Goal: Task Accomplishment & Management: Use online tool/utility

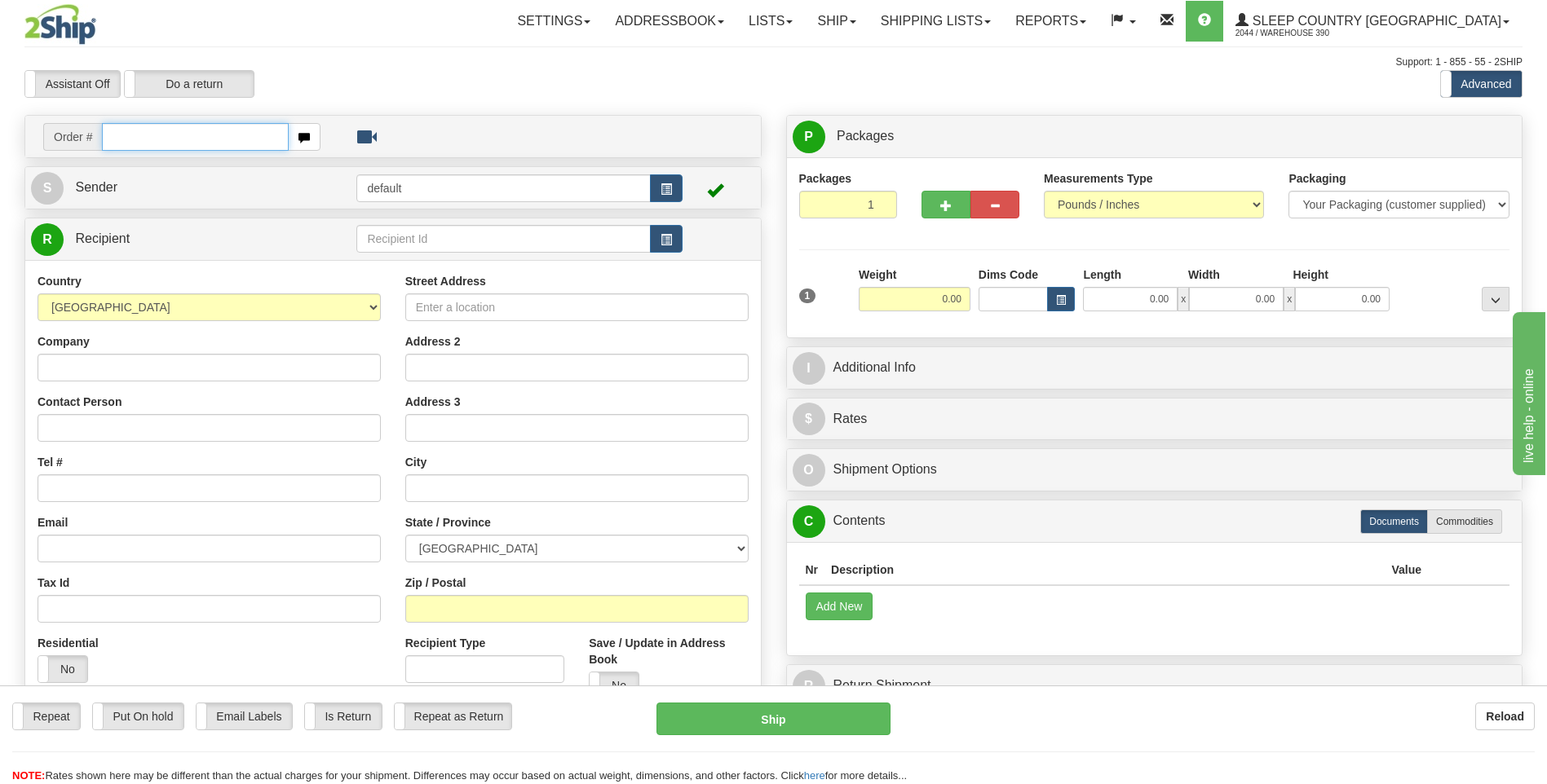
click at [170, 140] on input "text" at bounding box center [195, 137] width 186 height 28
type input "9000I068066"
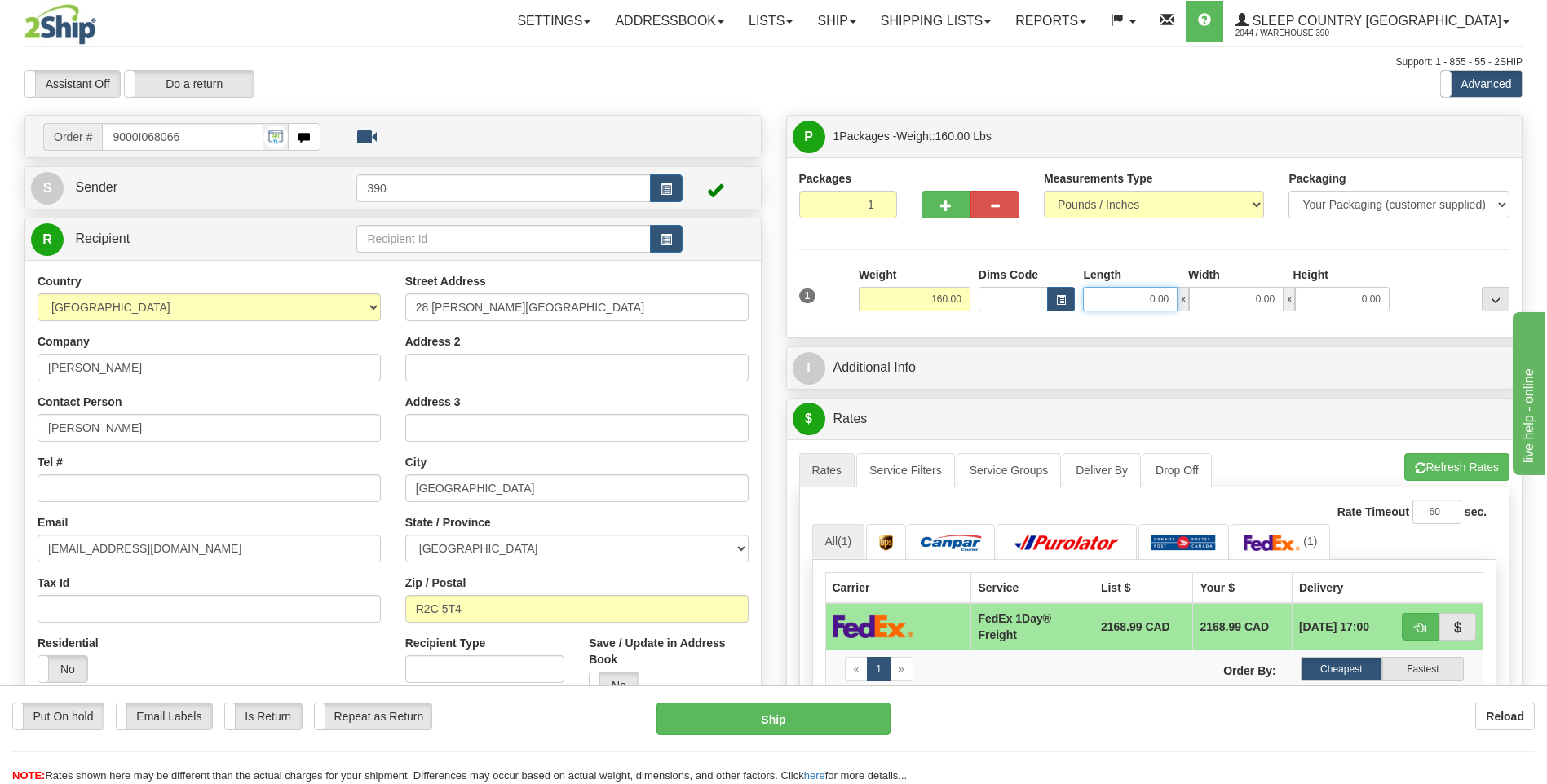
click at [1125, 300] on input "0.00" at bounding box center [1130, 299] width 95 height 25
type input "20.00"
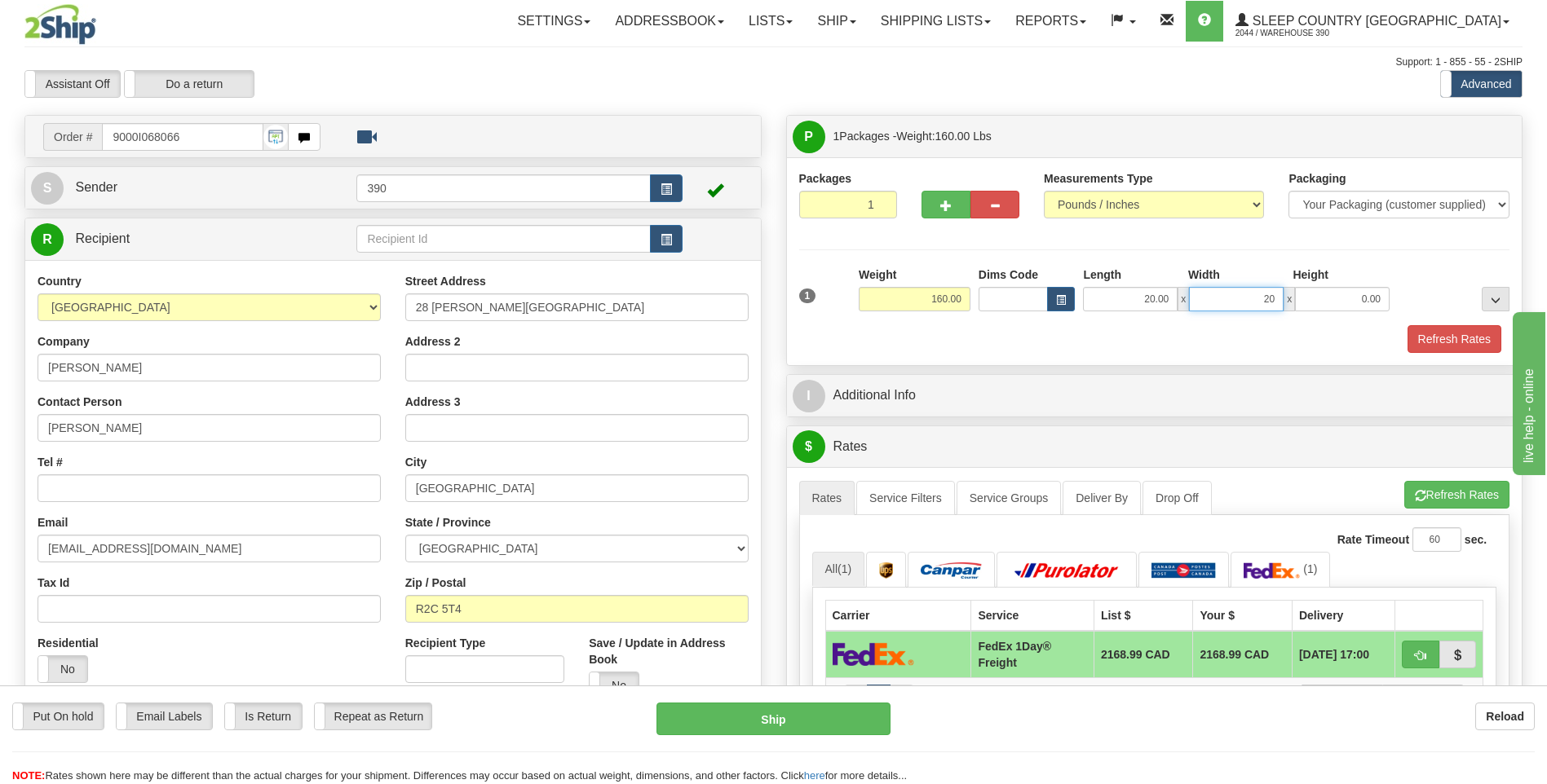
type input "20.00"
type input "40.00"
click at [1466, 492] on button "Refresh Rates" at bounding box center [1456, 495] width 105 height 28
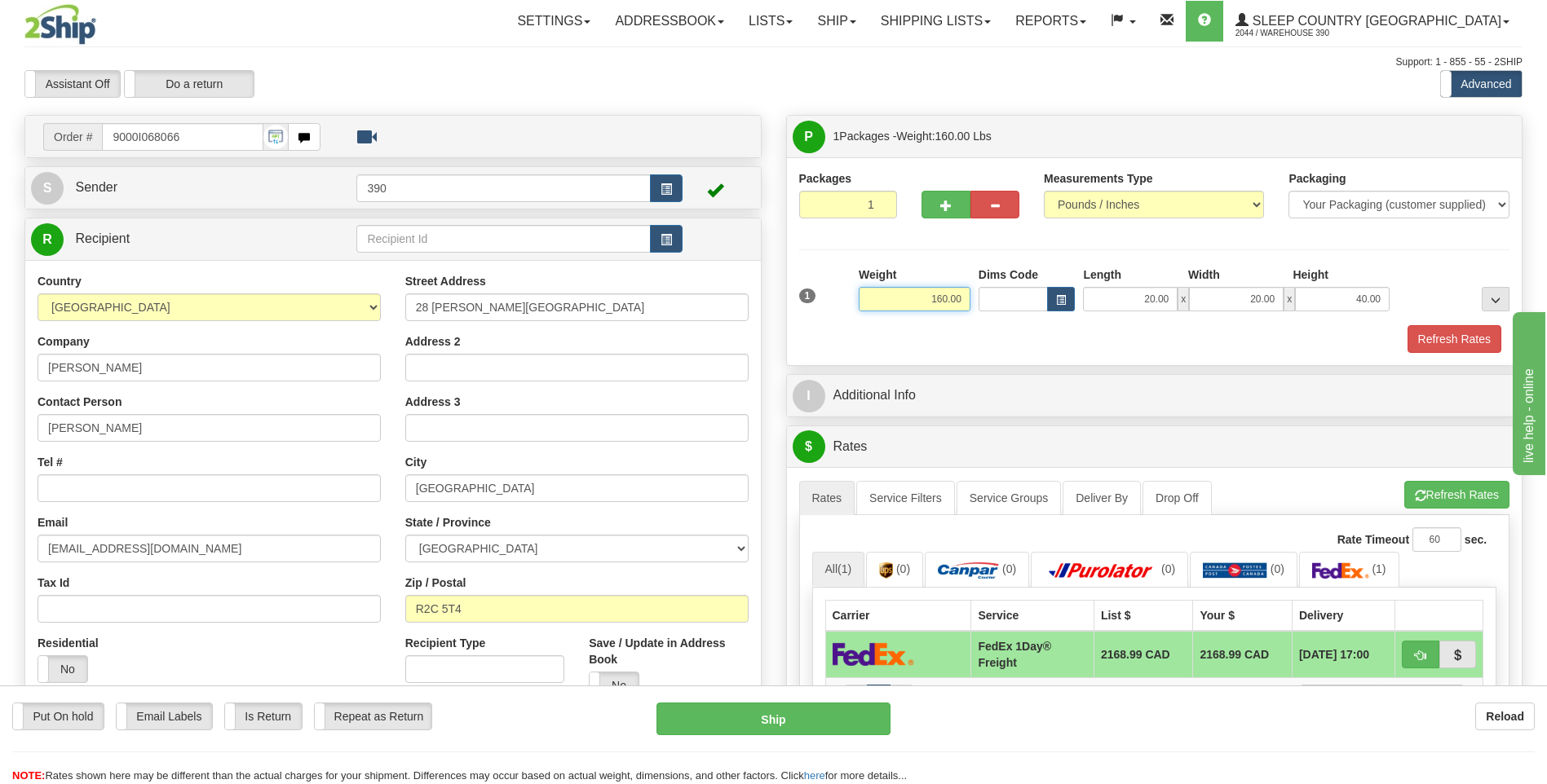
click at [937, 300] on input "160.00" at bounding box center [914, 299] width 112 height 25
type input "60.00"
click at [1412, 488] on li "Refresh Rates Cancel Rating" at bounding box center [1456, 495] width 105 height 28
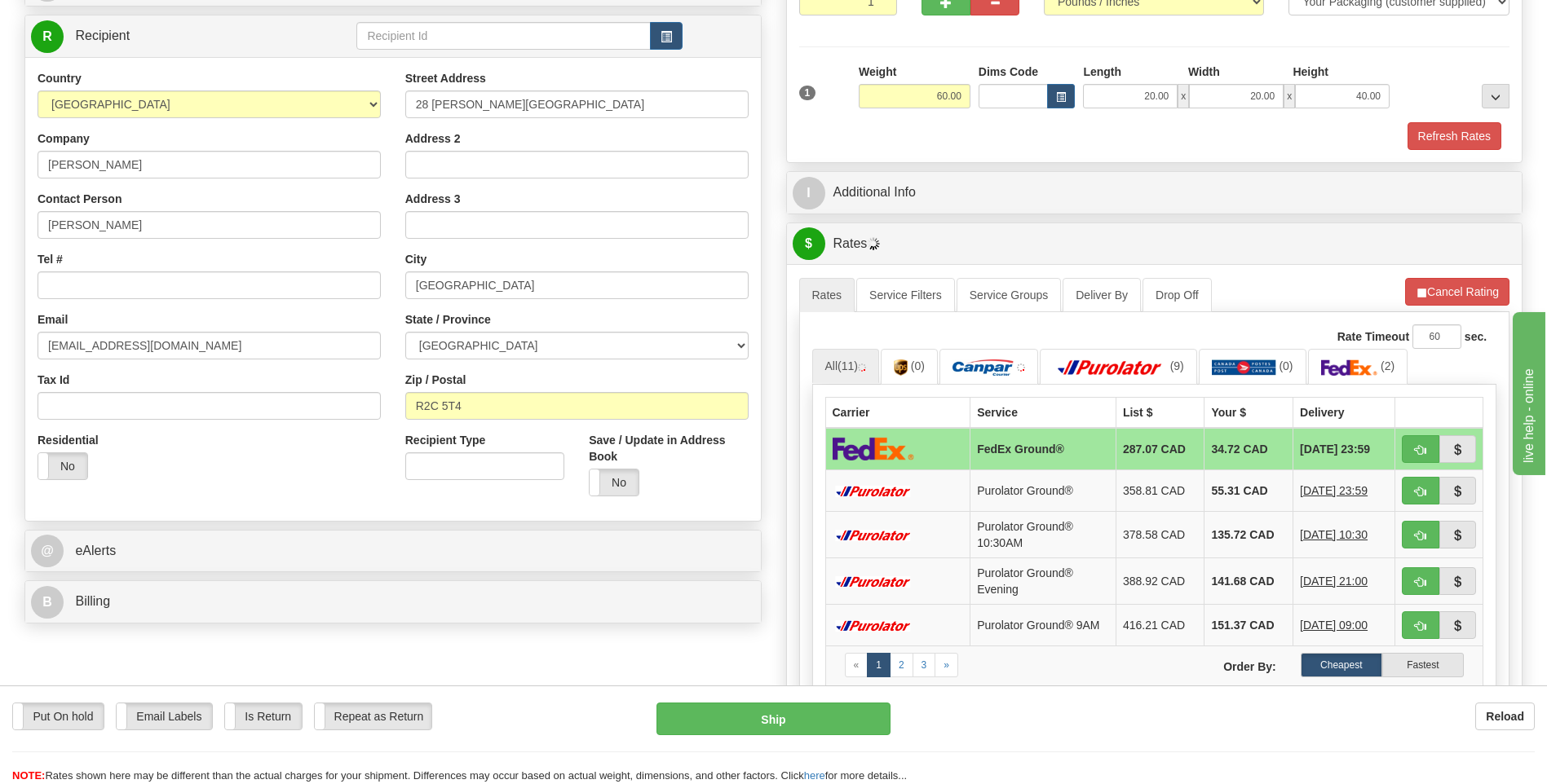
scroll to position [245, 0]
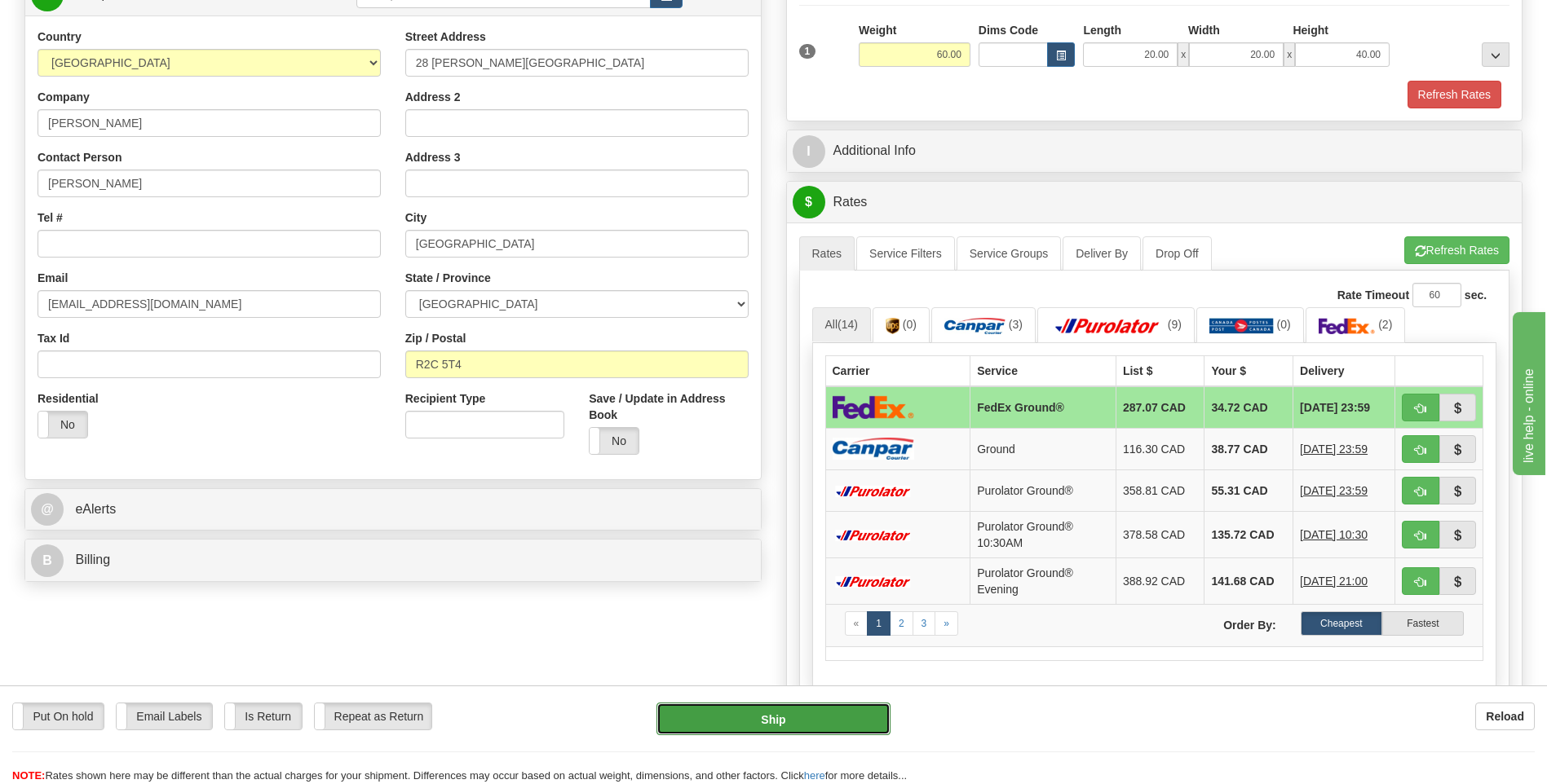
click at [819, 712] on button "Ship" at bounding box center [773, 718] width 233 height 33
type input "92"
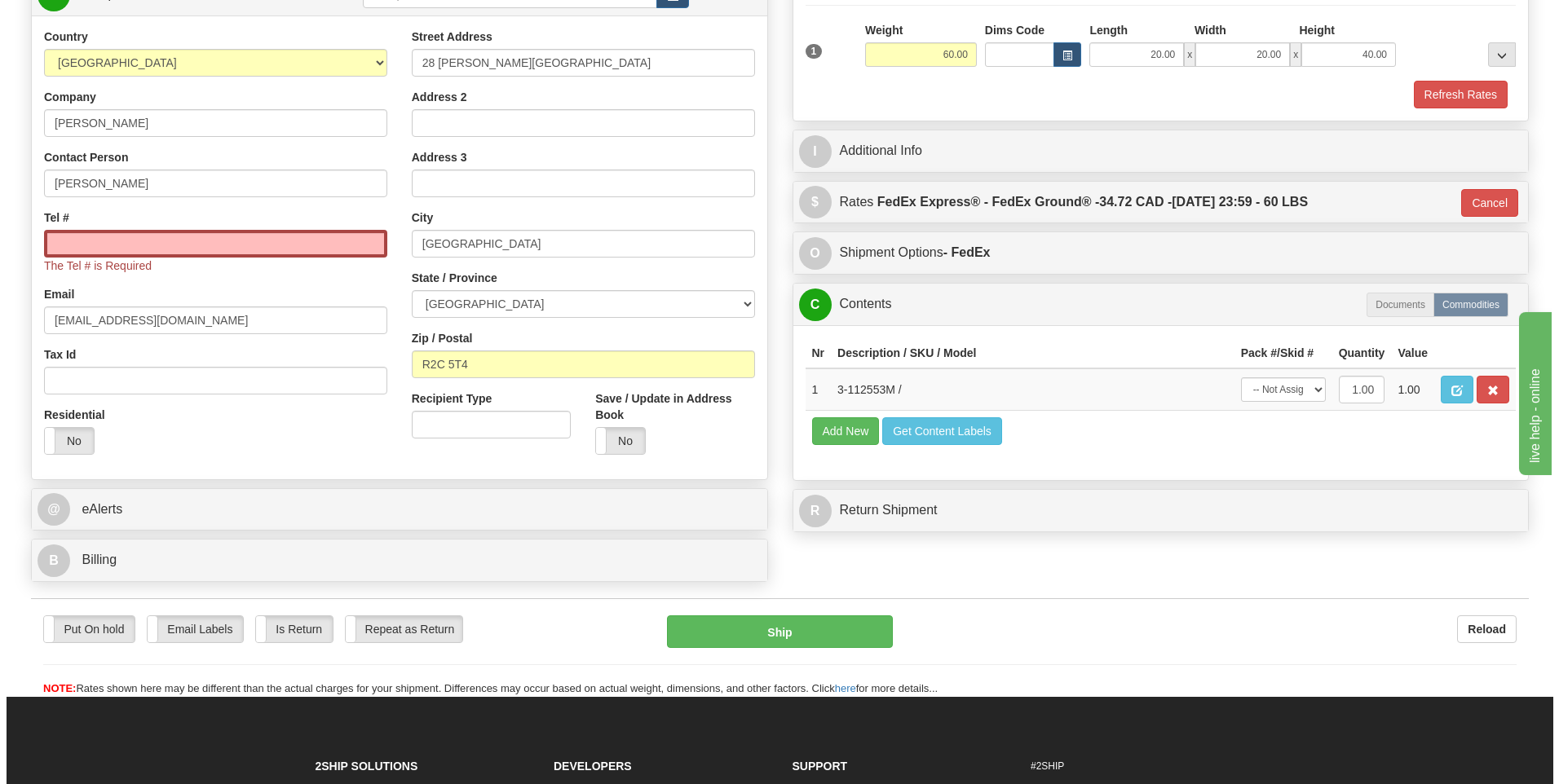
scroll to position [0, 0]
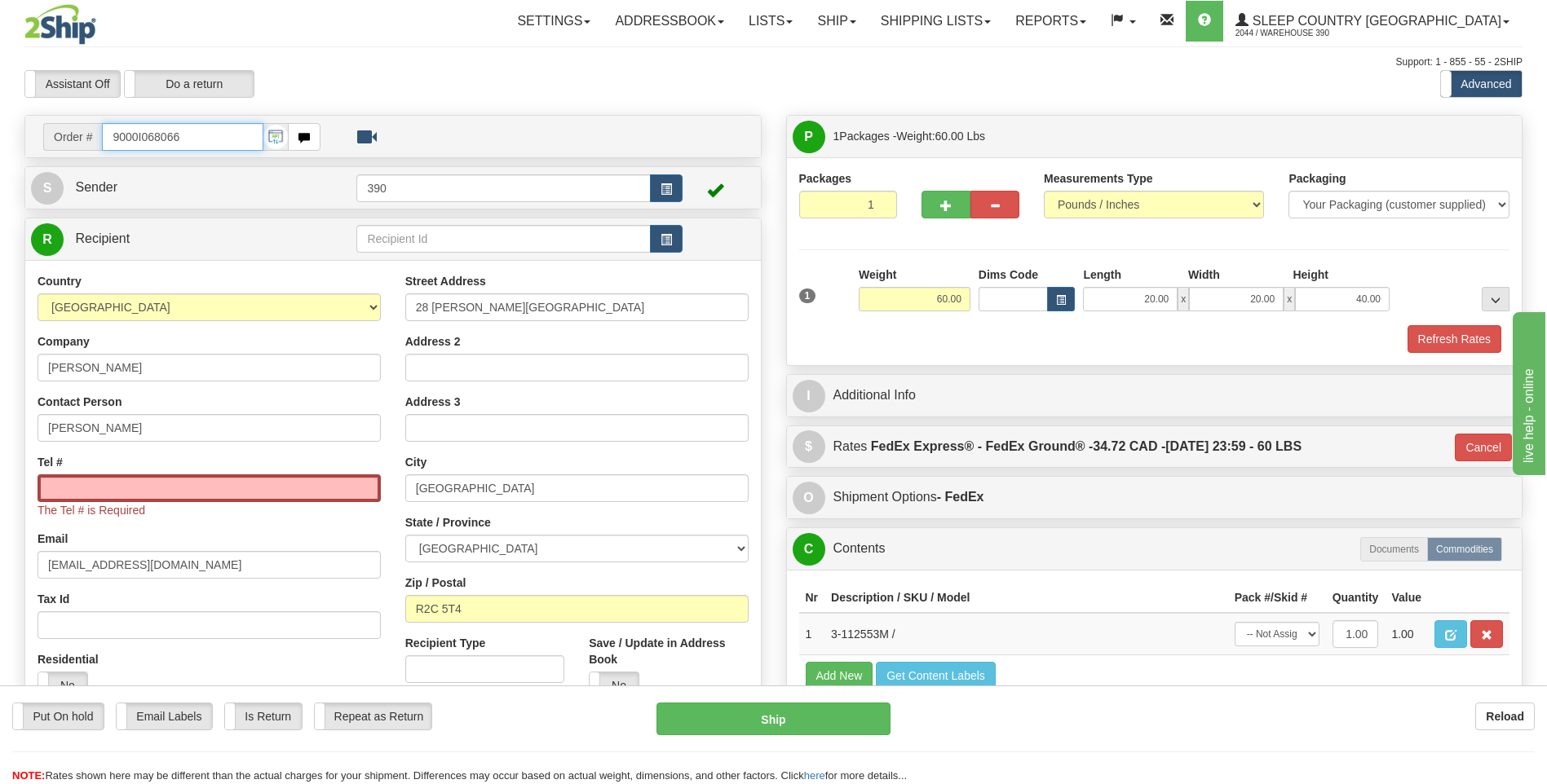
drag, startPoint x: 189, startPoint y: 134, endPoint x: 107, endPoint y: 139, distance: 82.2
click at [107, 139] on input "9000I068066" at bounding box center [182, 137] width 161 height 28
click at [71, 481] on input "Tel #" at bounding box center [208, 488] width 343 height 28
paste input "250 661-1126"
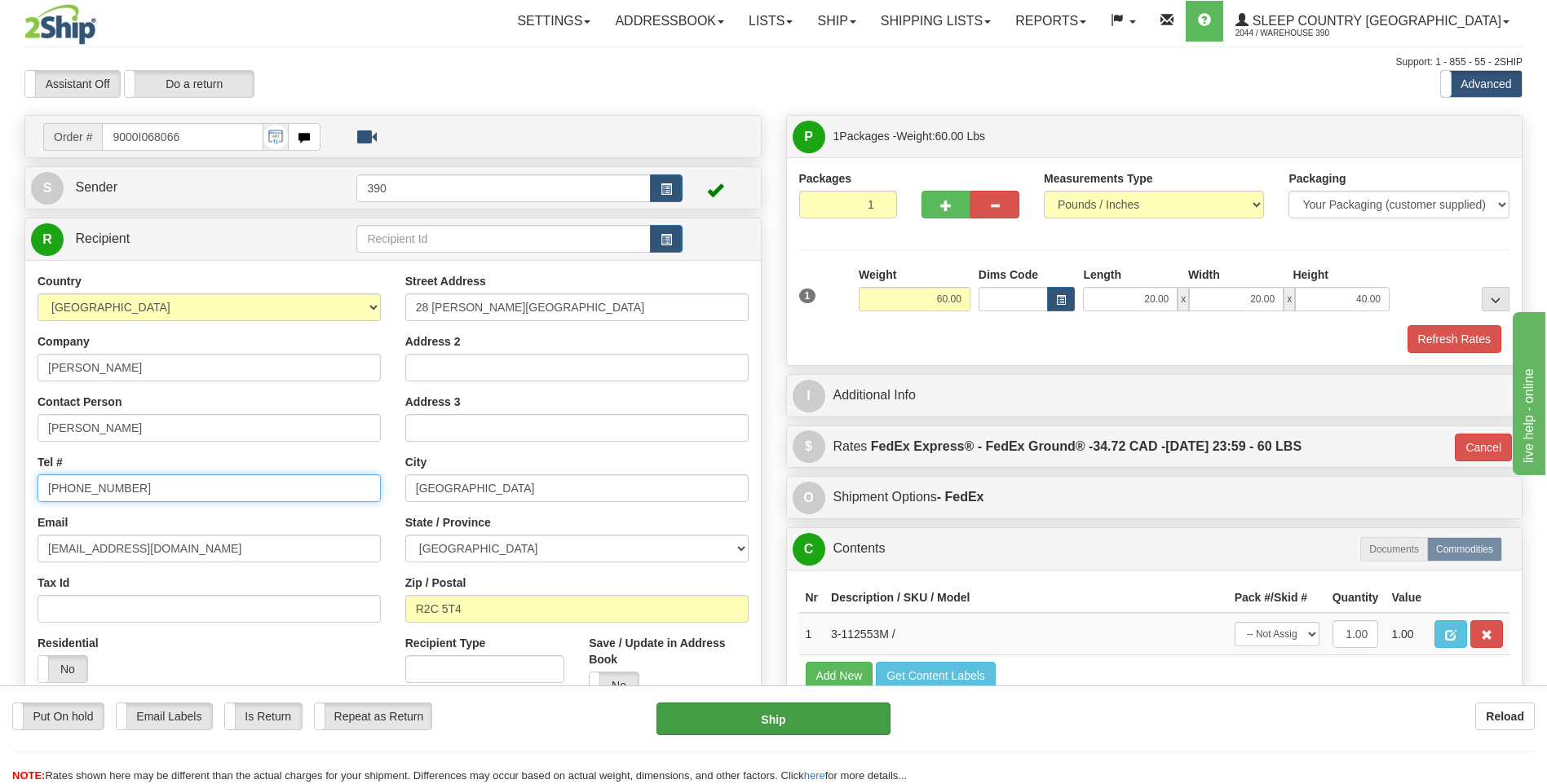
type input "250 661-1126"
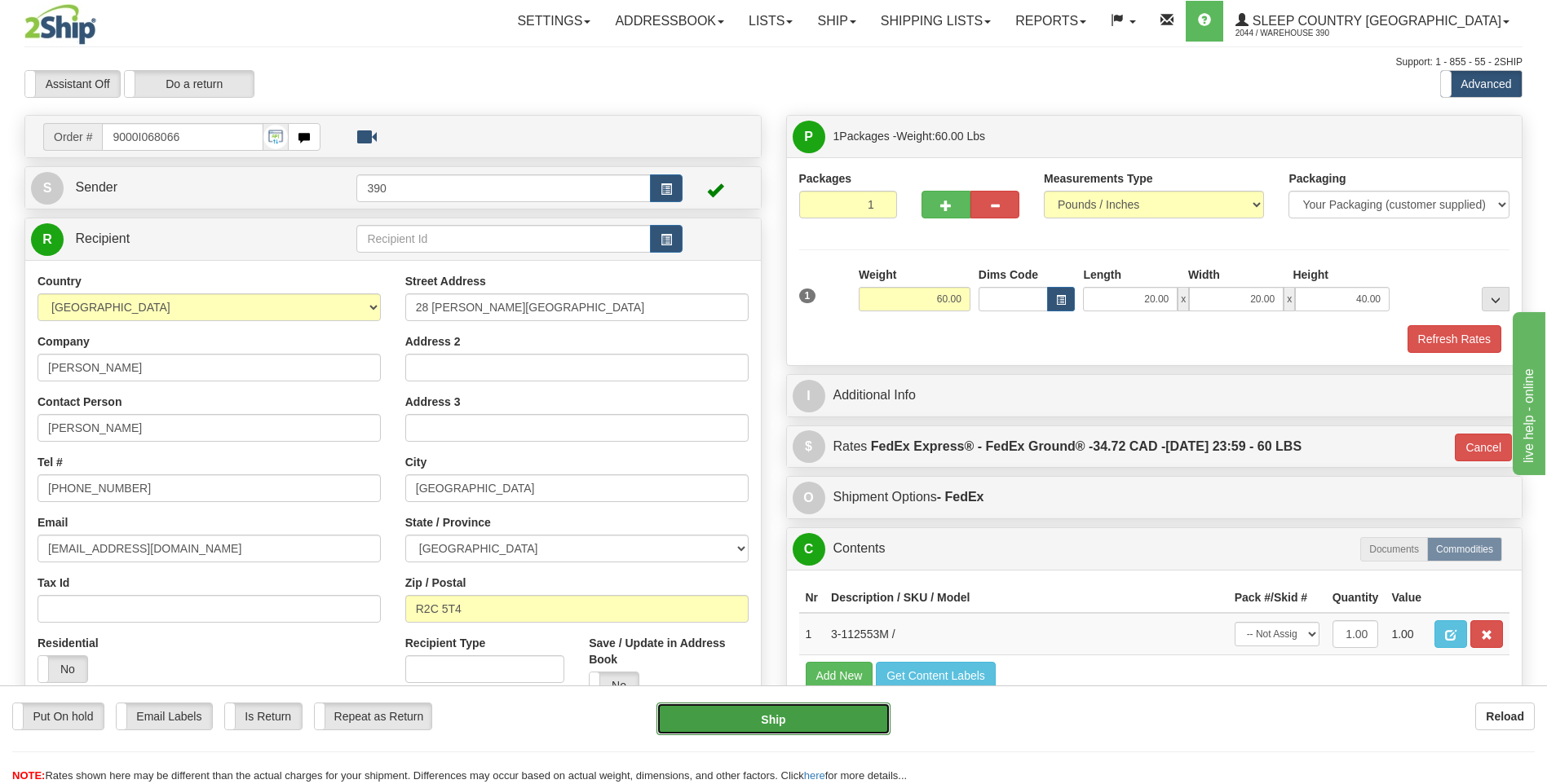
click at [736, 710] on button "Ship" at bounding box center [773, 718] width 233 height 33
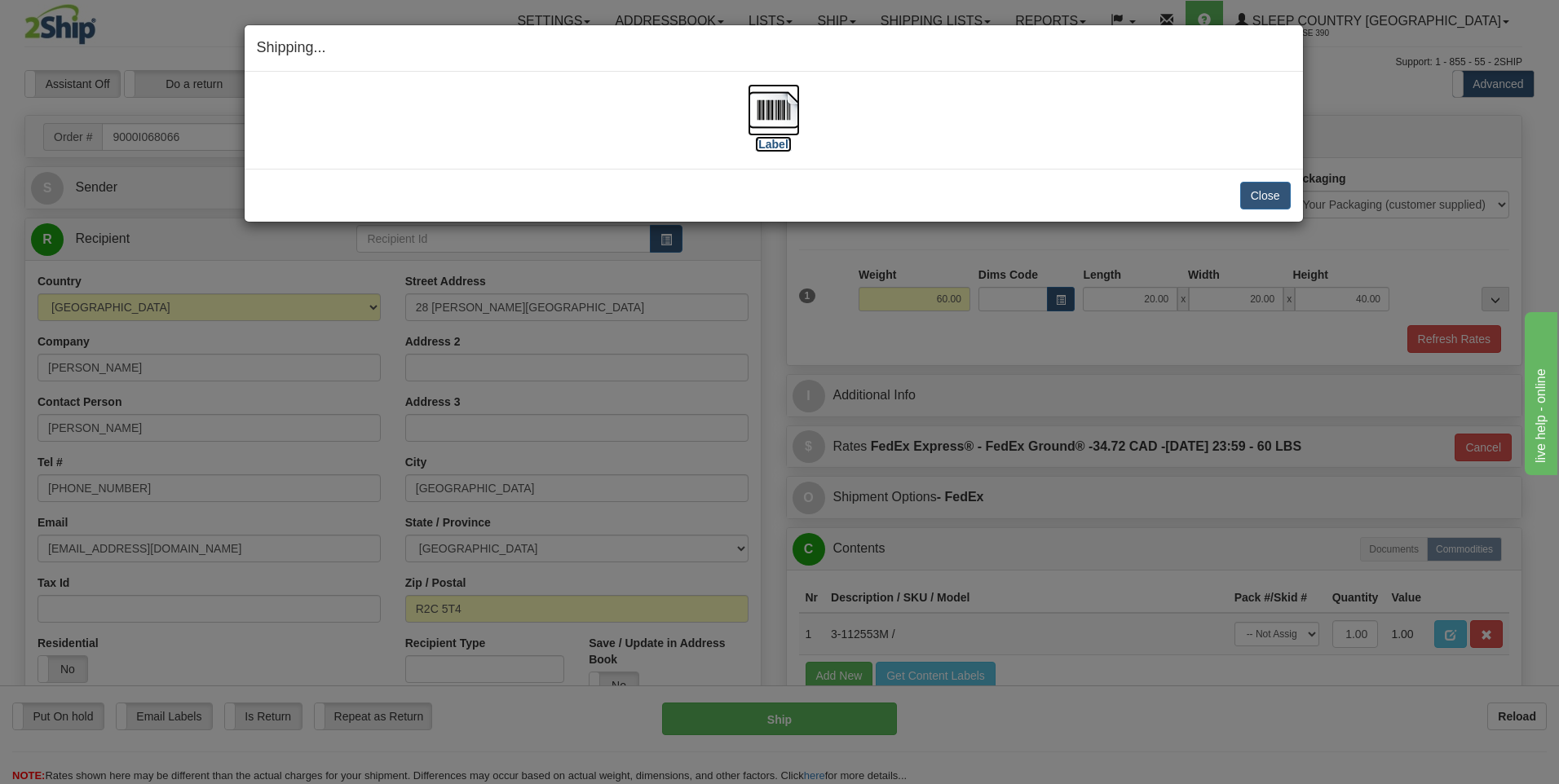
click at [762, 112] on img at bounding box center [774, 110] width 52 height 52
click at [1268, 195] on button "Close" at bounding box center [1265, 196] width 50 height 28
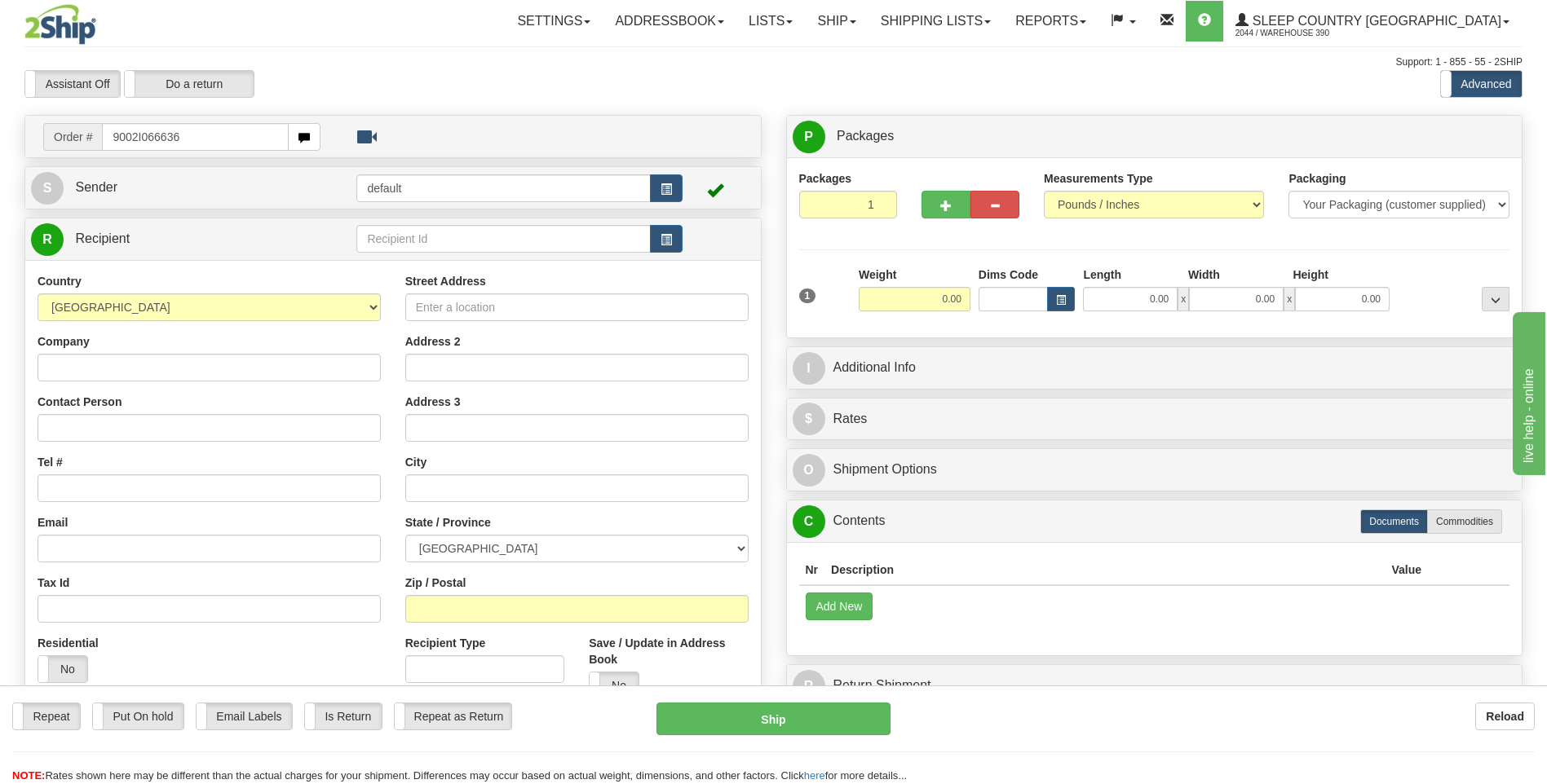
type input "9002I066636"
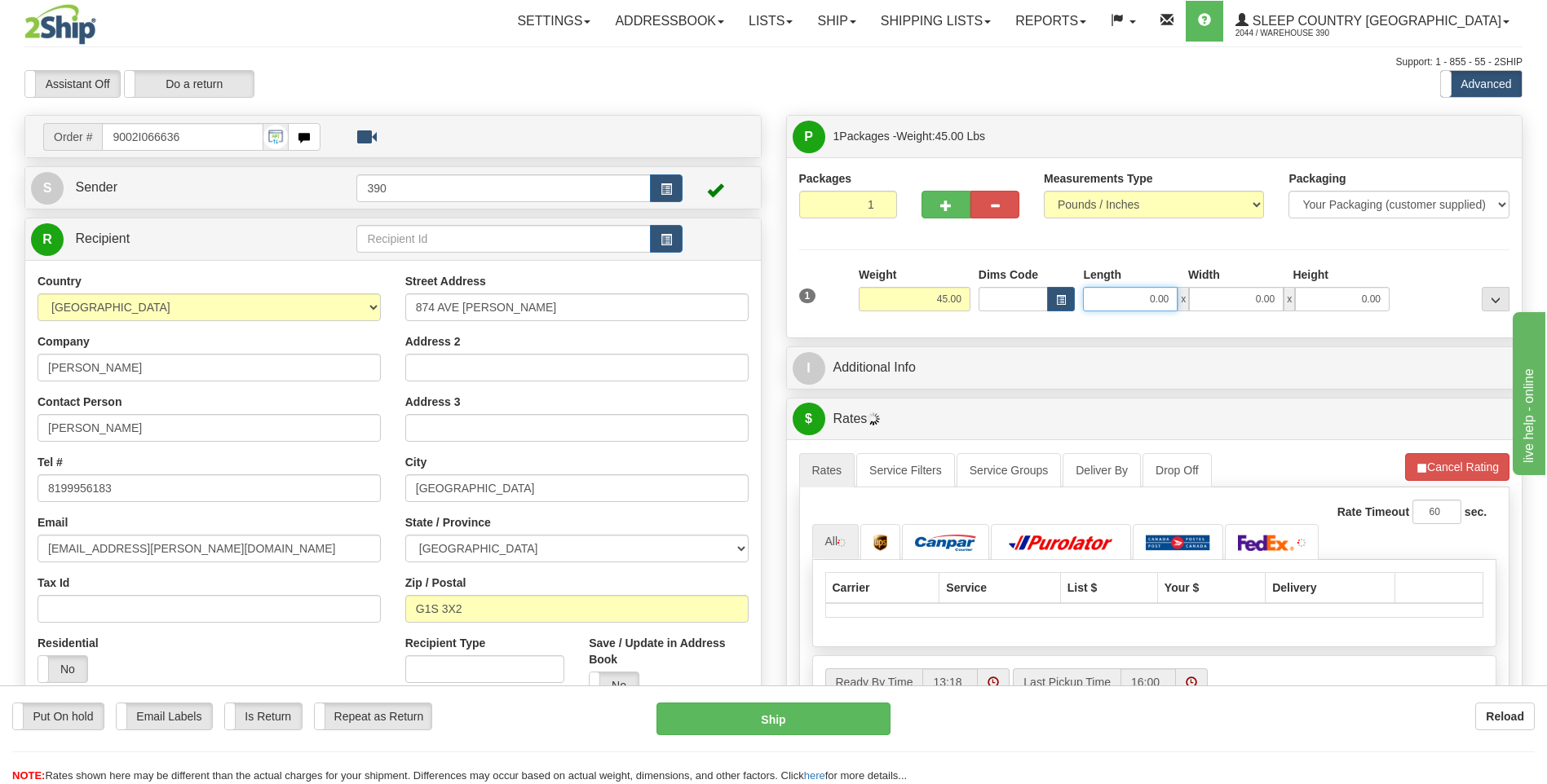
click at [1109, 303] on input "0.00" at bounding box center [1130, 299] width 95 height 25
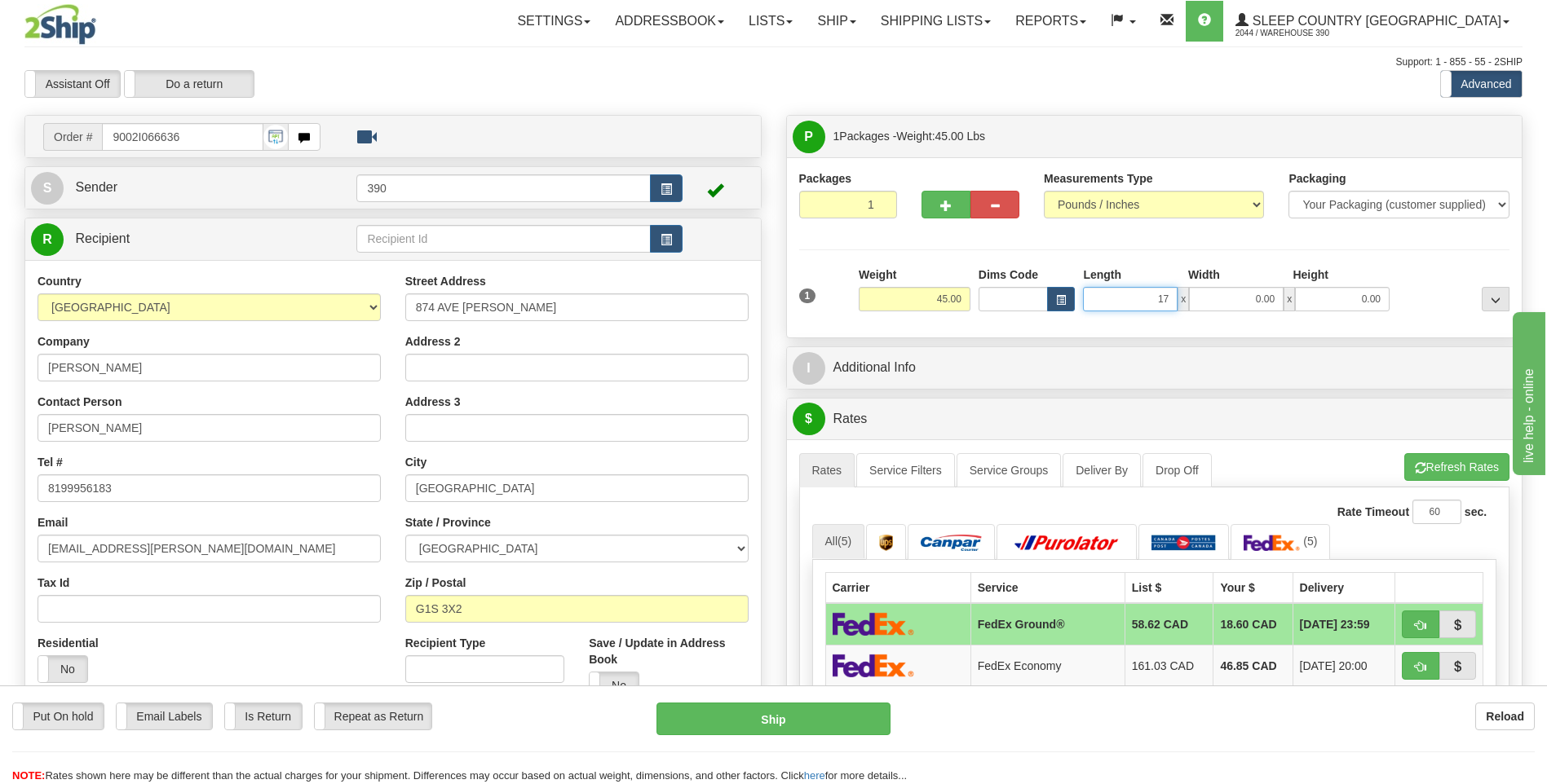
type input "17.00"
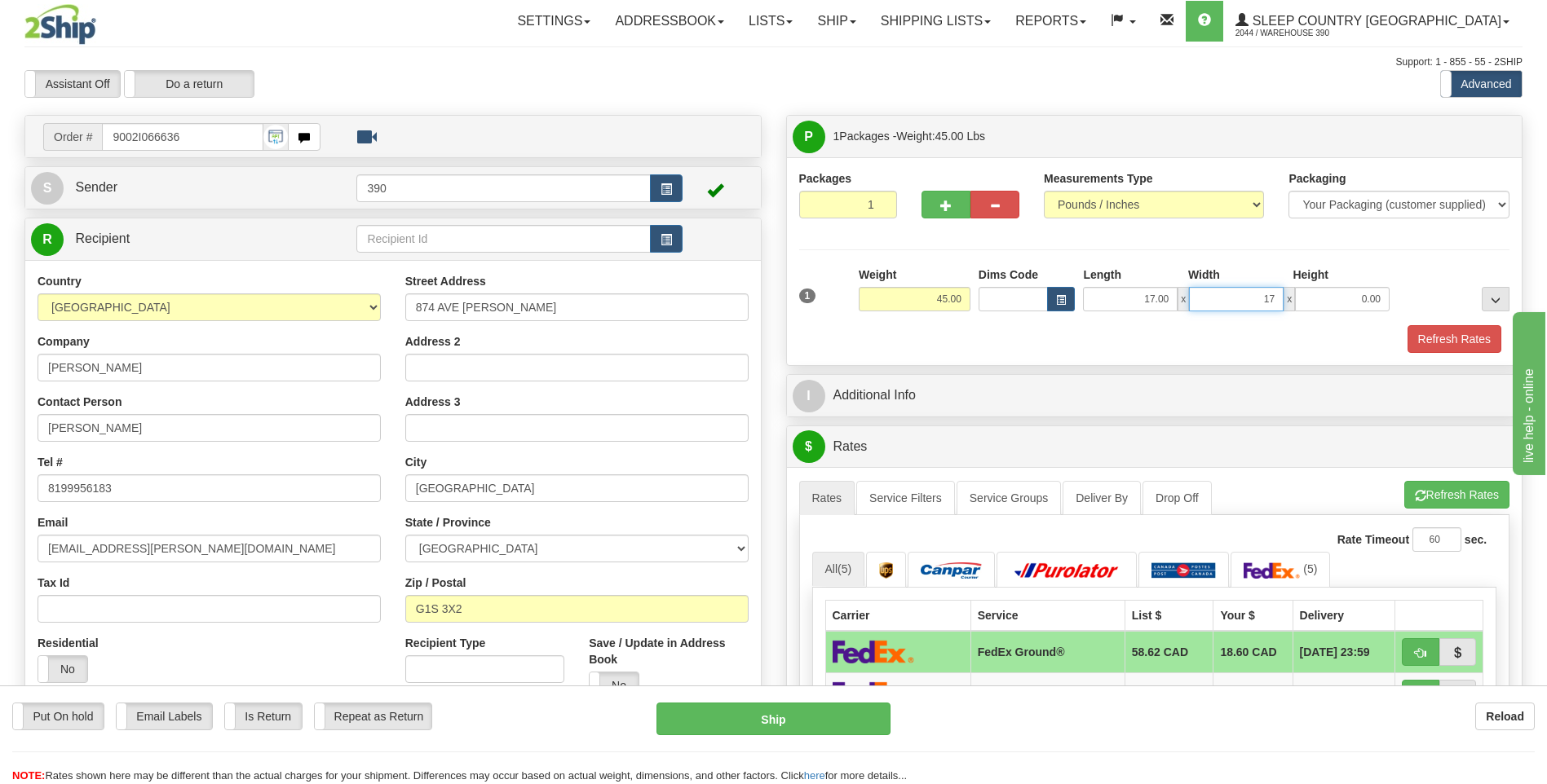
type input "17.00"
type input "37.00"
click at [1433, 485] on button "Refresh Rates" at bounding box center [1456, 495] width 105 height 28
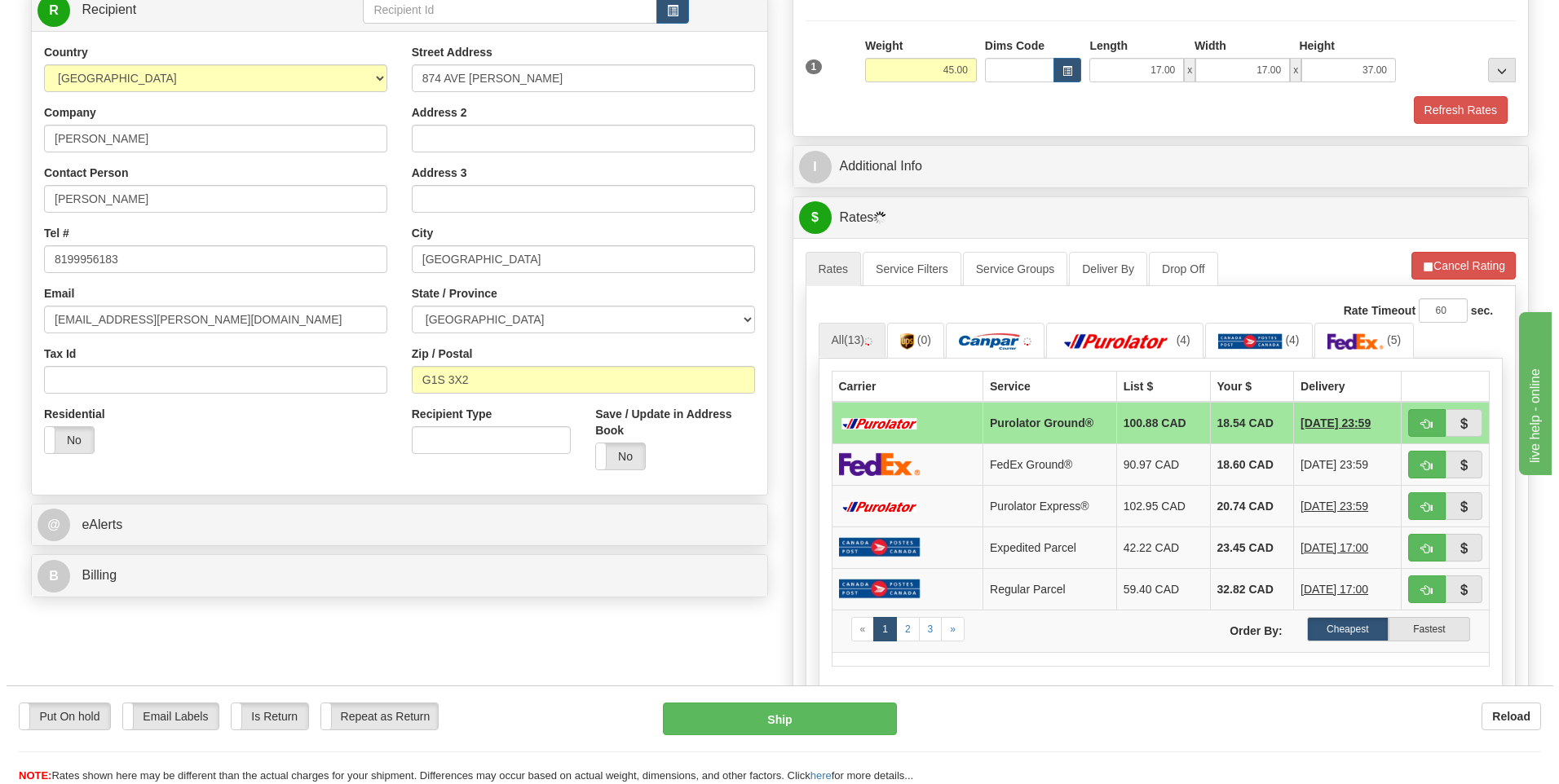
scroll to position [245, 0]
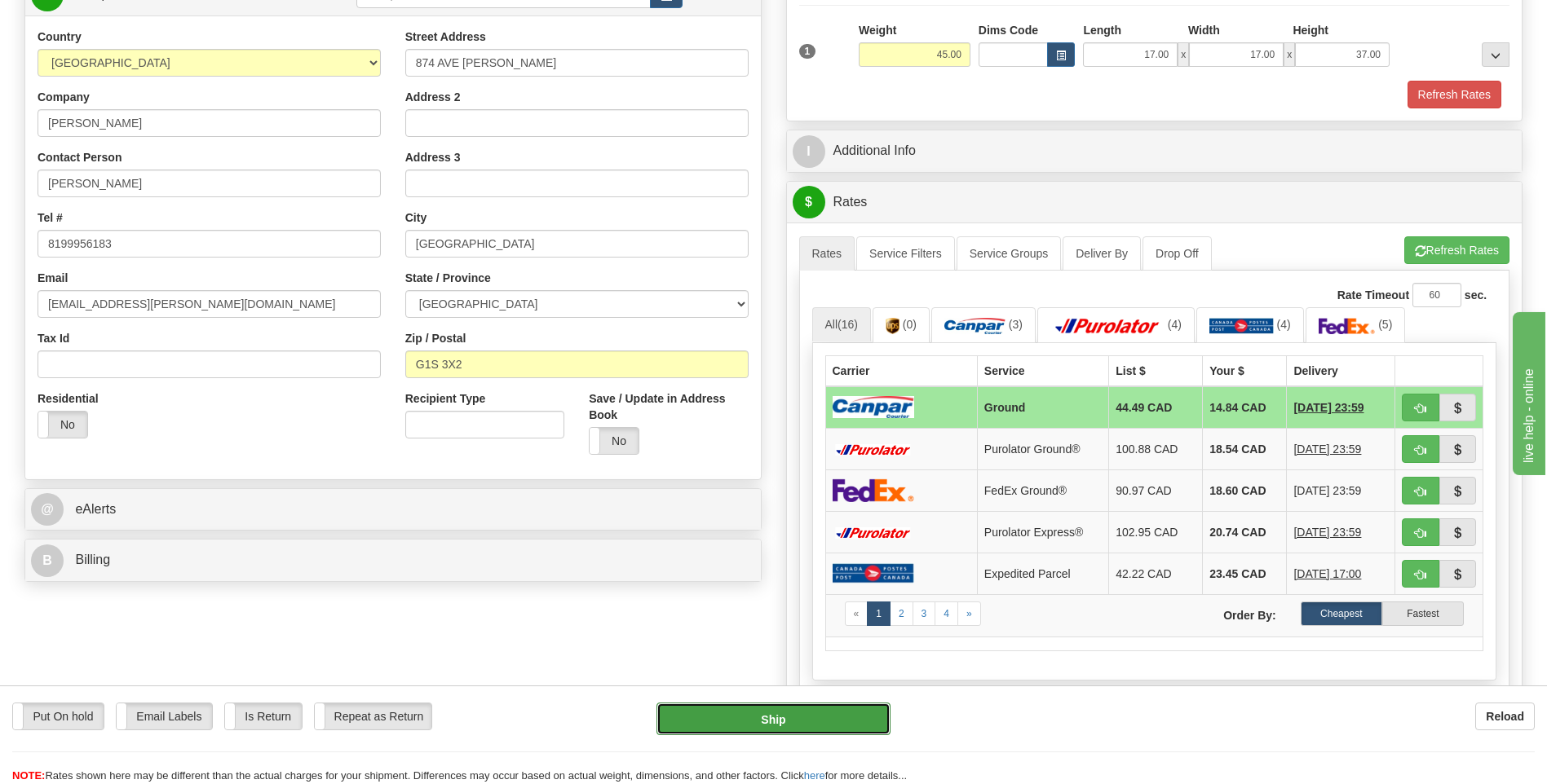
click at [847, 715] on button "Ship" at bounding box center [773, 718] width 233 height 33
type input "1"
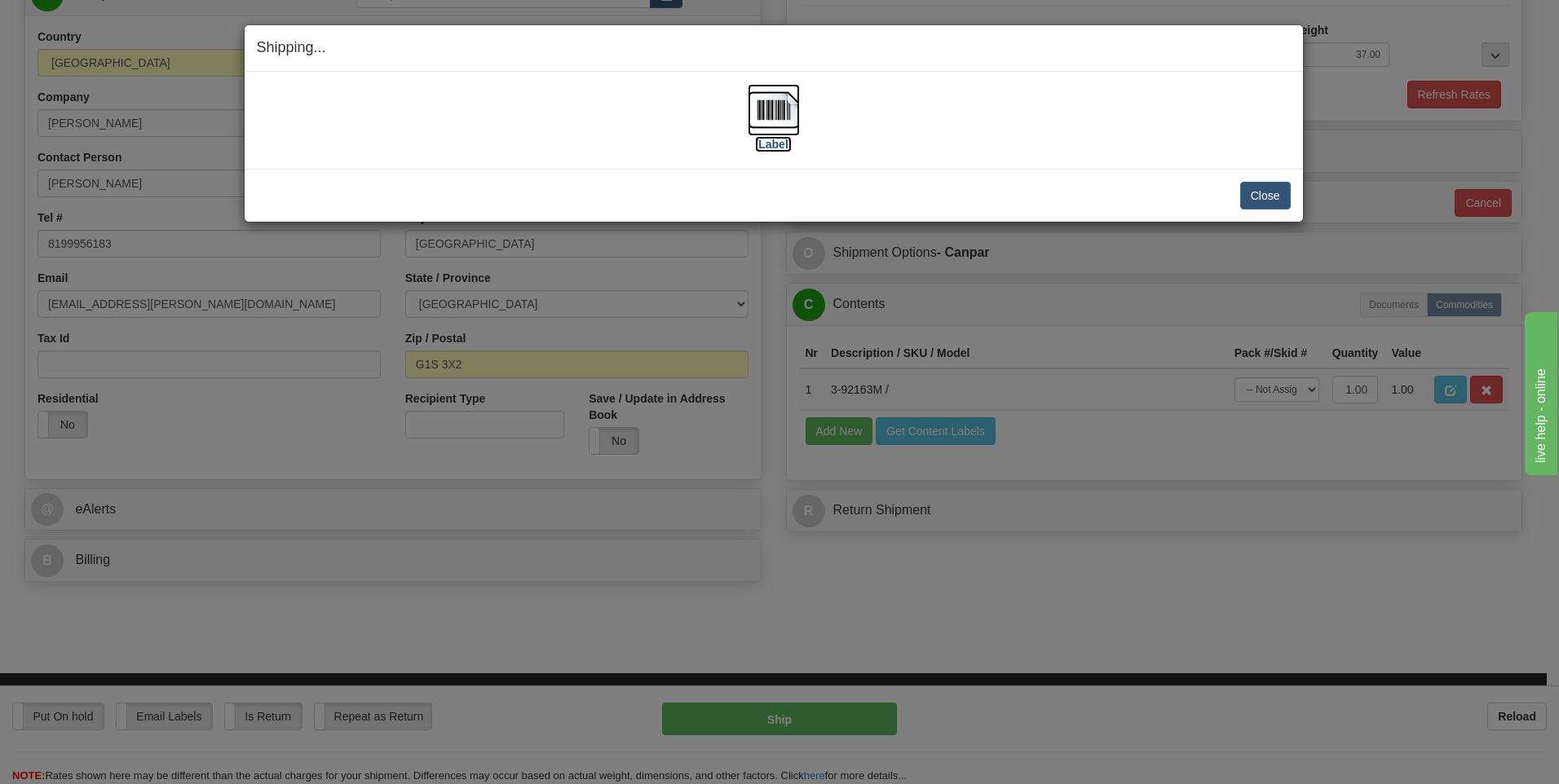
click at [768, 114] on img at bounding box center [774, 110] width 52 height 52
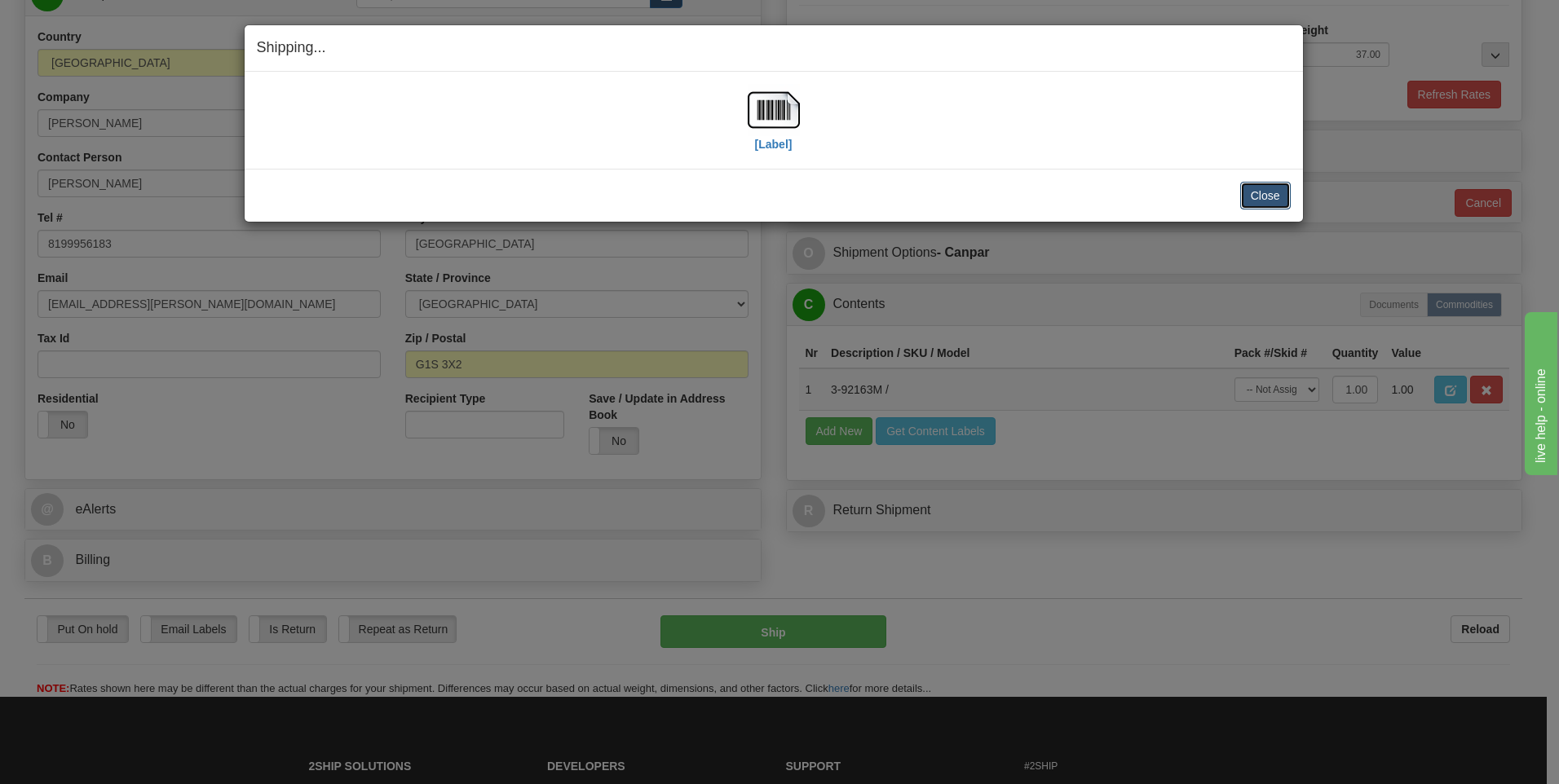
click at [1258, 194] on button "Close" at bounding box center [1265, 196] width 50 height 28
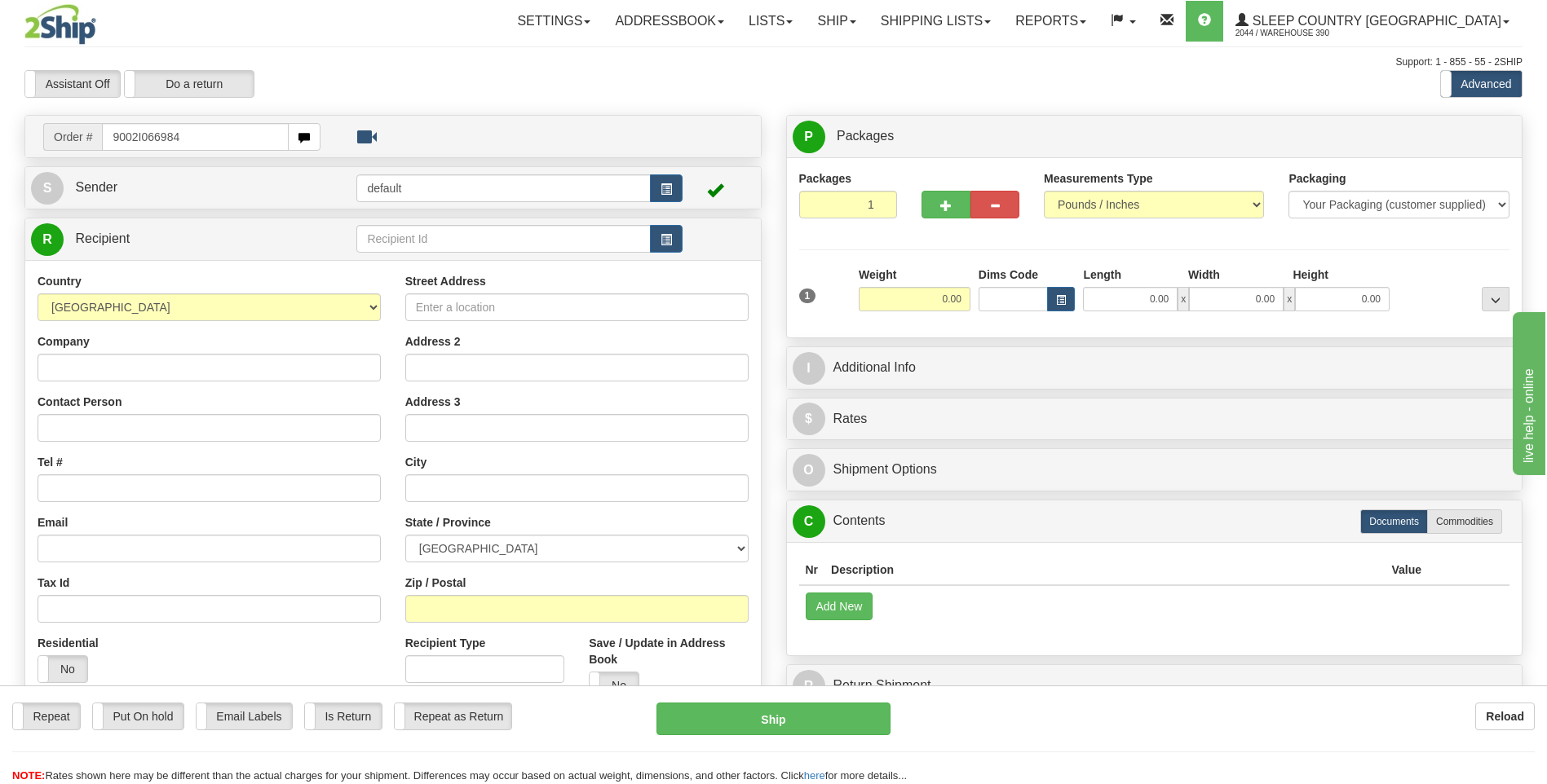
type input "9002I066984"
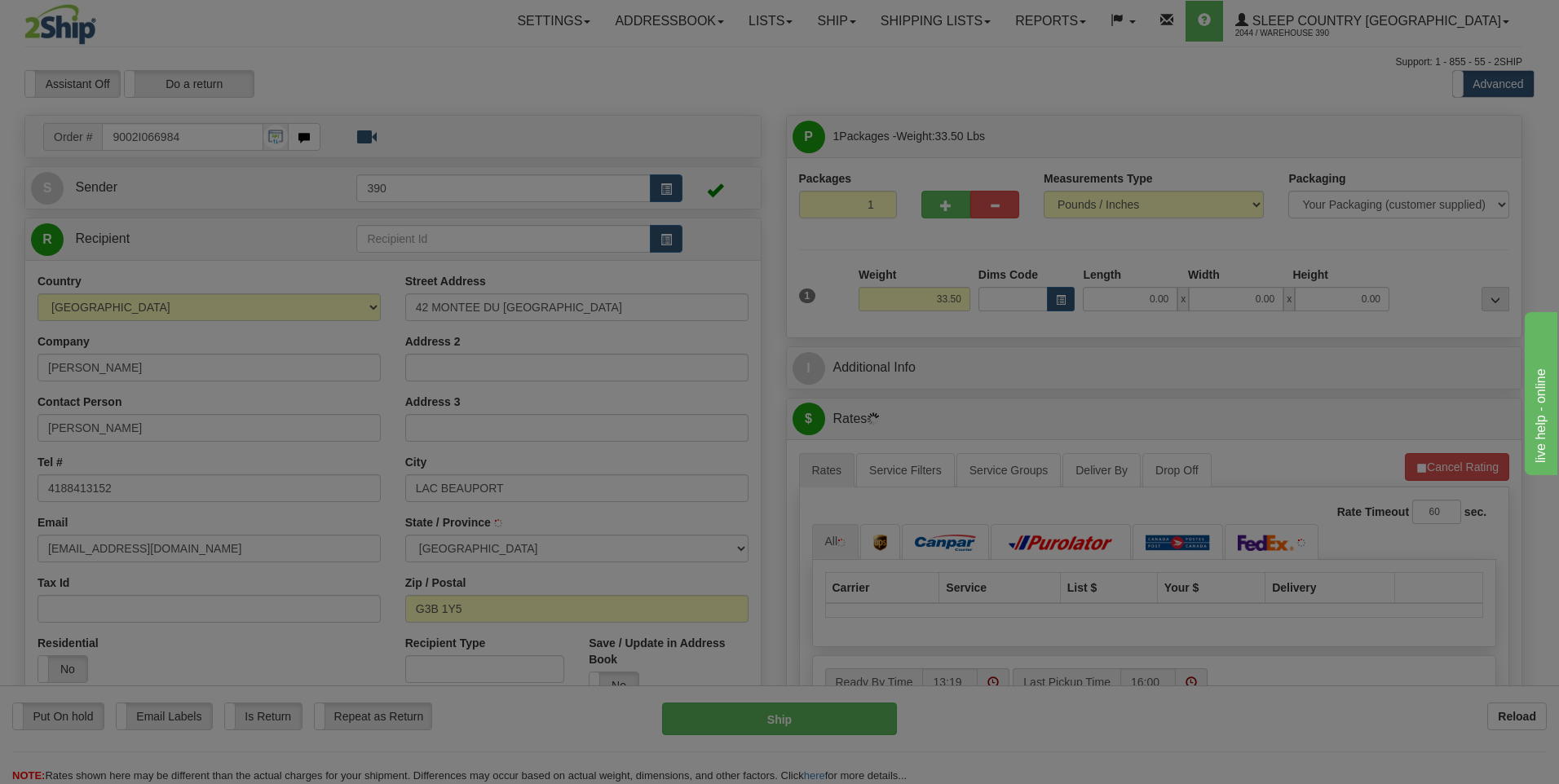
type input "LAC-BEAUPORT"
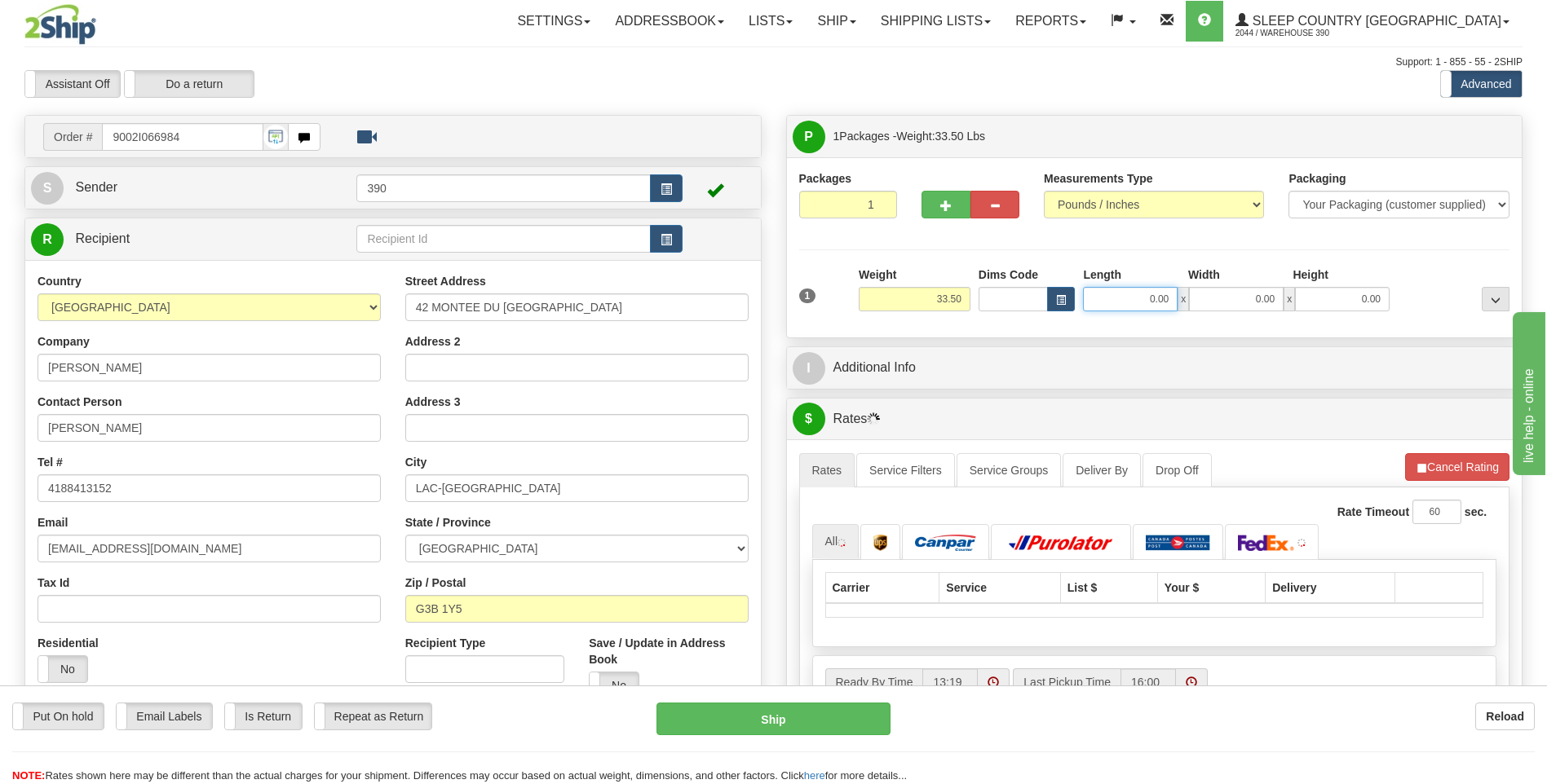
click at [1131, 291] on input "0.00" at bounding box center [1130, 299] width 95 height 25
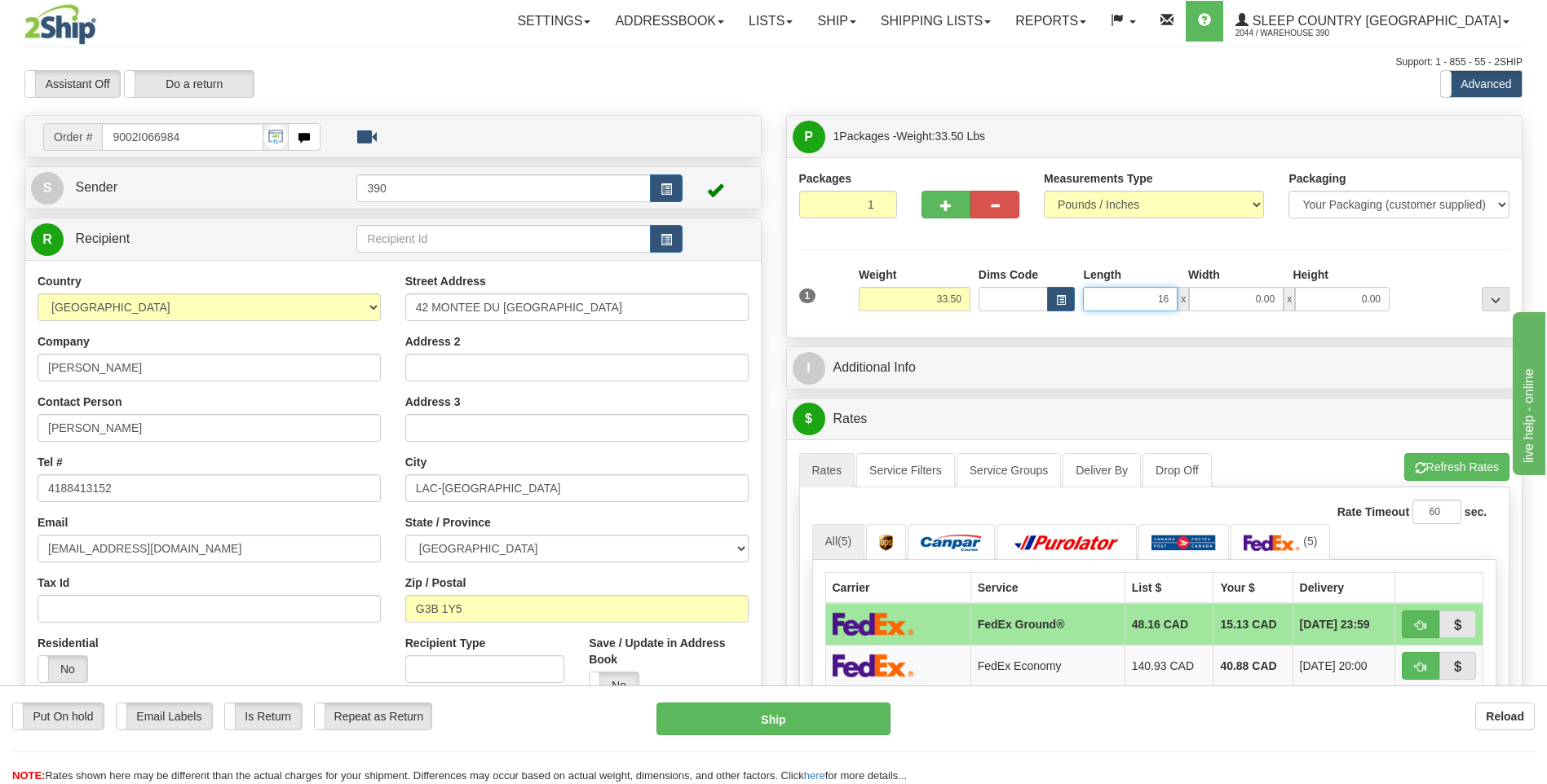
type input "16.00"
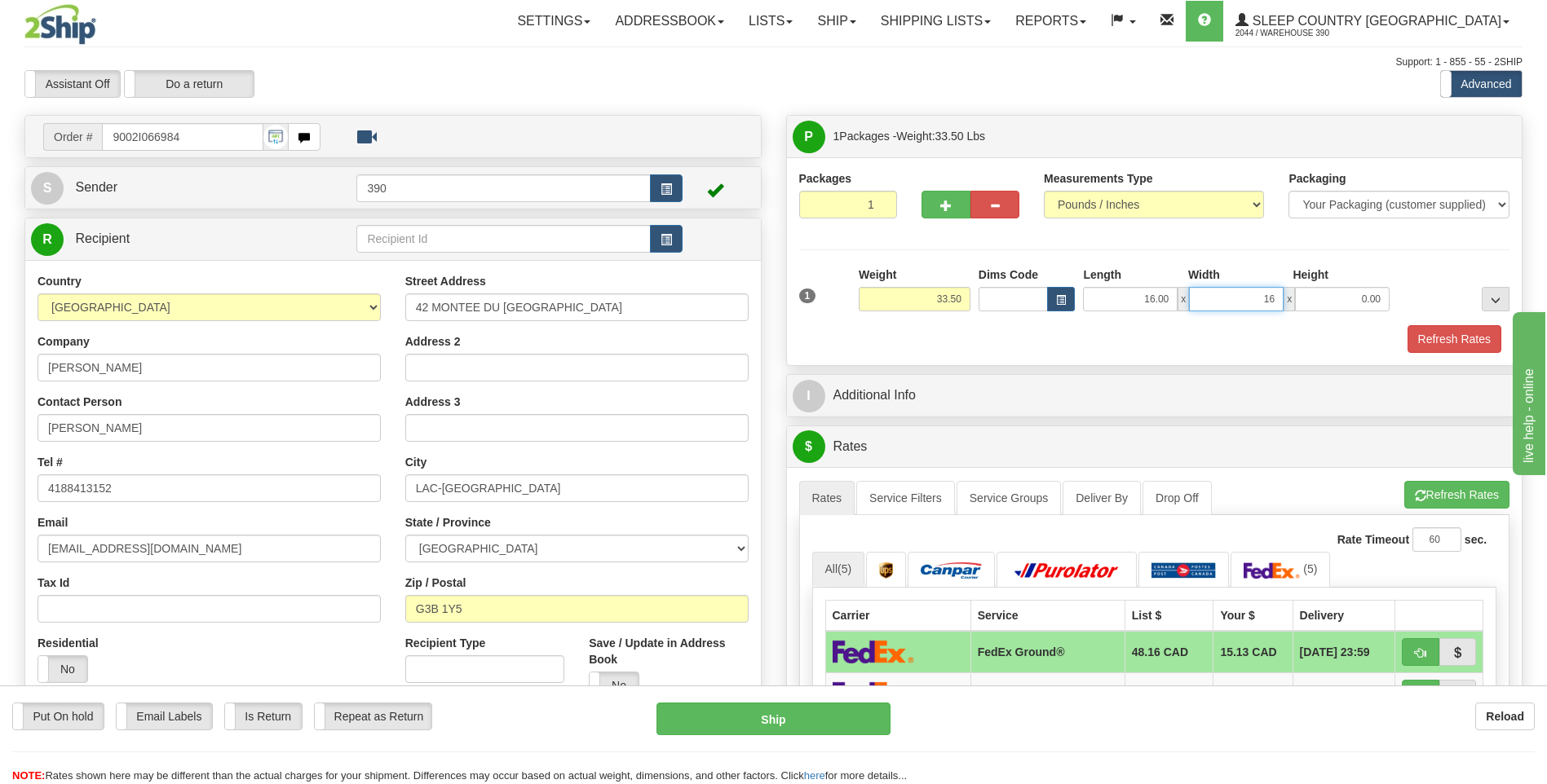
type input "16.00"
type input "37.00"
click at [1440, 495] on button "Refresh Rates" at bounding box center [1456, 495] width 105 height 28
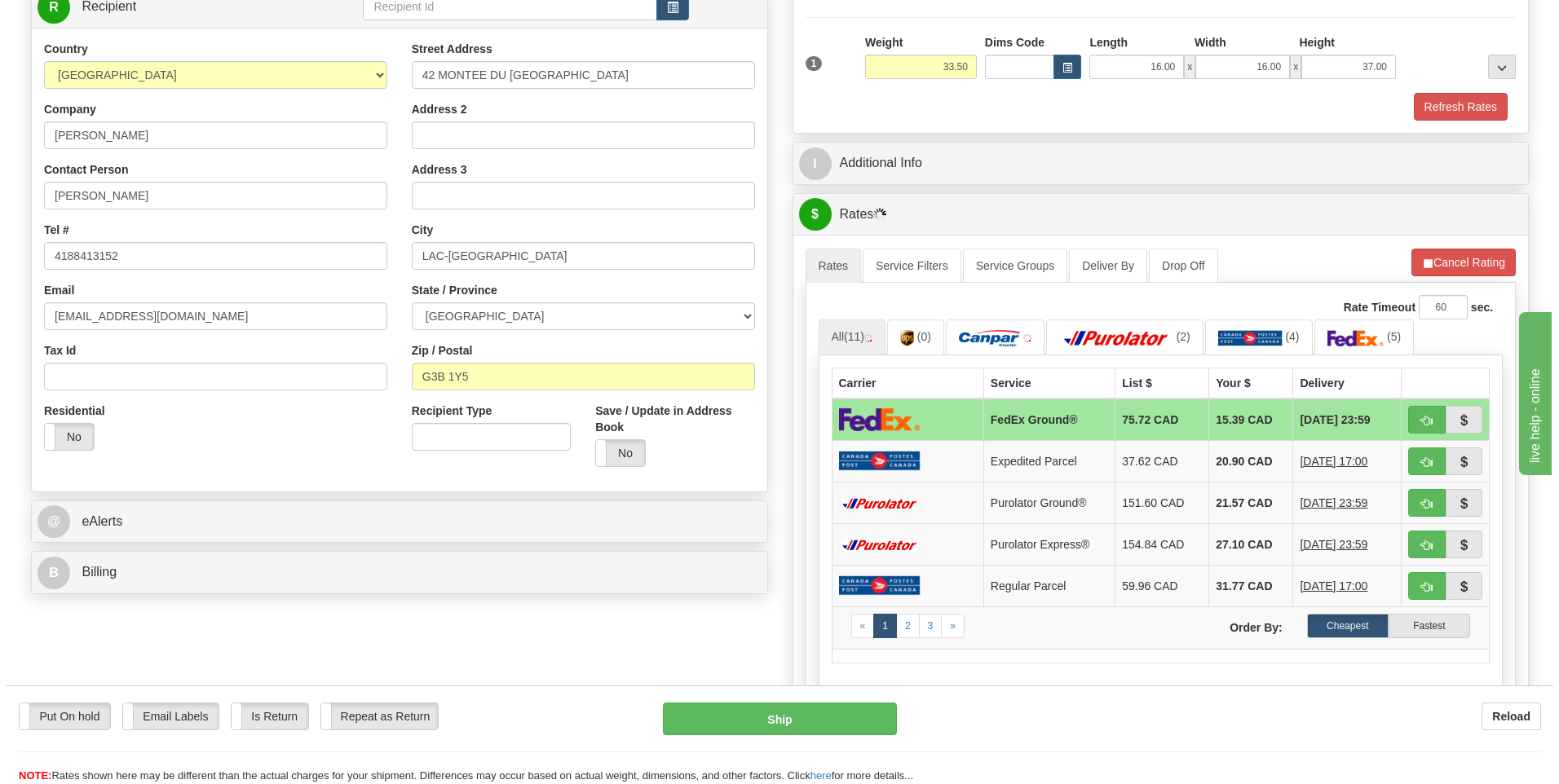
scroll to position [245, 0]
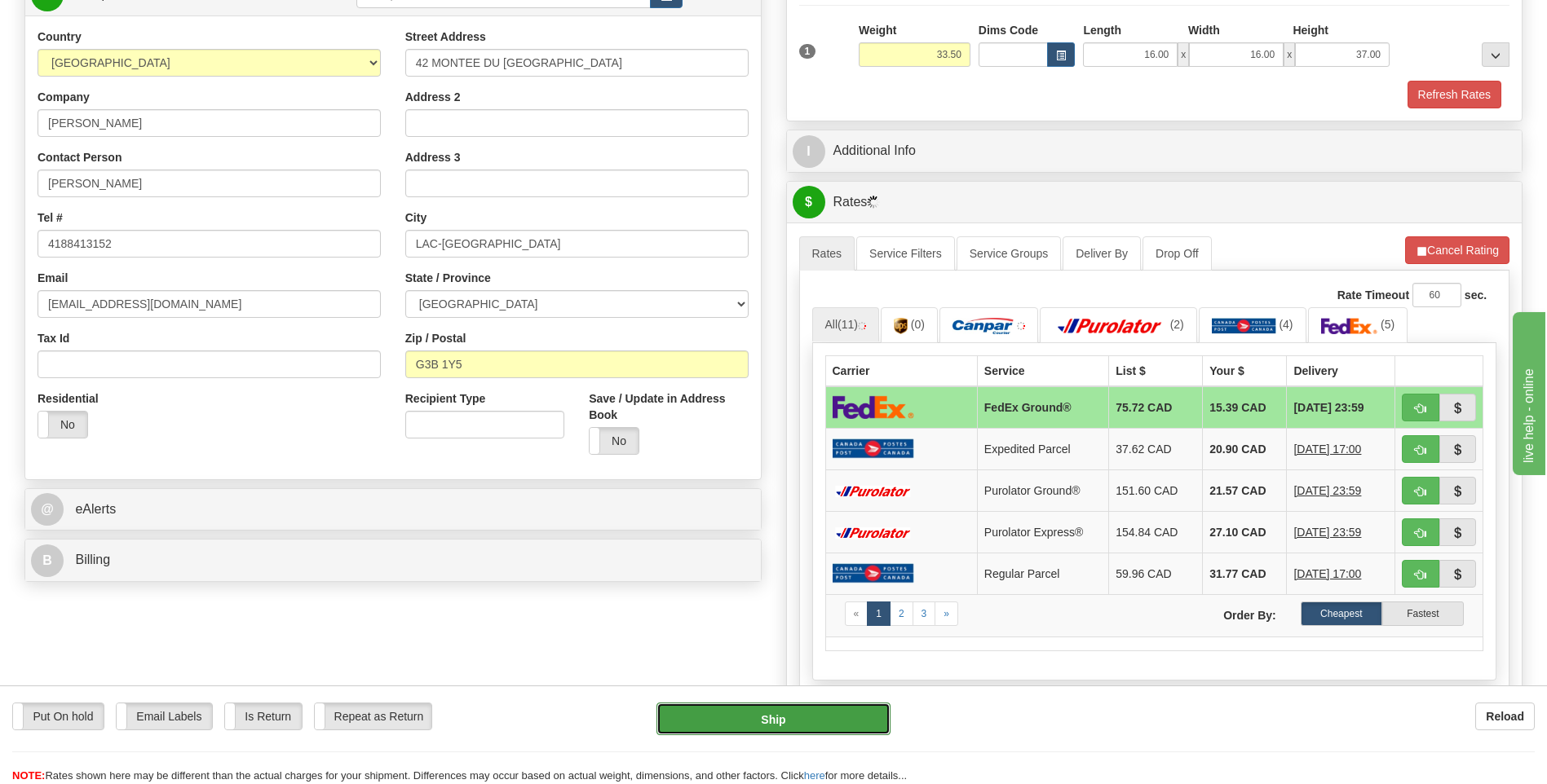
click at [791, 709] on button "Ship" at bounding box center [773, 718] width 233 height 33
type input "92"
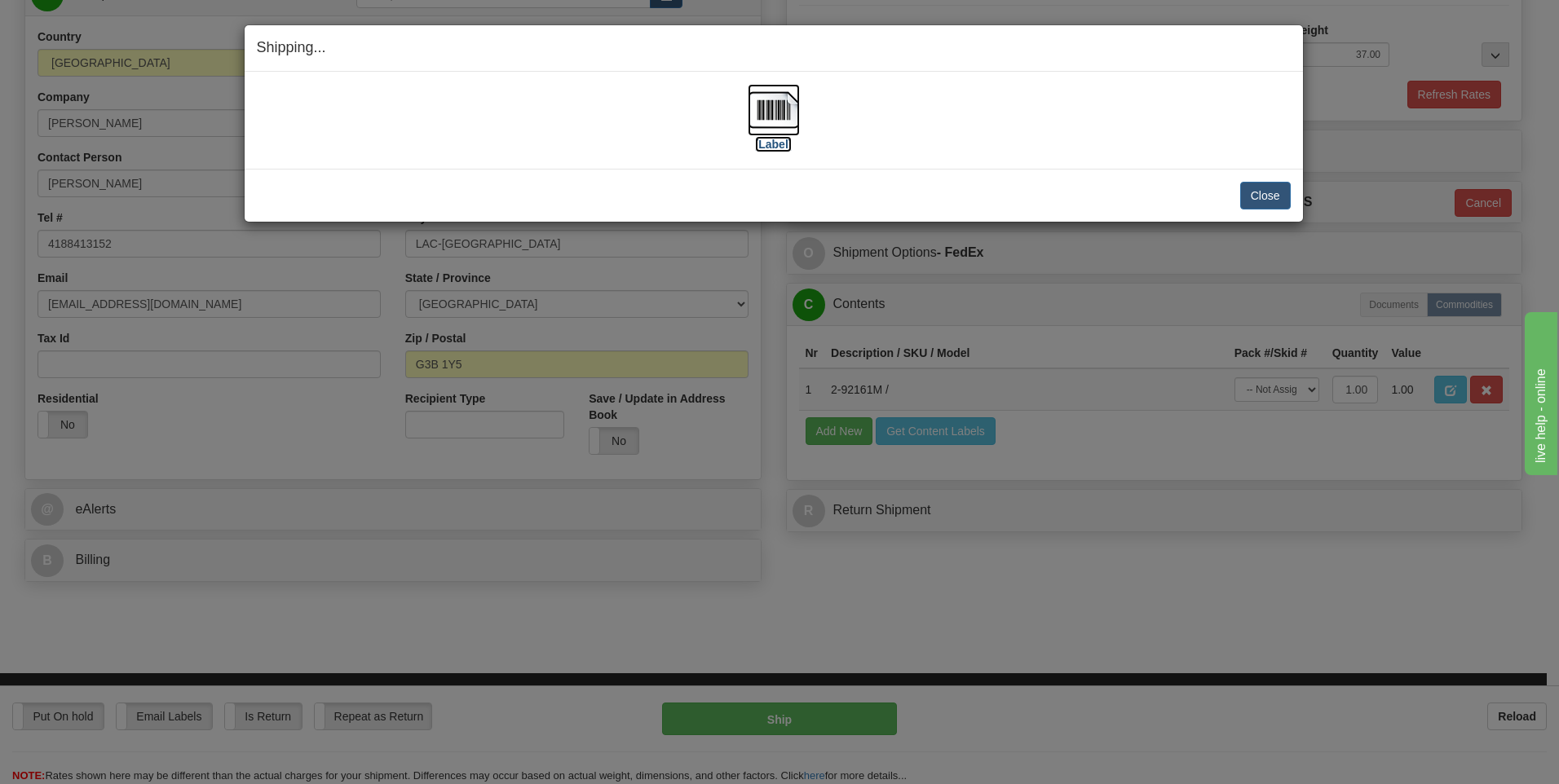
click at [771, 115] on img at bounding box center [774, 110] width 52 height 52
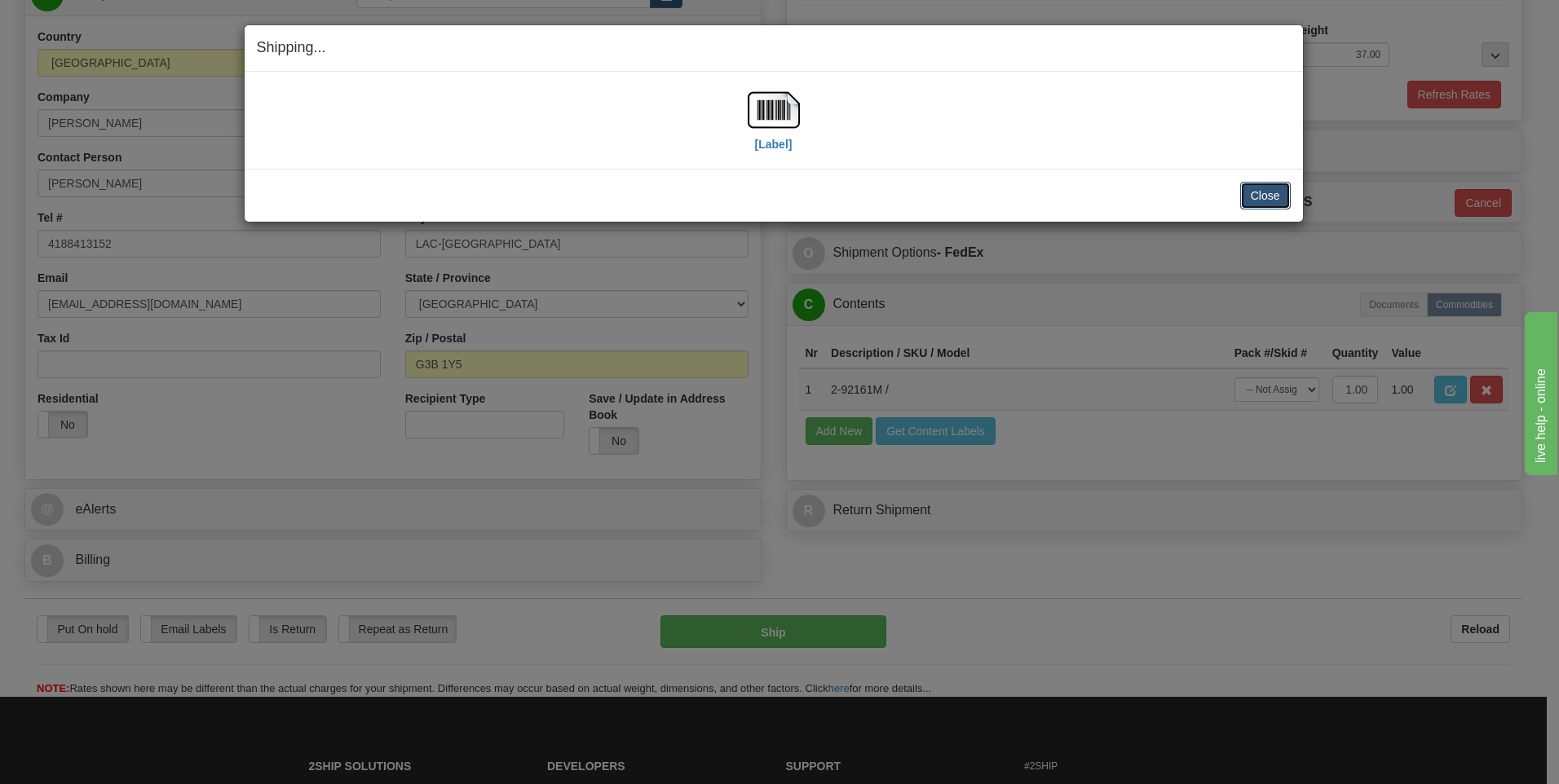
click at [1259, 192] on button "Close" at bounding box center [1265, 196] width 50 height 28
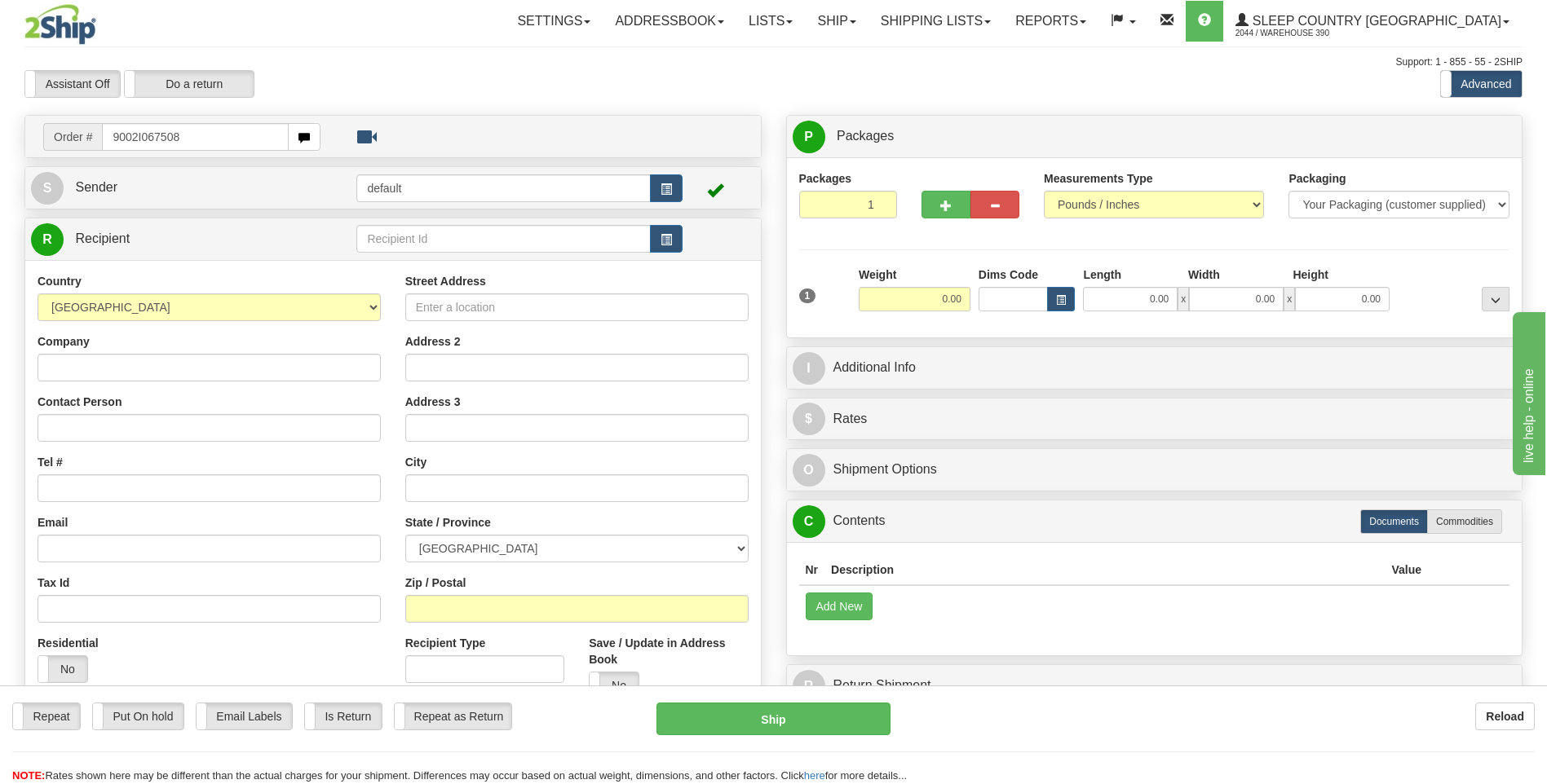
type input "9002I067508"
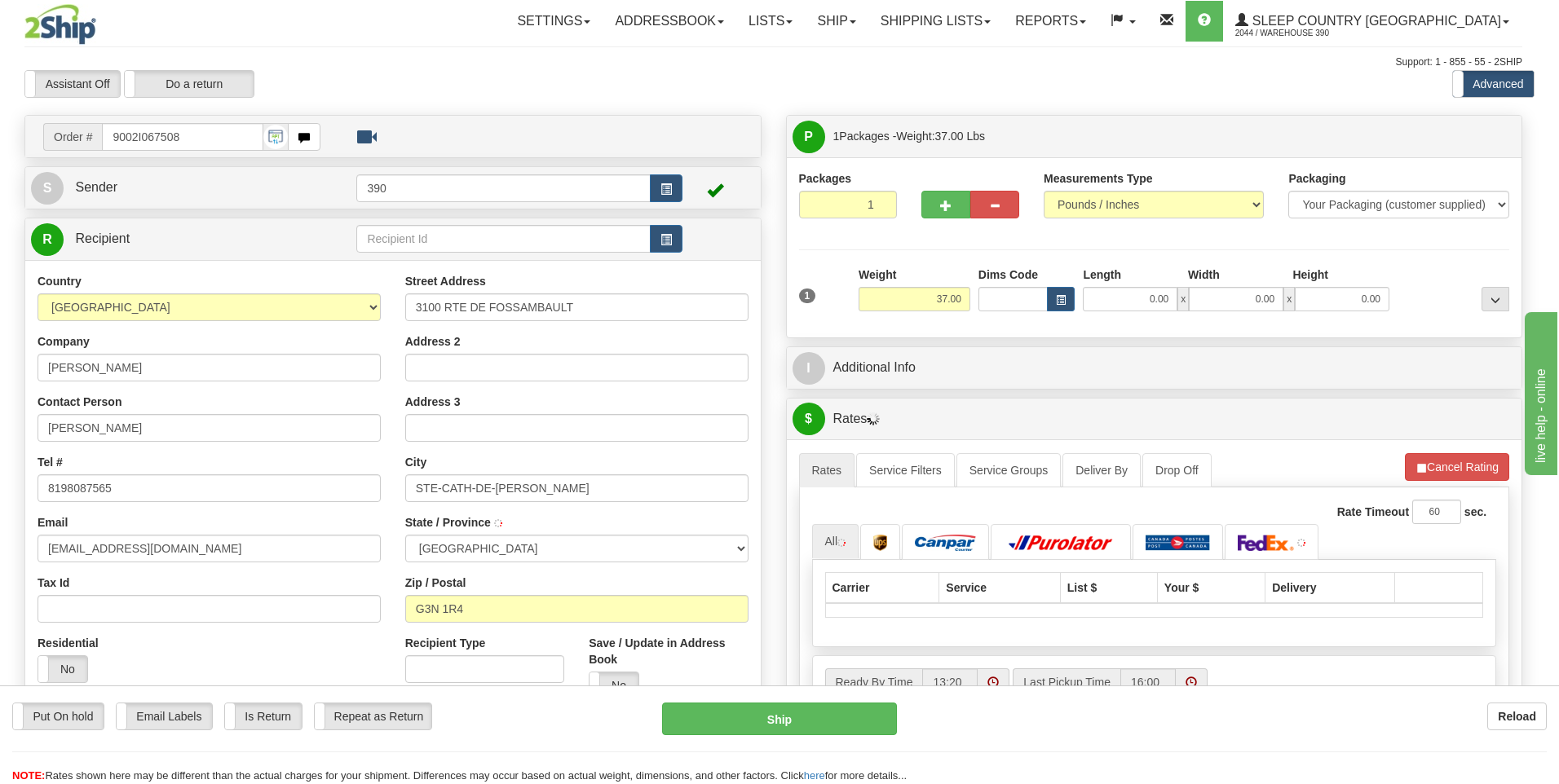
type input "STE-[PERSON_NAME]-DE-LA-[PERSON_NAME]"
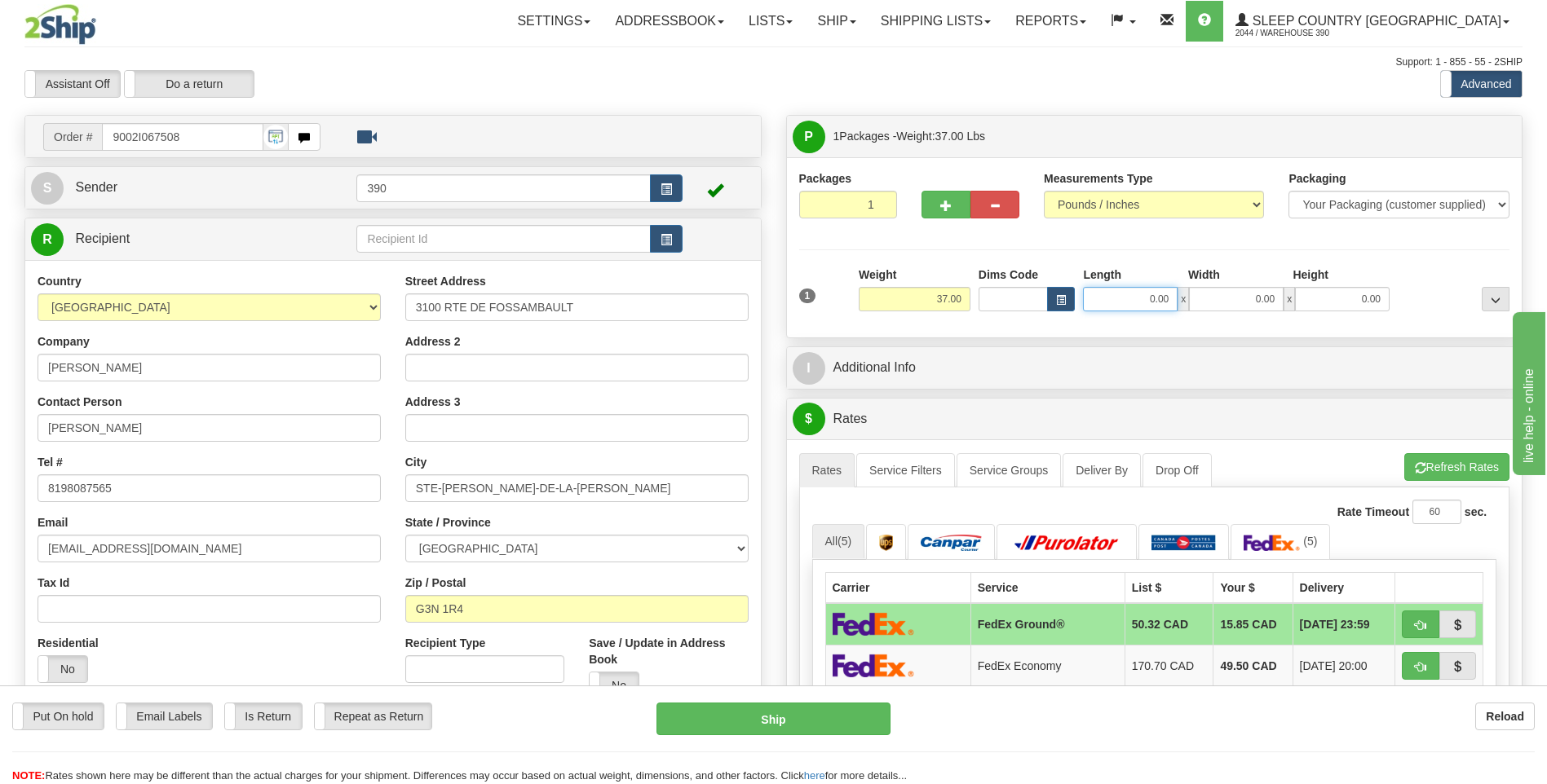
click at [1127, 302] on input "0.00" at bounding box center [1130, 299] width 95 height 25
type input "17.00"
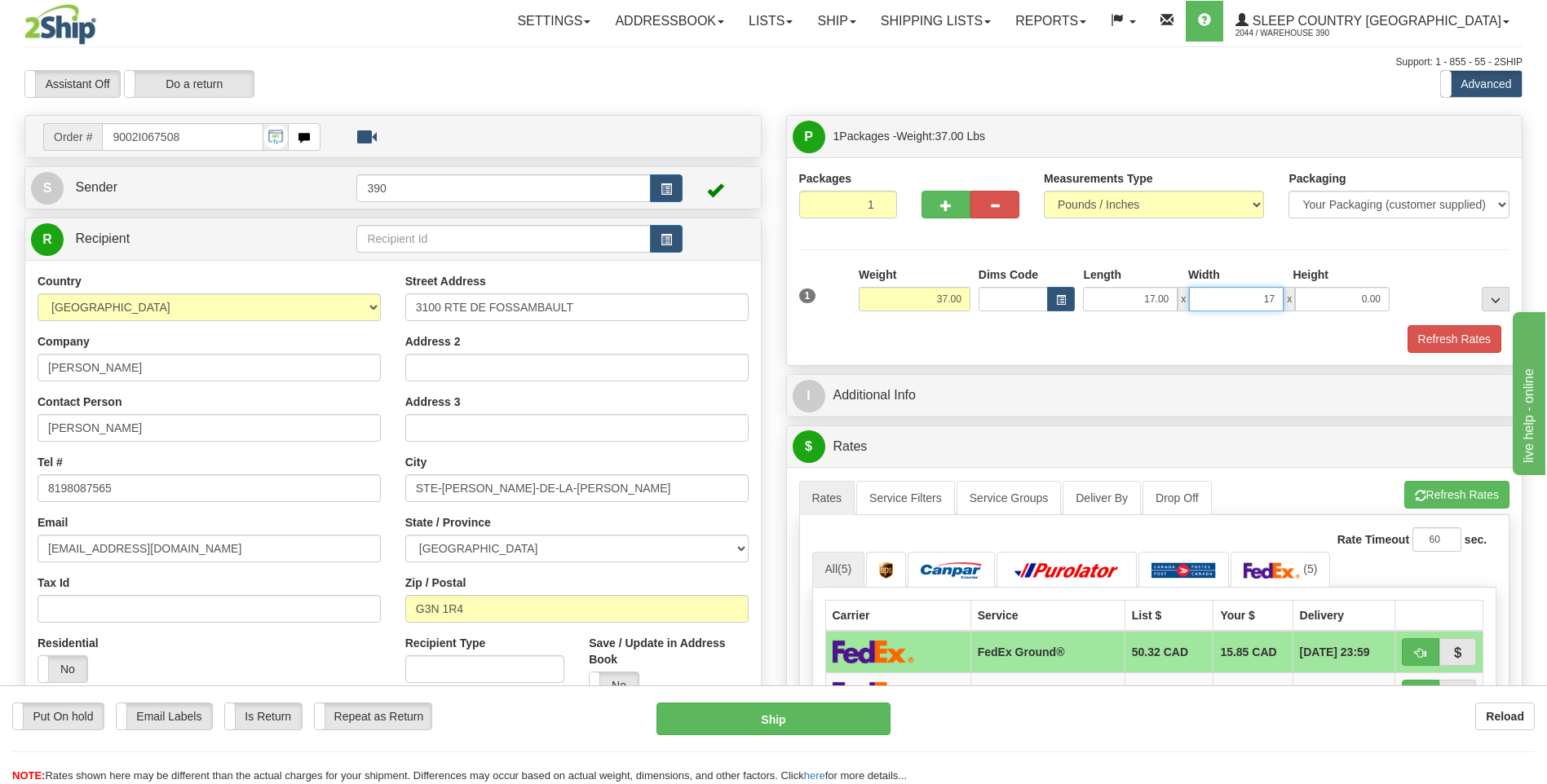
type input "17.00"
type input "38.00"
click at [1430, 494] on button "Refresh Rates" at bounding box center [1456, 495] width 105 height 28
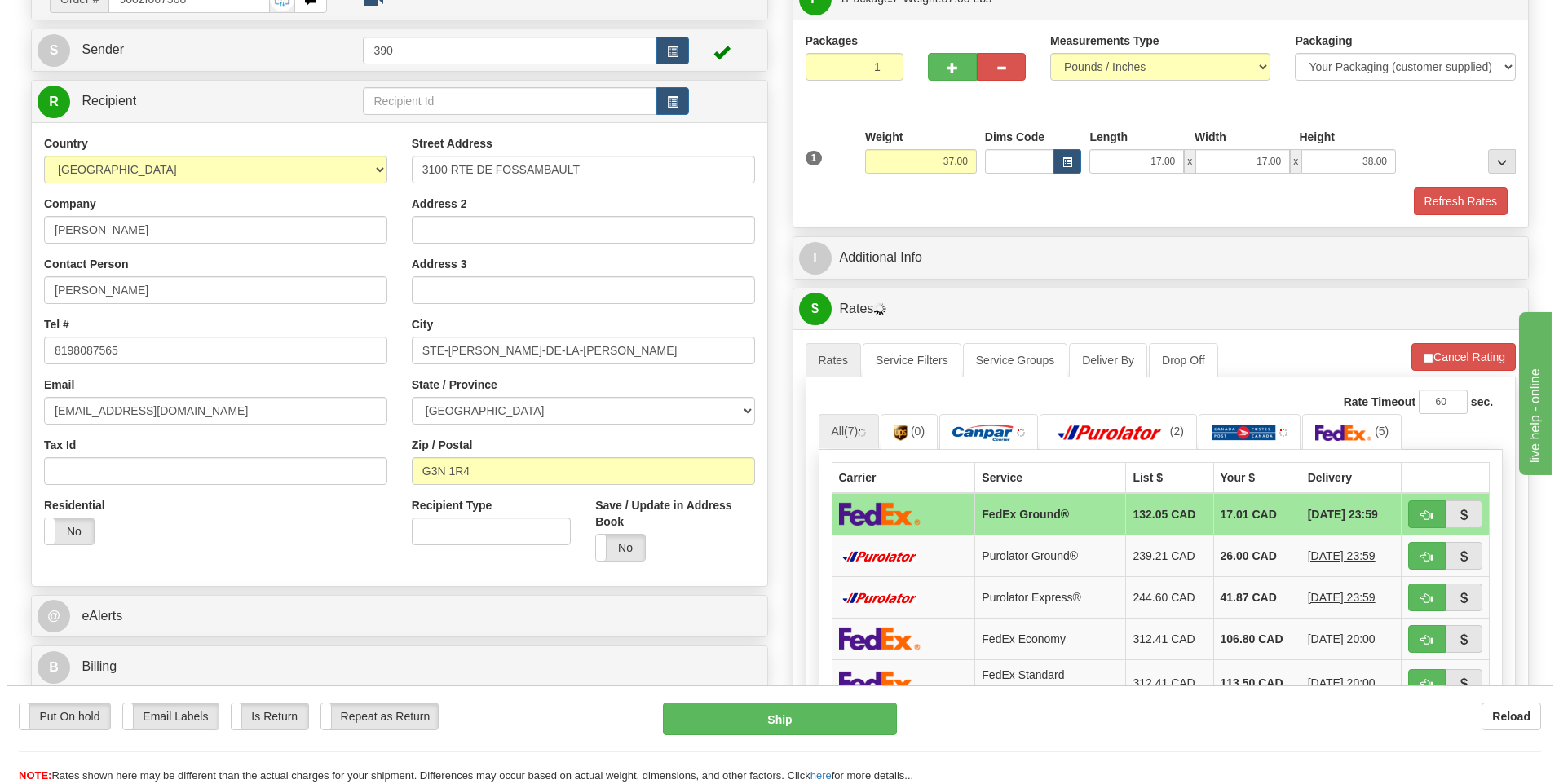
scroll to position [163, 0]
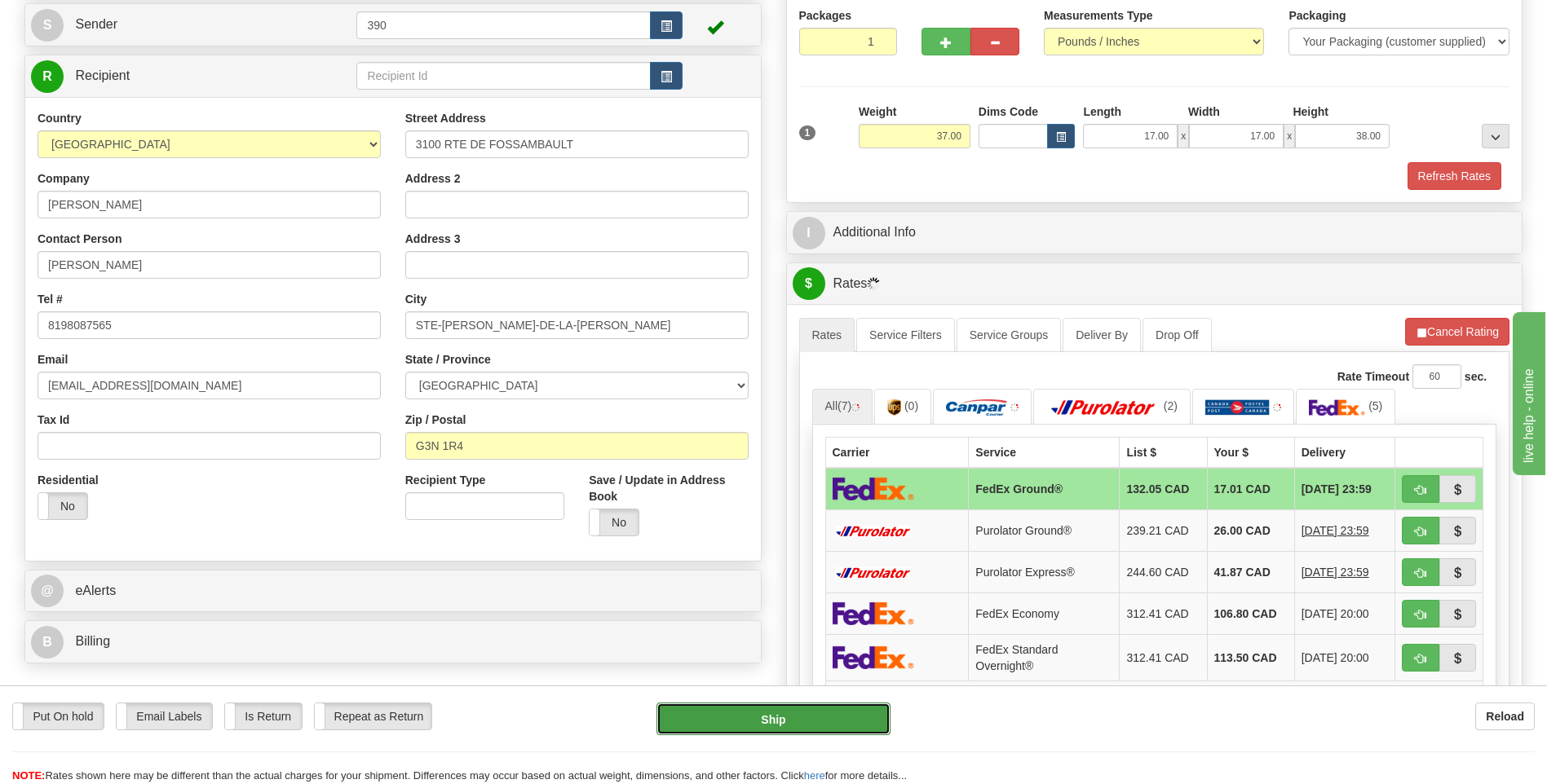
click at [786, 715] on button "Ship" at bounding box center [773, 718] width 233 height 33
type input "92"
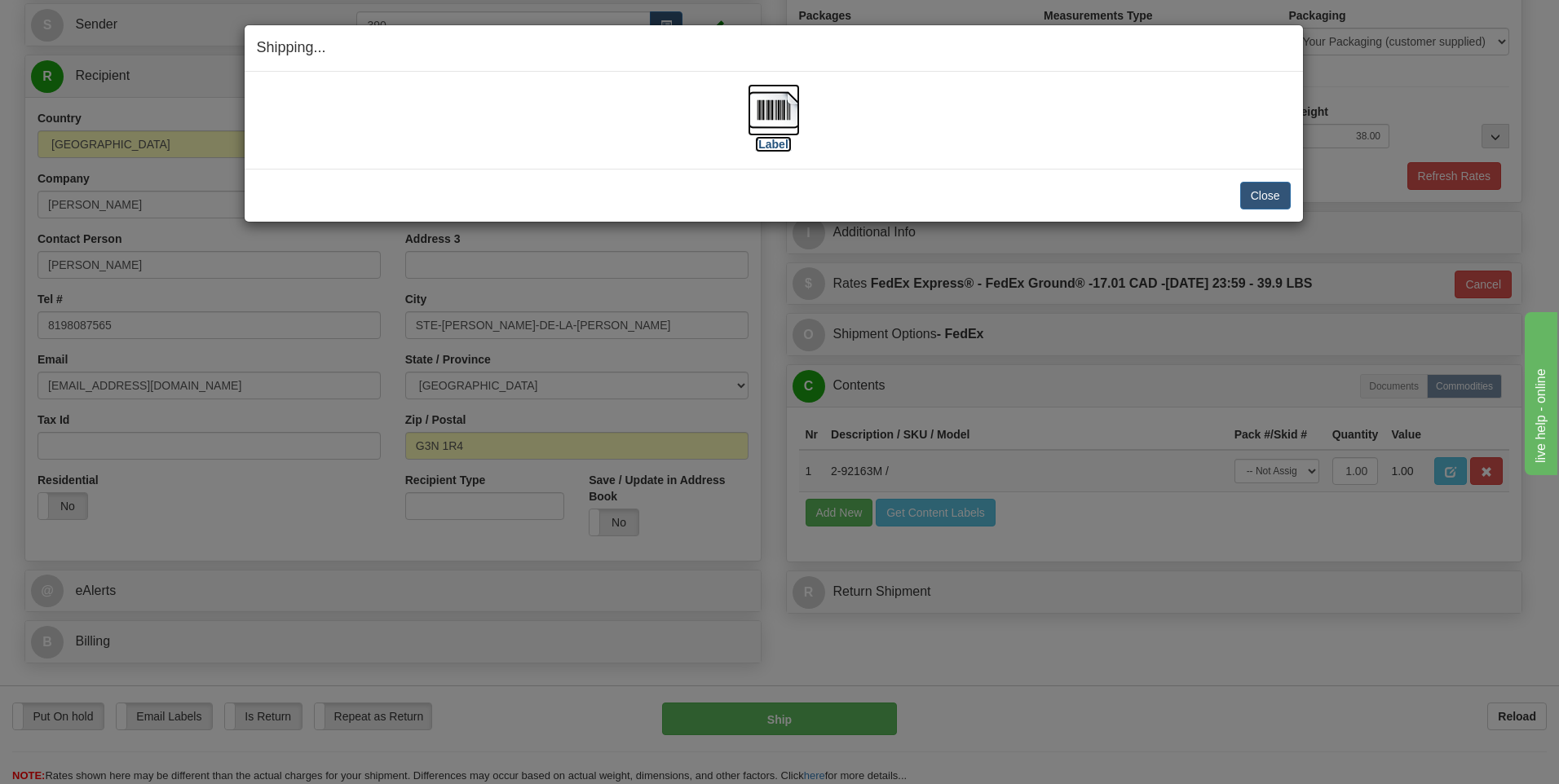
click at [773, 110] on img at bounding box center [774, 110] width 52 height 52
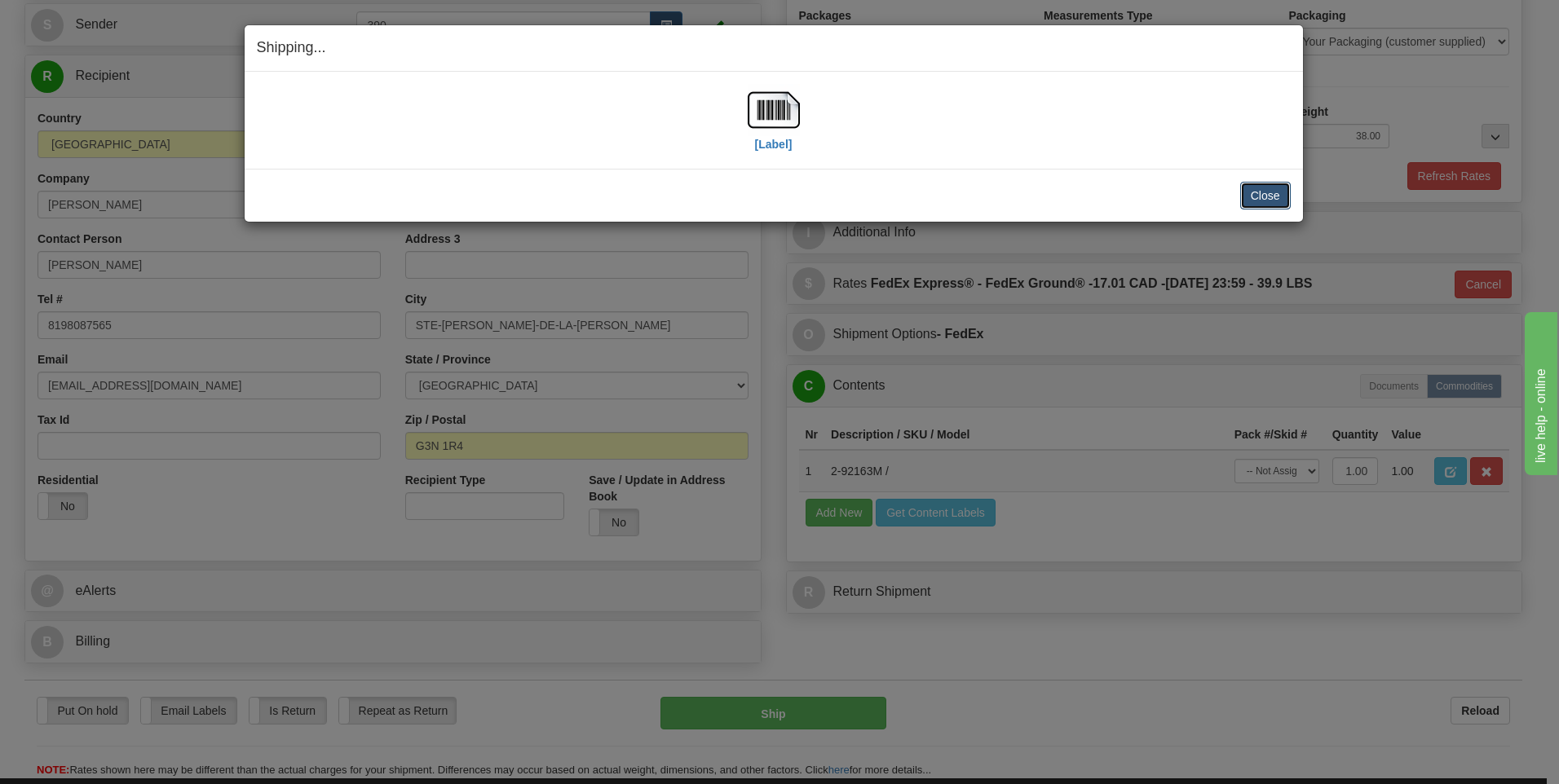
click at [1254, 194] on button "Close" at bounding box center [1265, 196] width 50 height 28
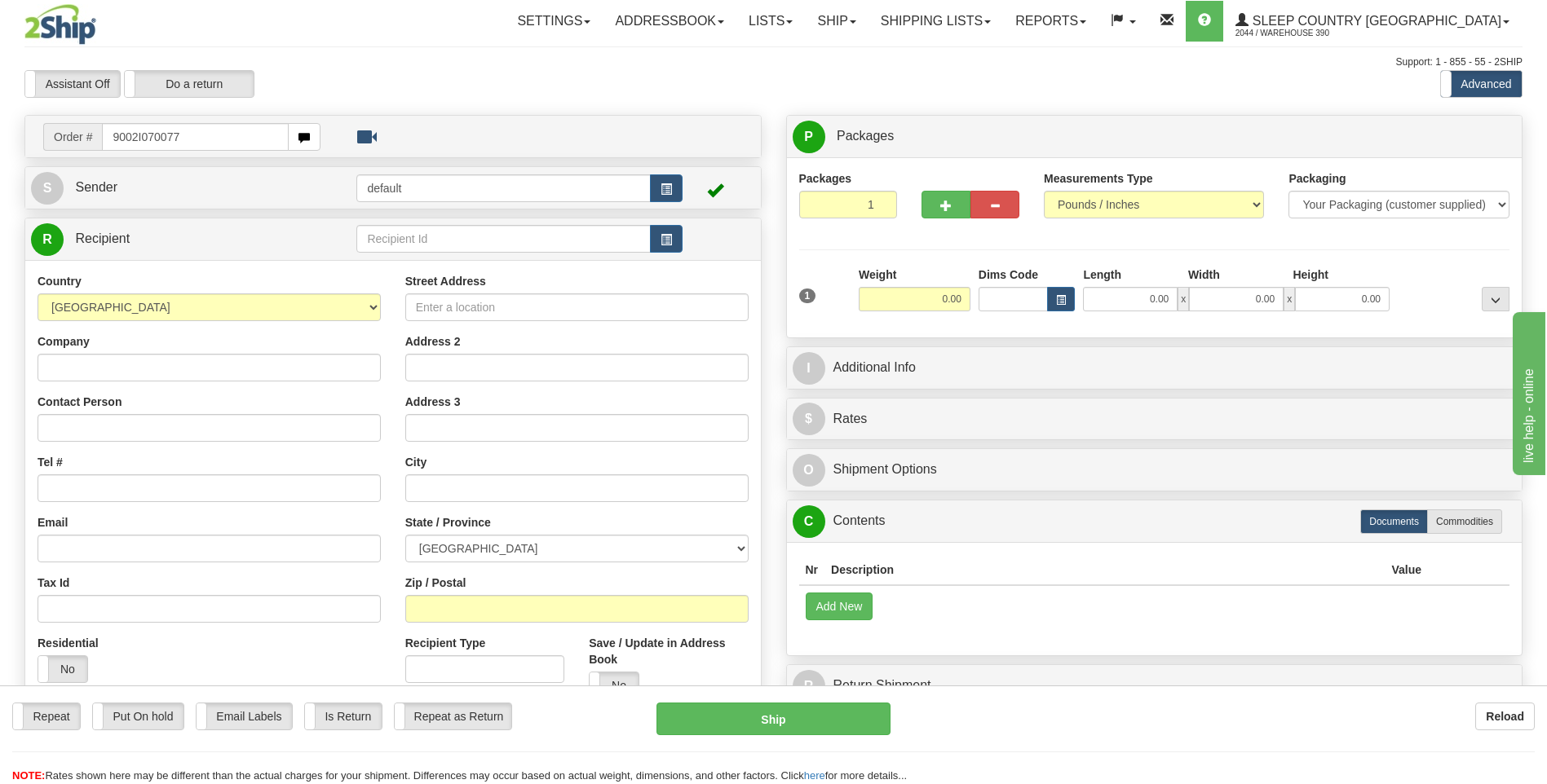
type input "9002I070077"
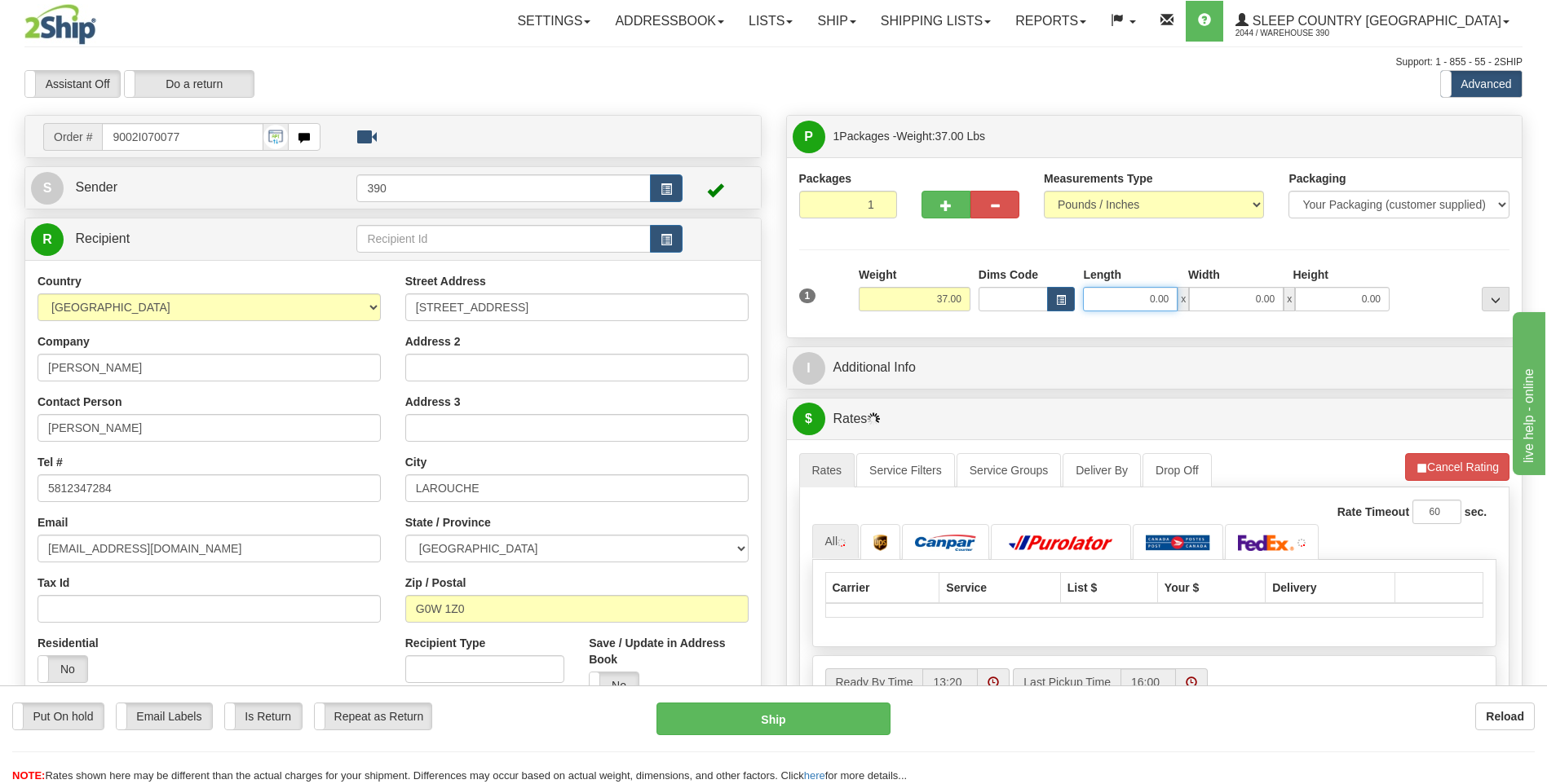
click at [1122, 295] on input "0.00" at bounding box center [1130, 299] width 95 height 25
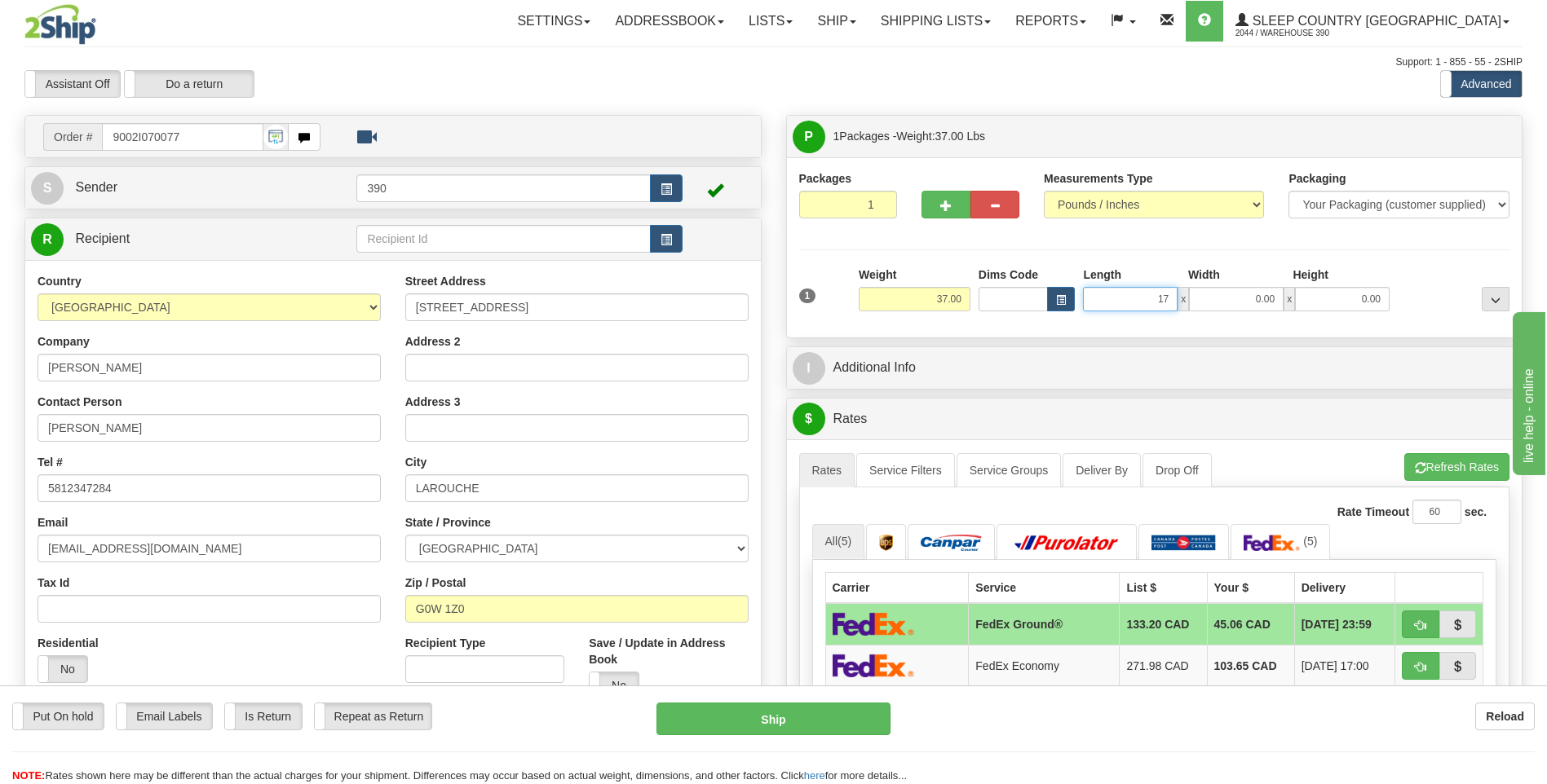
type input "17.00"
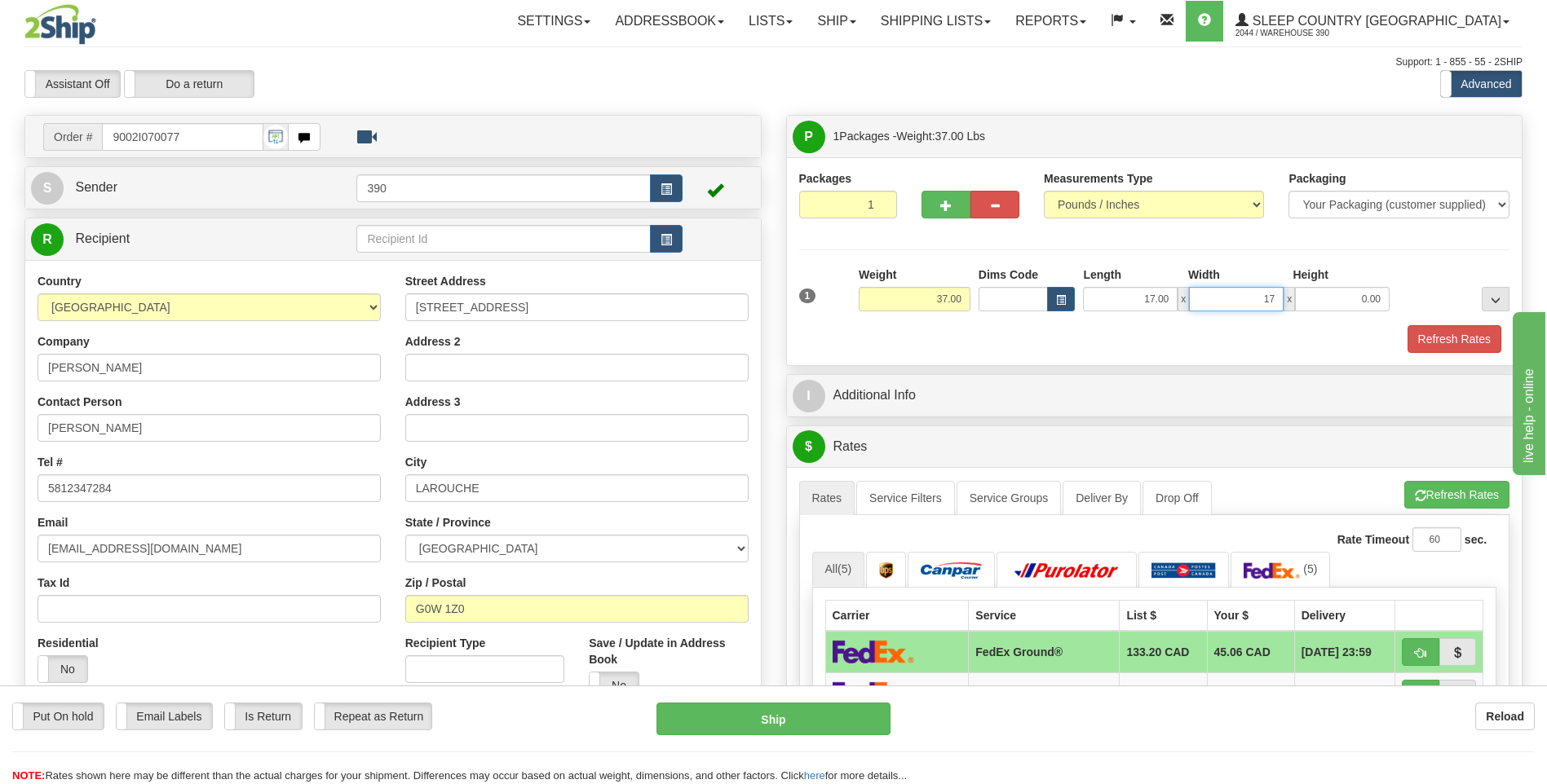
type input "17.00"
type input "36.00"
click at [1419, 491] on span "button" at bounding box center [1421, 496] width 12 height 11
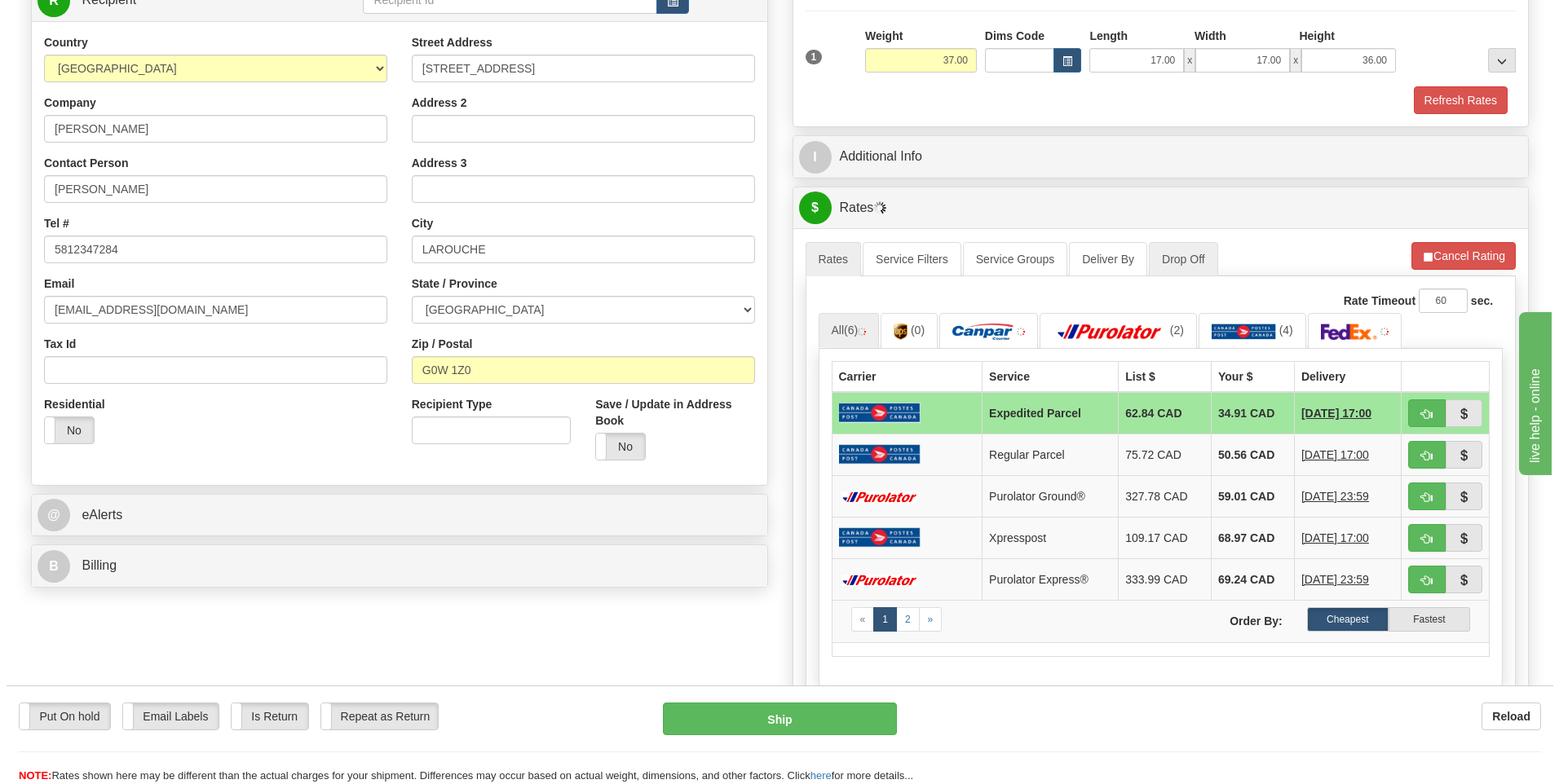
scroll to position [245, 0]
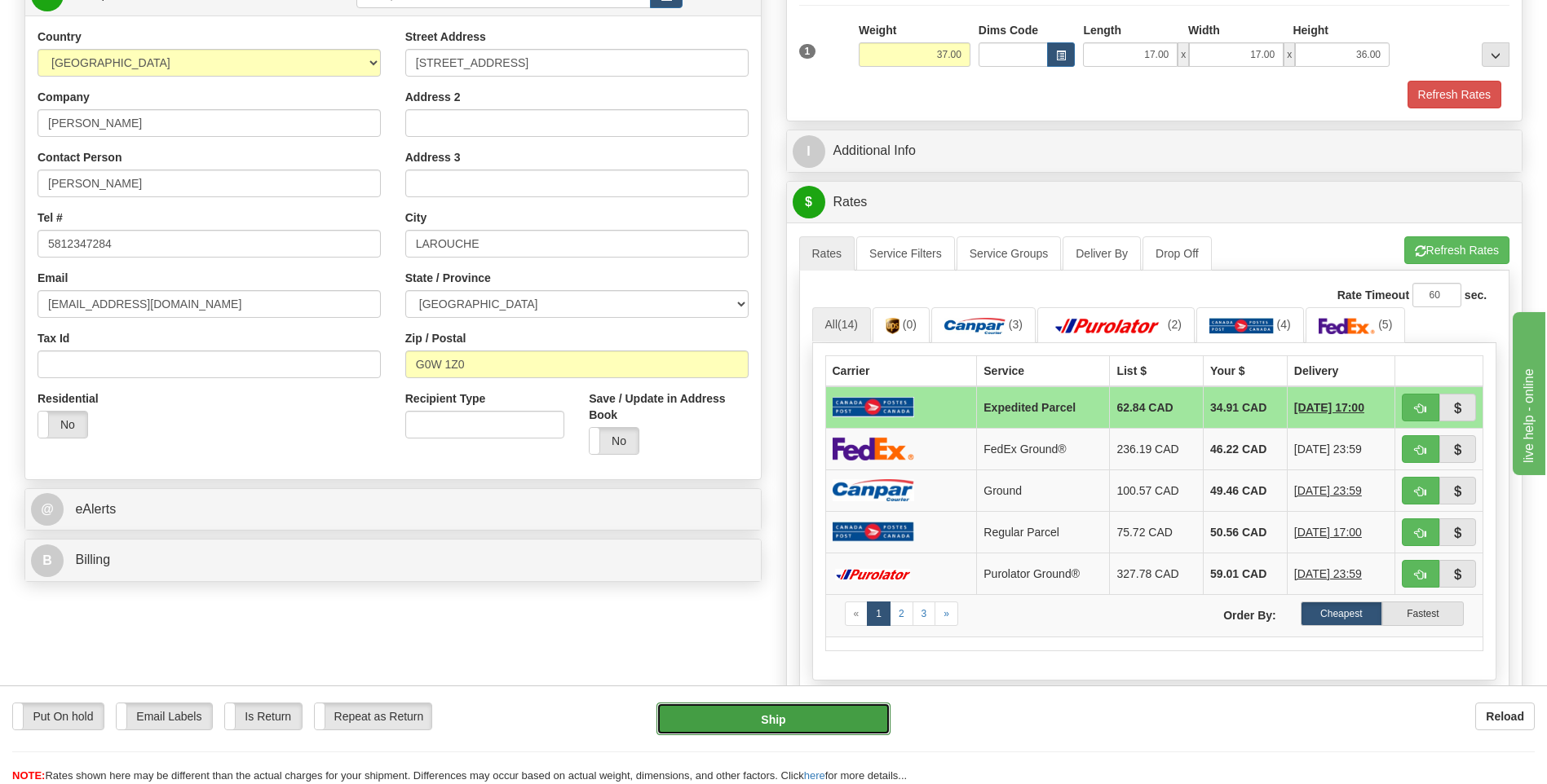
click at [797, 714] on button "Ship" at bounding box center [773, 718] width 233 height 33
type input "DOM.EP"
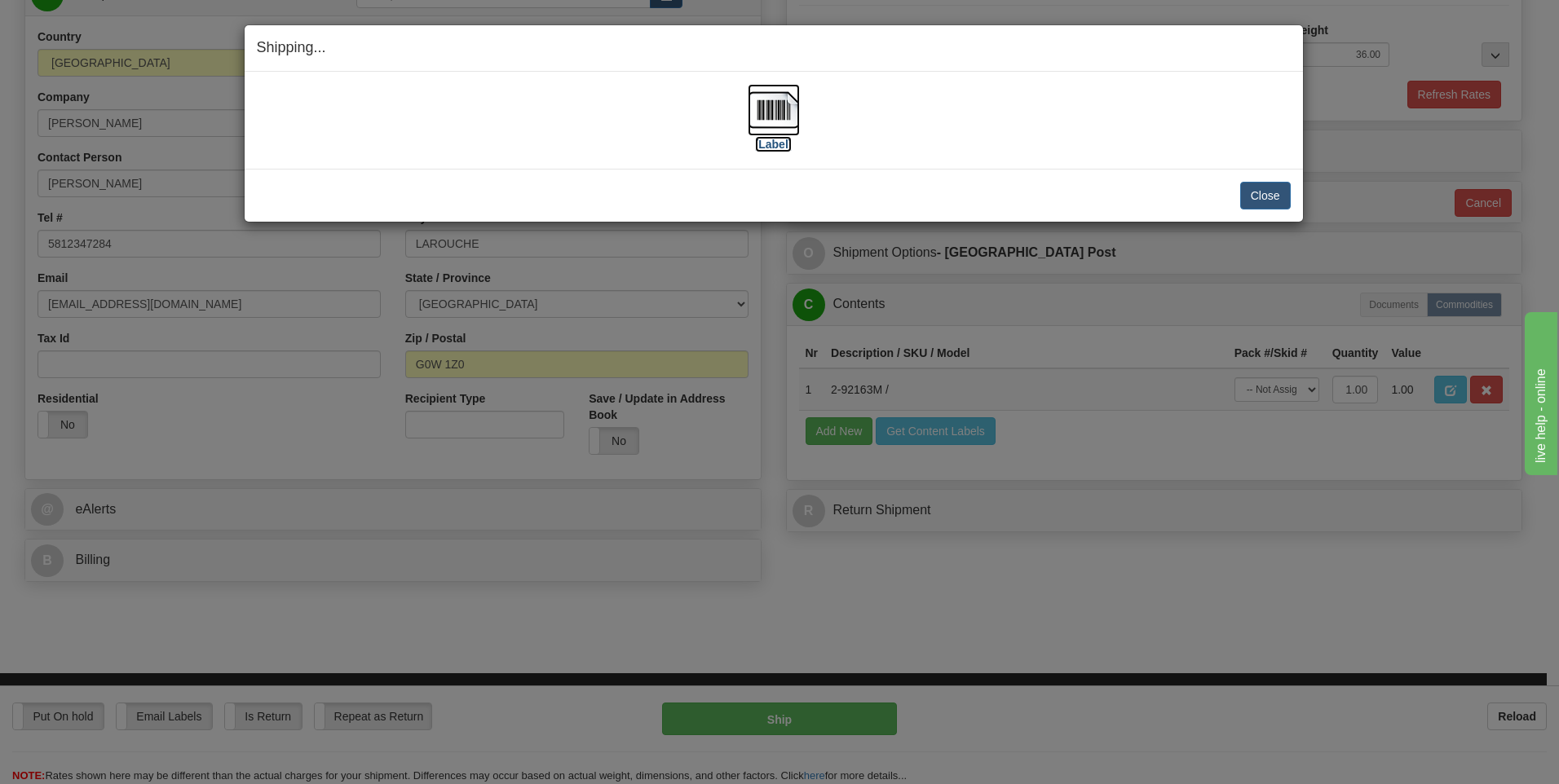
click at [773, 115] on img at bounding box center [774, 110] width 52 height 52
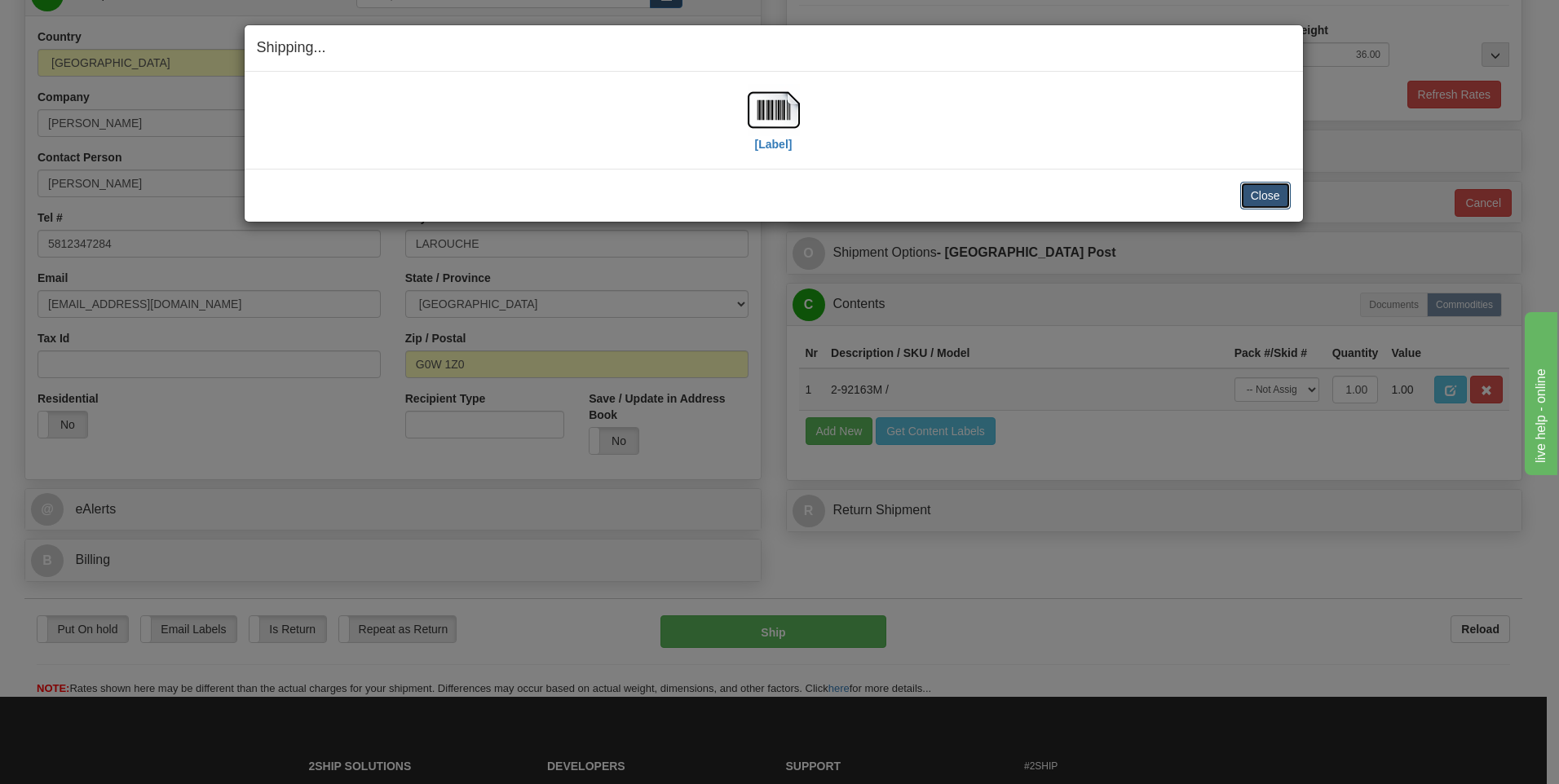
click at [1279, 196] on button "Close" at bounding box center [1265, 196] width 50 height 28
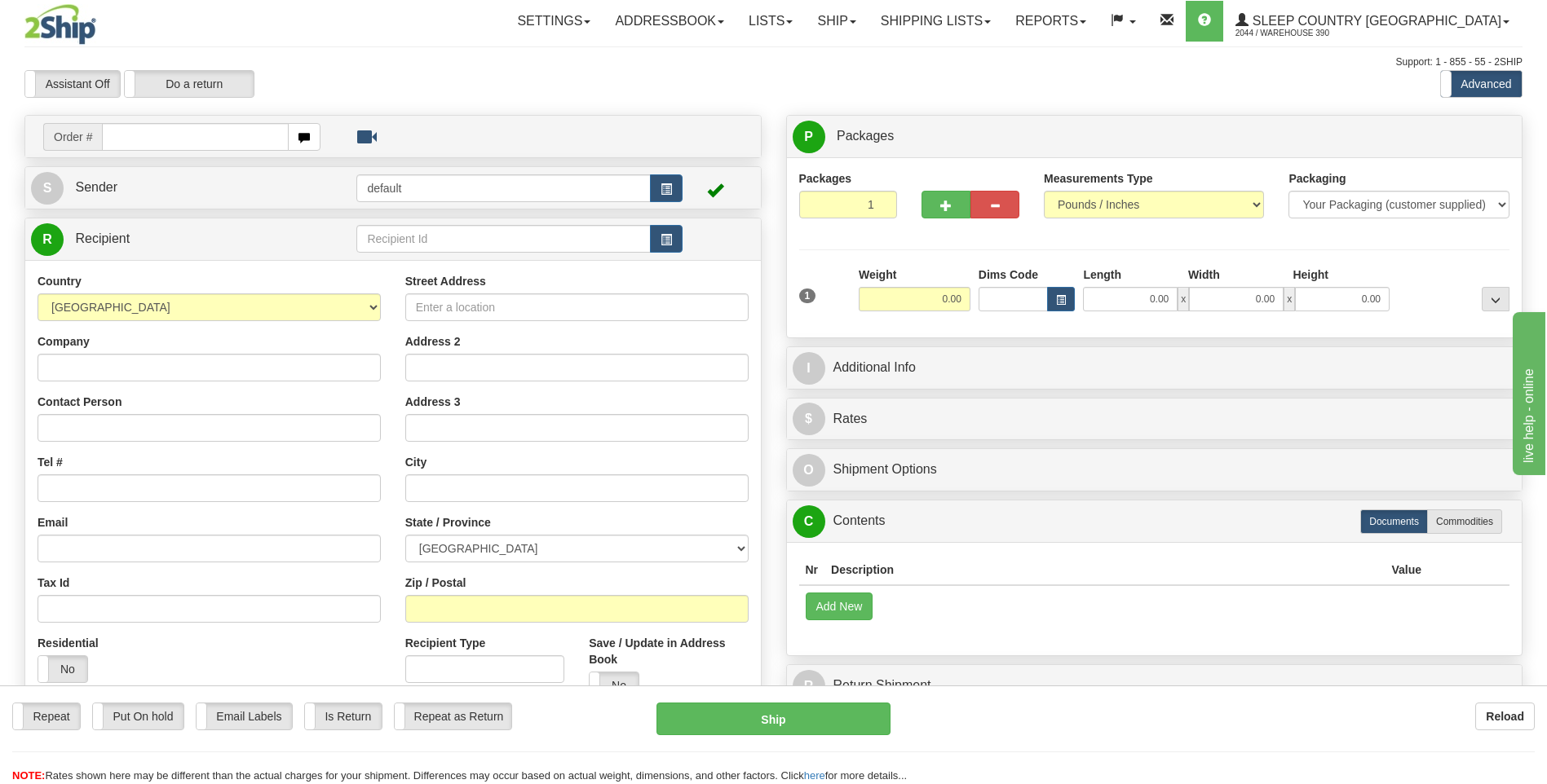
click at [185, 143] on input "text" at bounding box center [195, 137] width 186 height 28
type input "9002I070892"
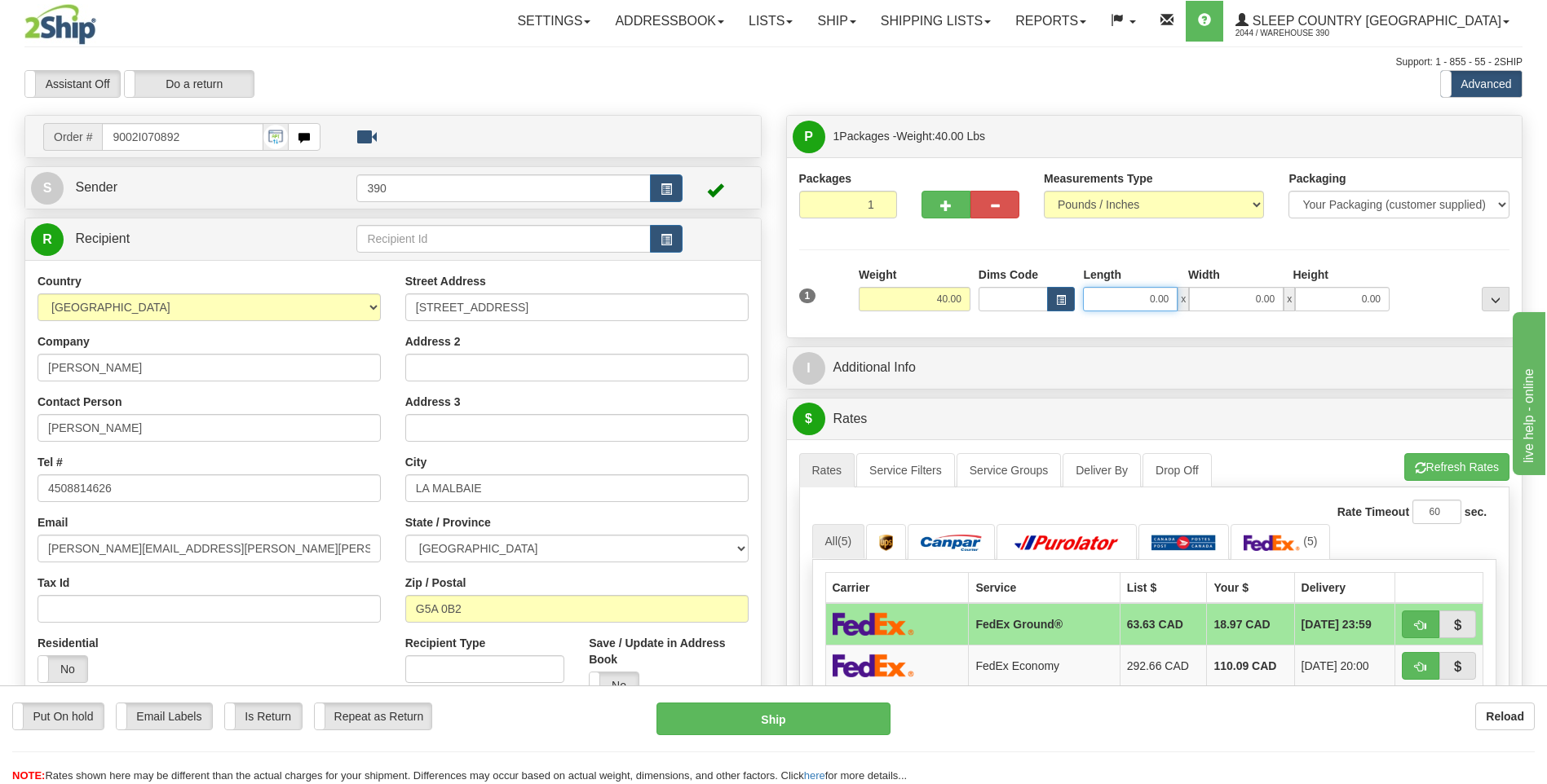
click at [1122, 294] on input "0.00" at bounding box center [1130, 299] width 95 height 25
type input "17.00"
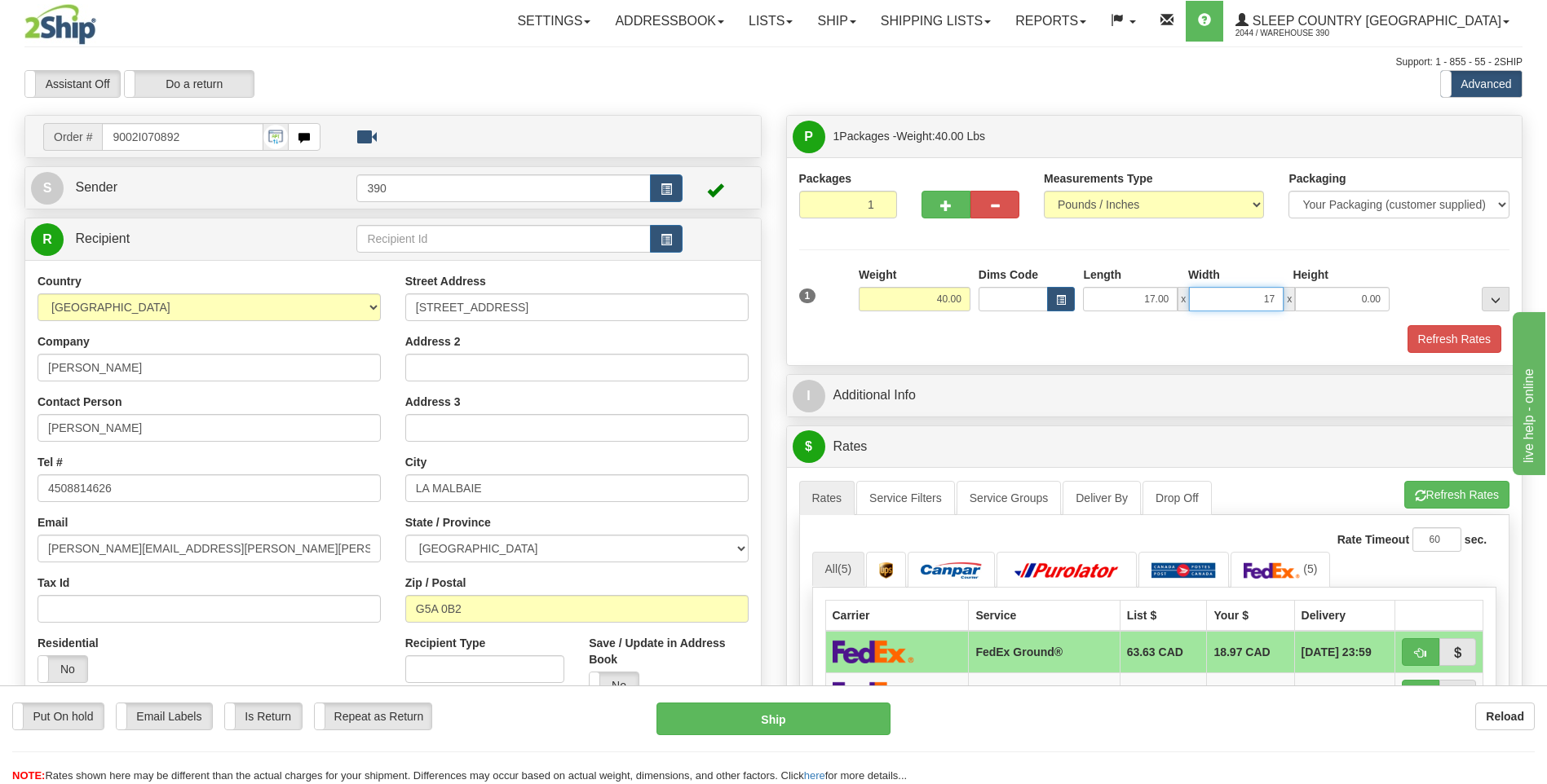
type input "17.00"
type input "38.00"
click at [1445, 496] on button "Refresh Rates" at bounding box center [1456, 495] width 105 height 28
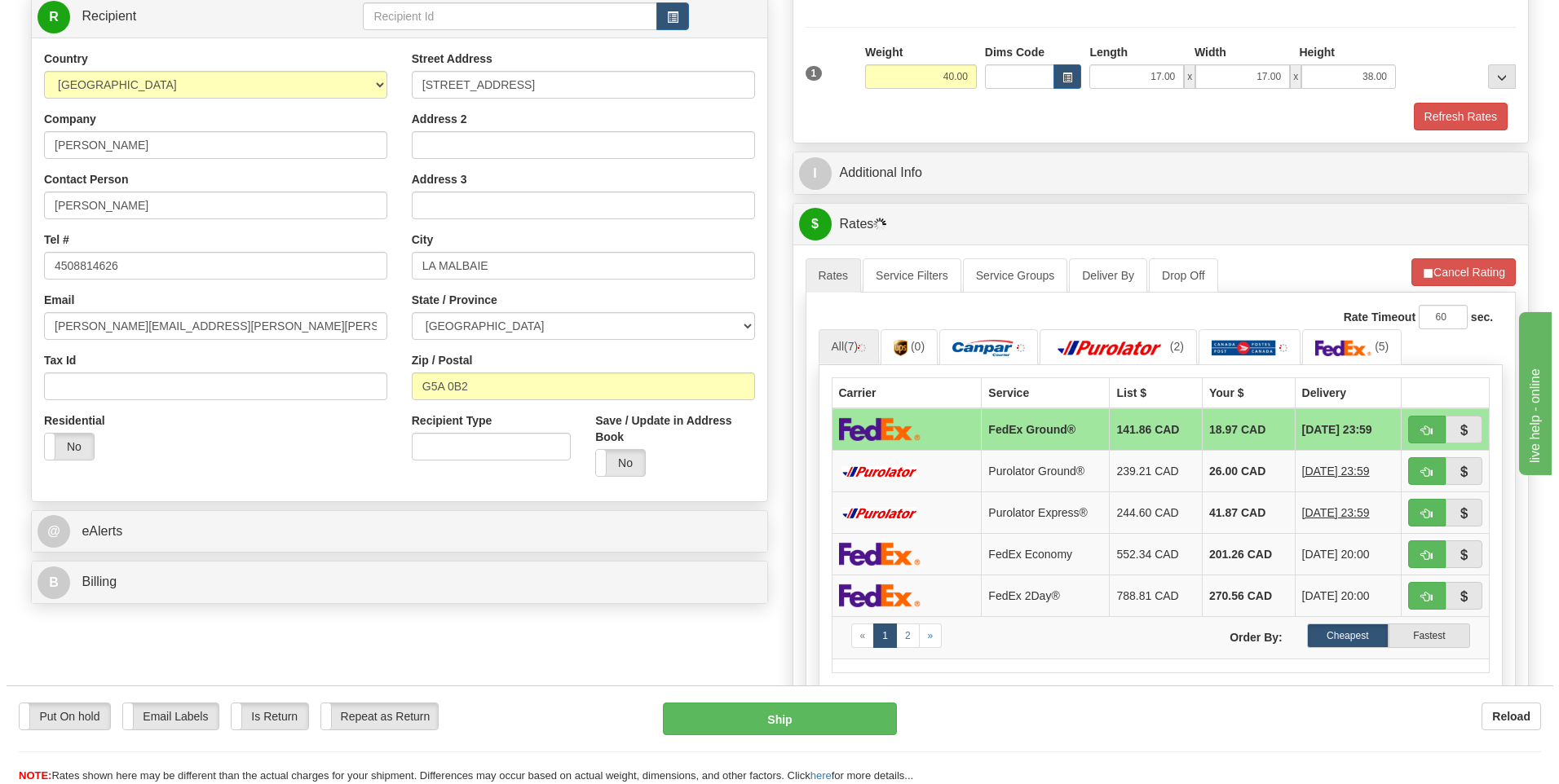
scroll to position [245, 0]
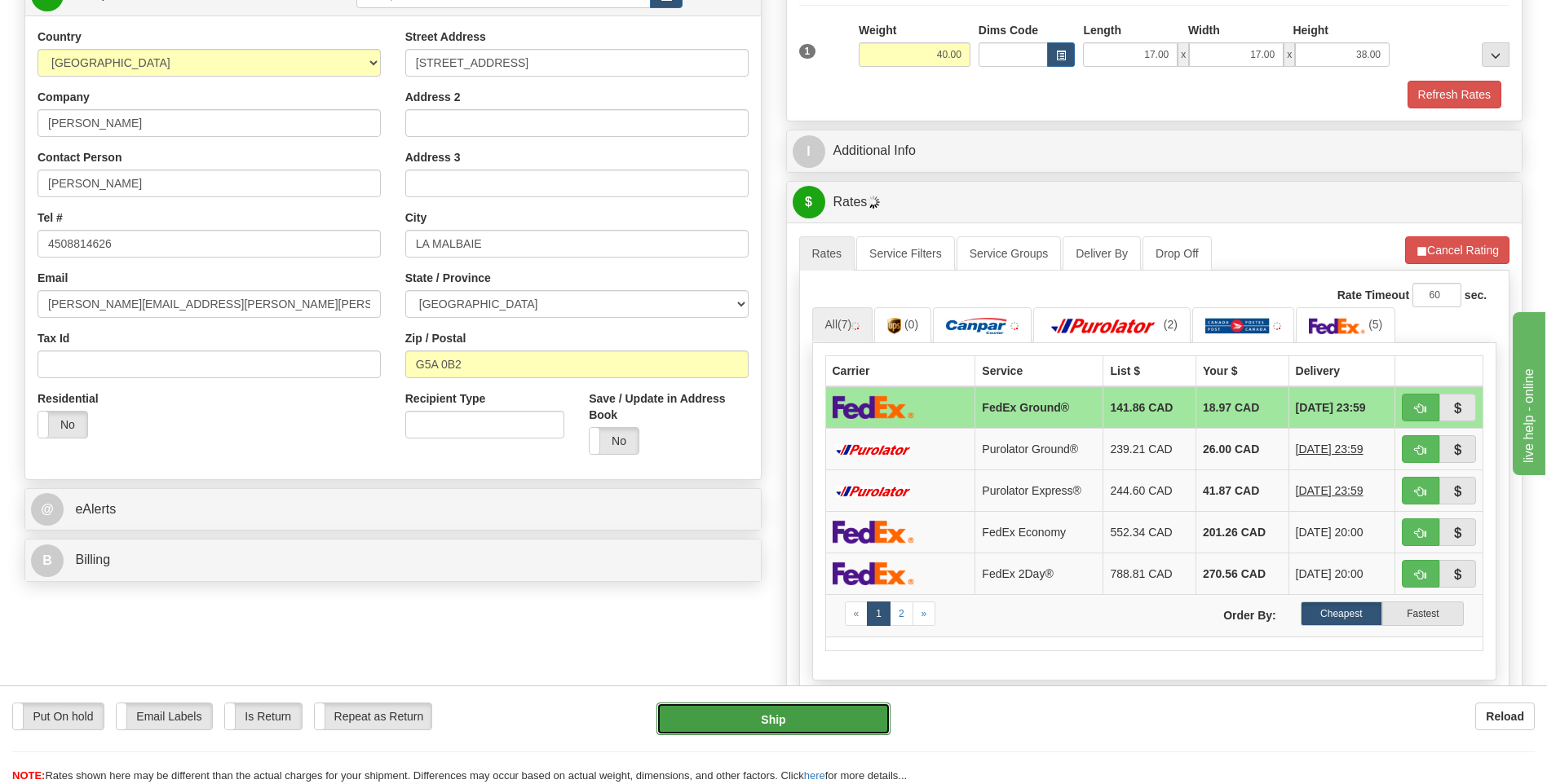
click at [789, 717] on button "Ship" at bounding box center [773, 718] width 233 height 33
type input "92"
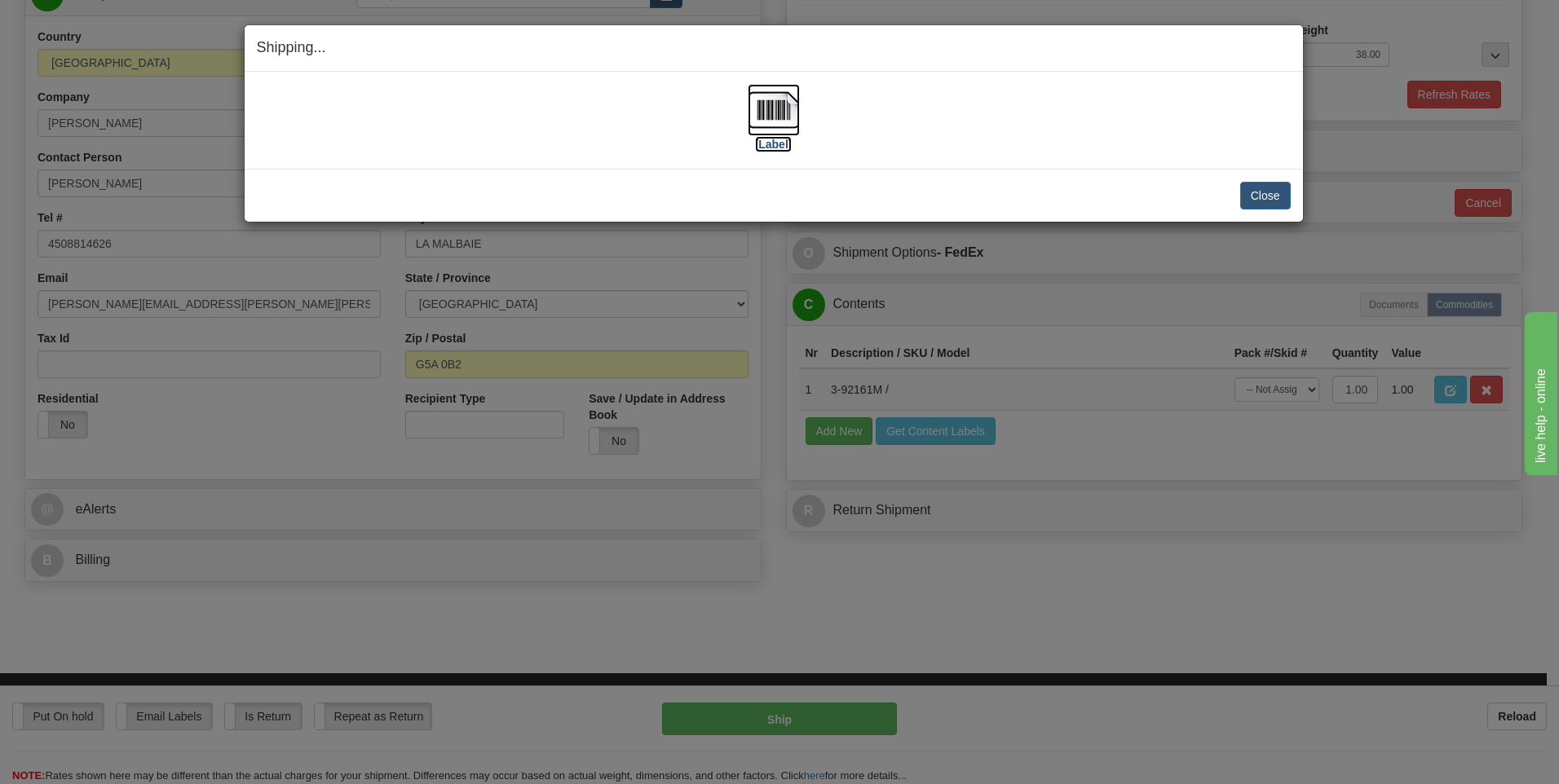
click at [770, 116] on img at bounding box center [774, 110] width 52 height 52
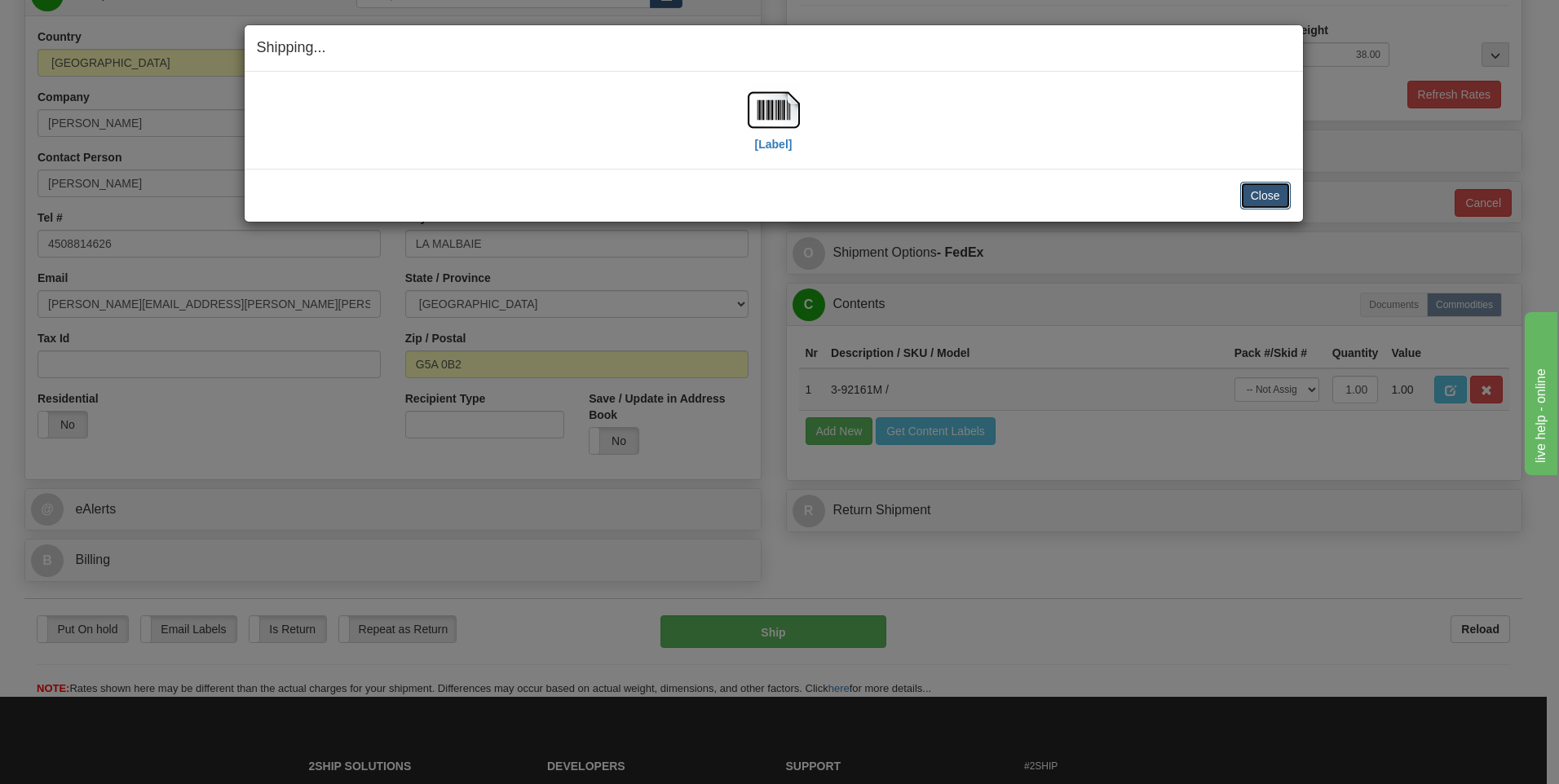
click at [1255, 192] on button "Close" at bounding box center [1265, 196] width 50 height 28
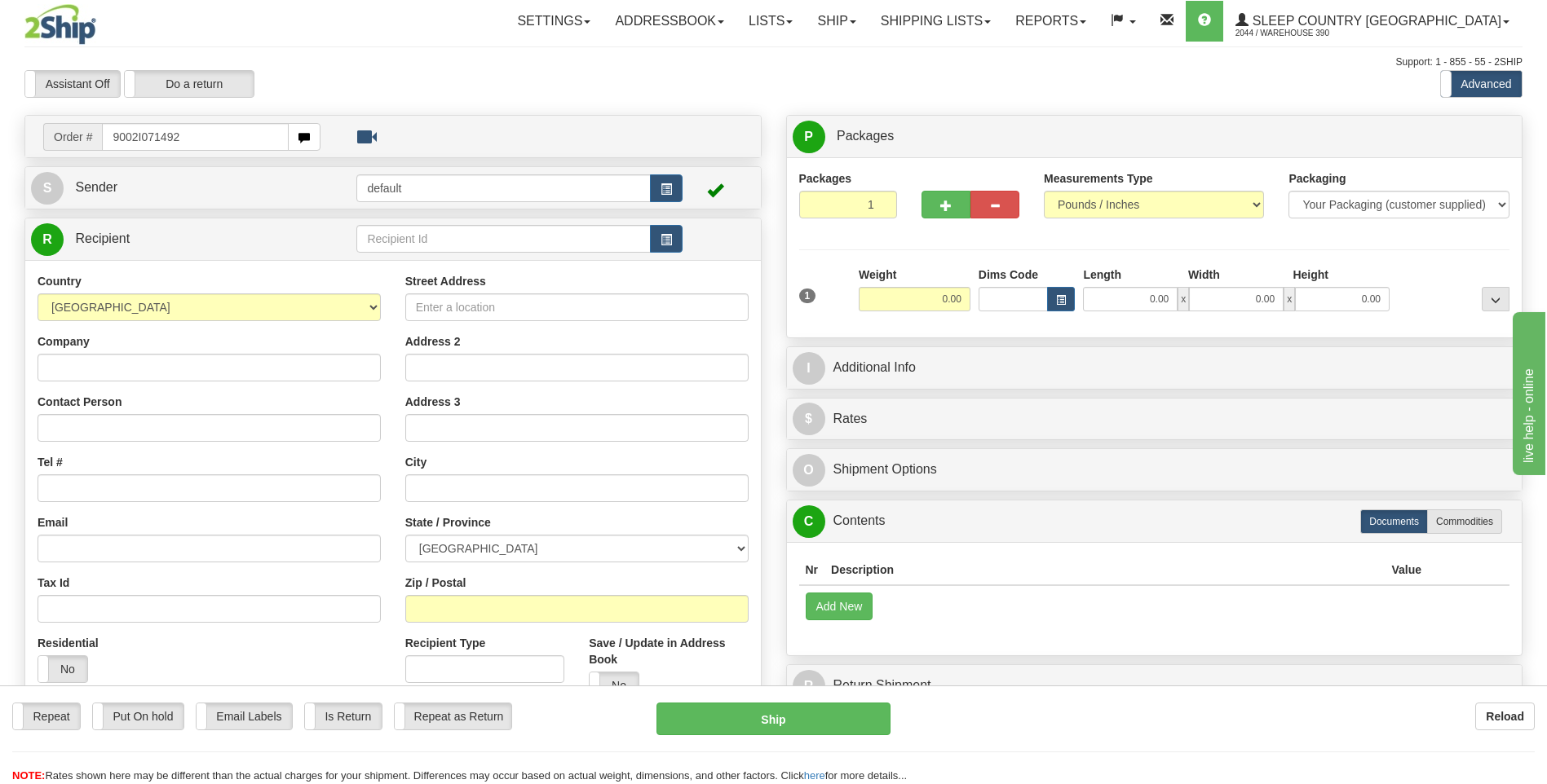
type input "9002I071492"
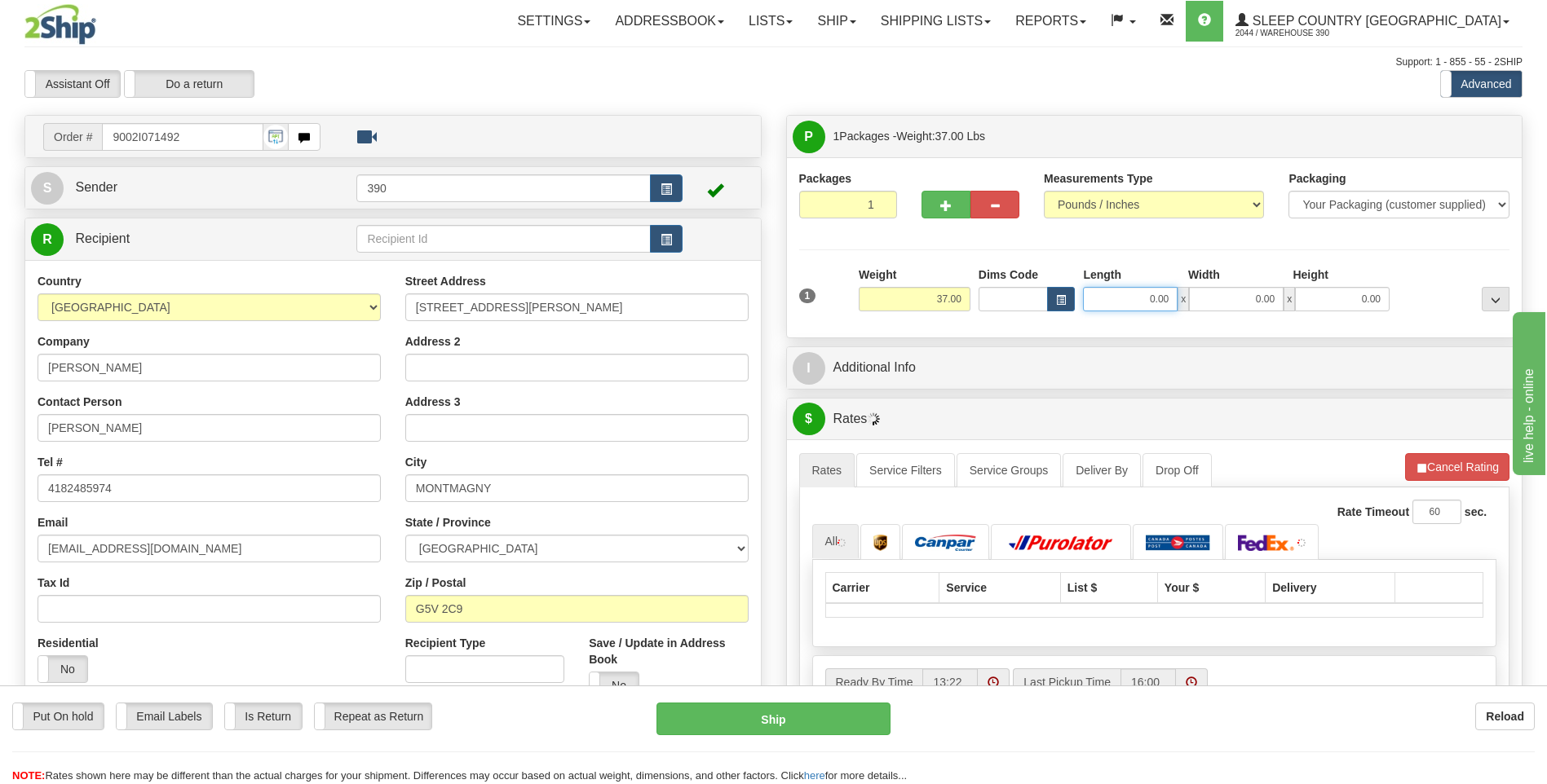
click at [1130, 303] on input "0.00" at bounding box center [1130, 299] width 95 height 25
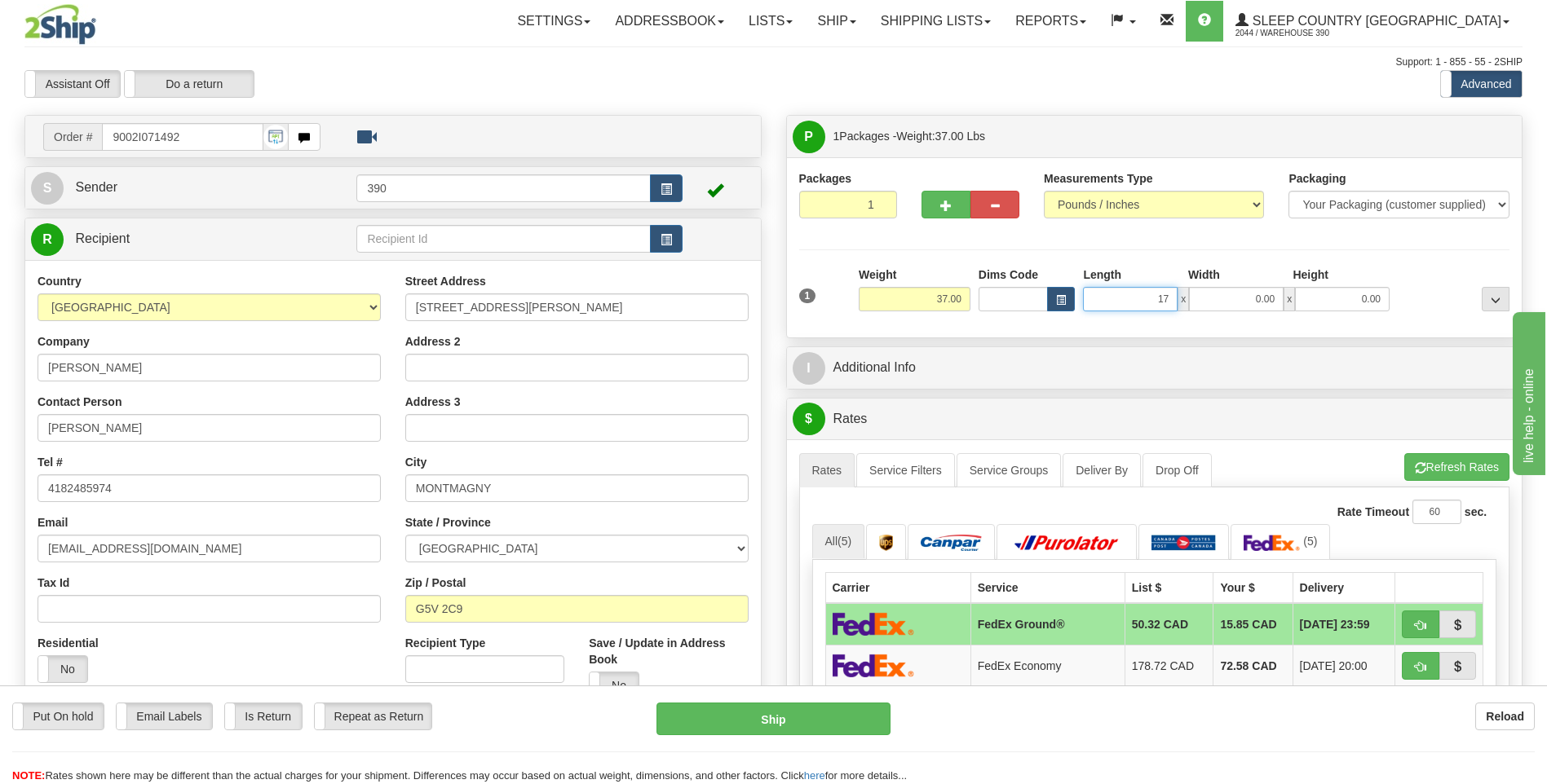
type input "17.00"
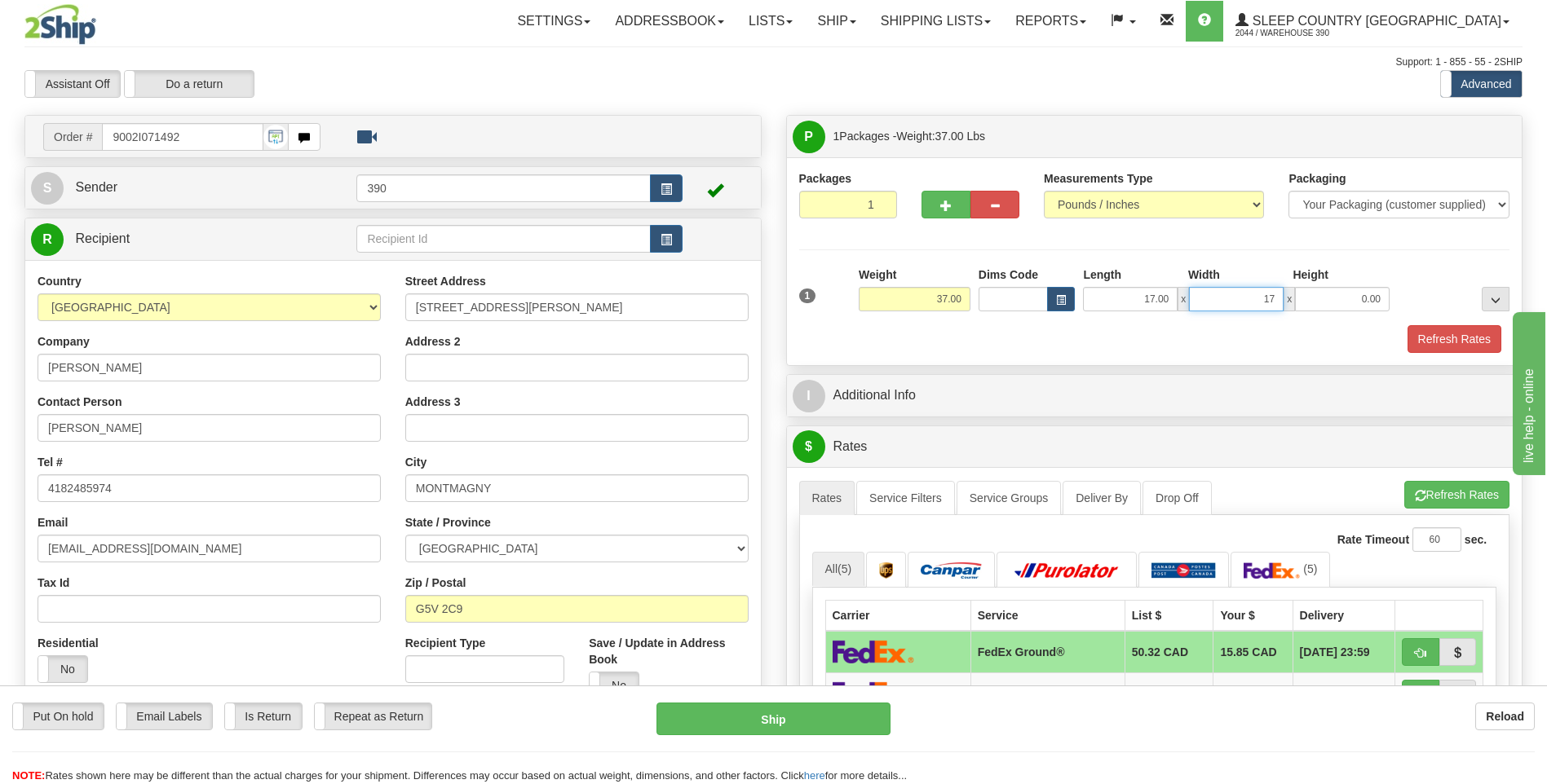
type input "17.00"
type input "36.00"
click at [1419, 488] on button "Refresh Rates" at bounding box center [1456, 495] width 105 height 28
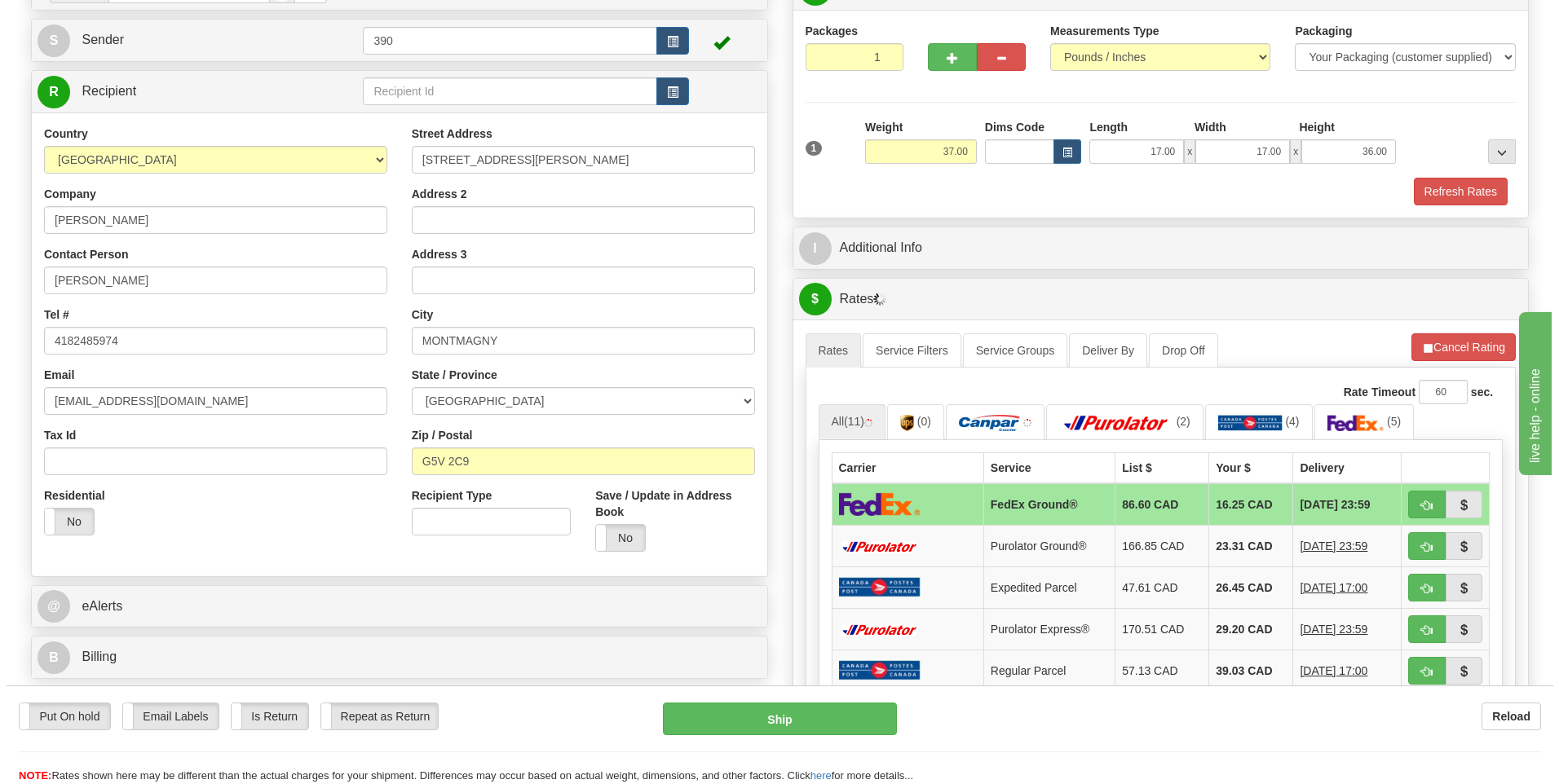
scroll to position [163, 0]
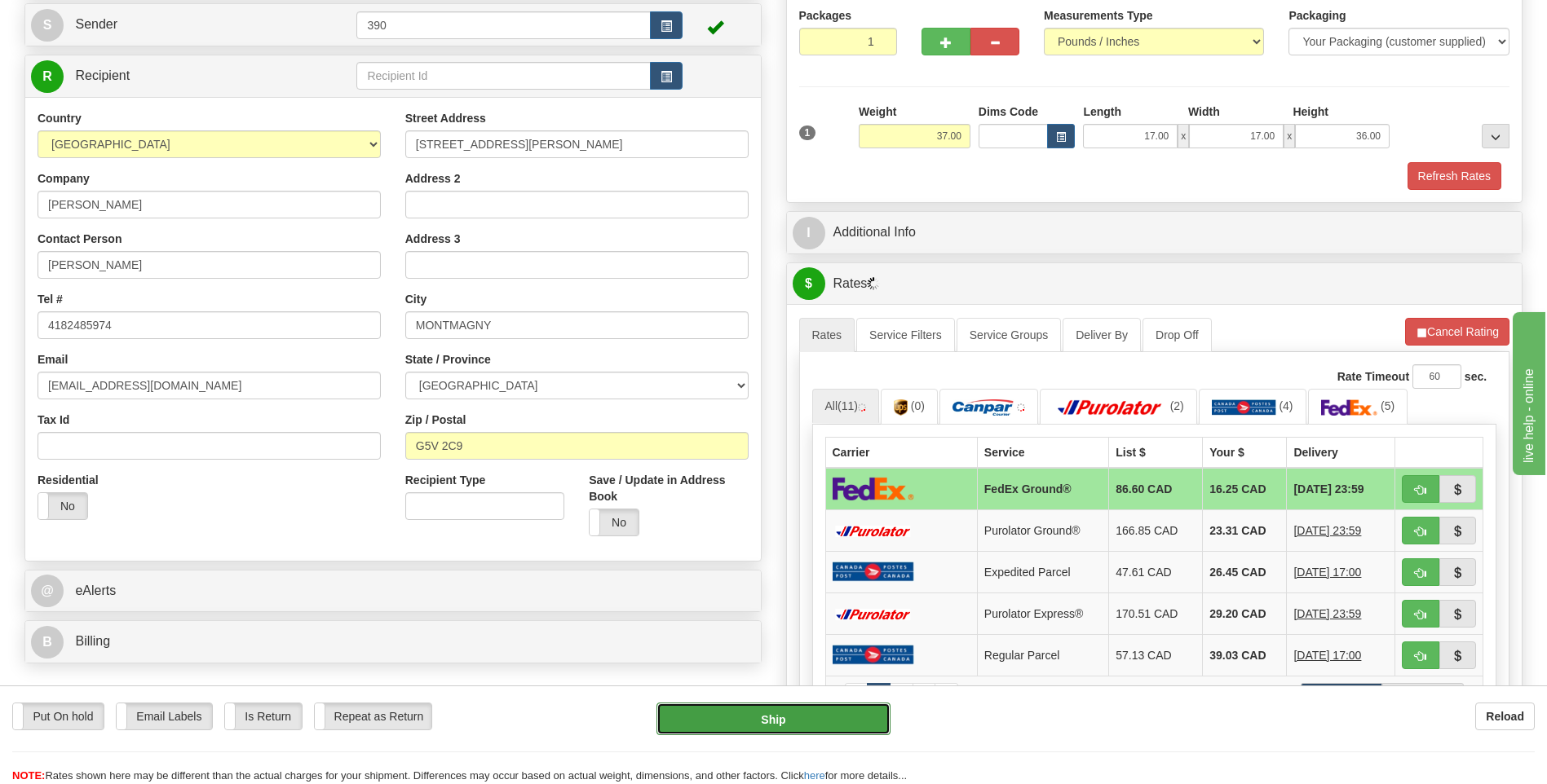
click at [795, 712] on button "Ship" at bounding box center [773, 718] width 233 height 33
type input "92"
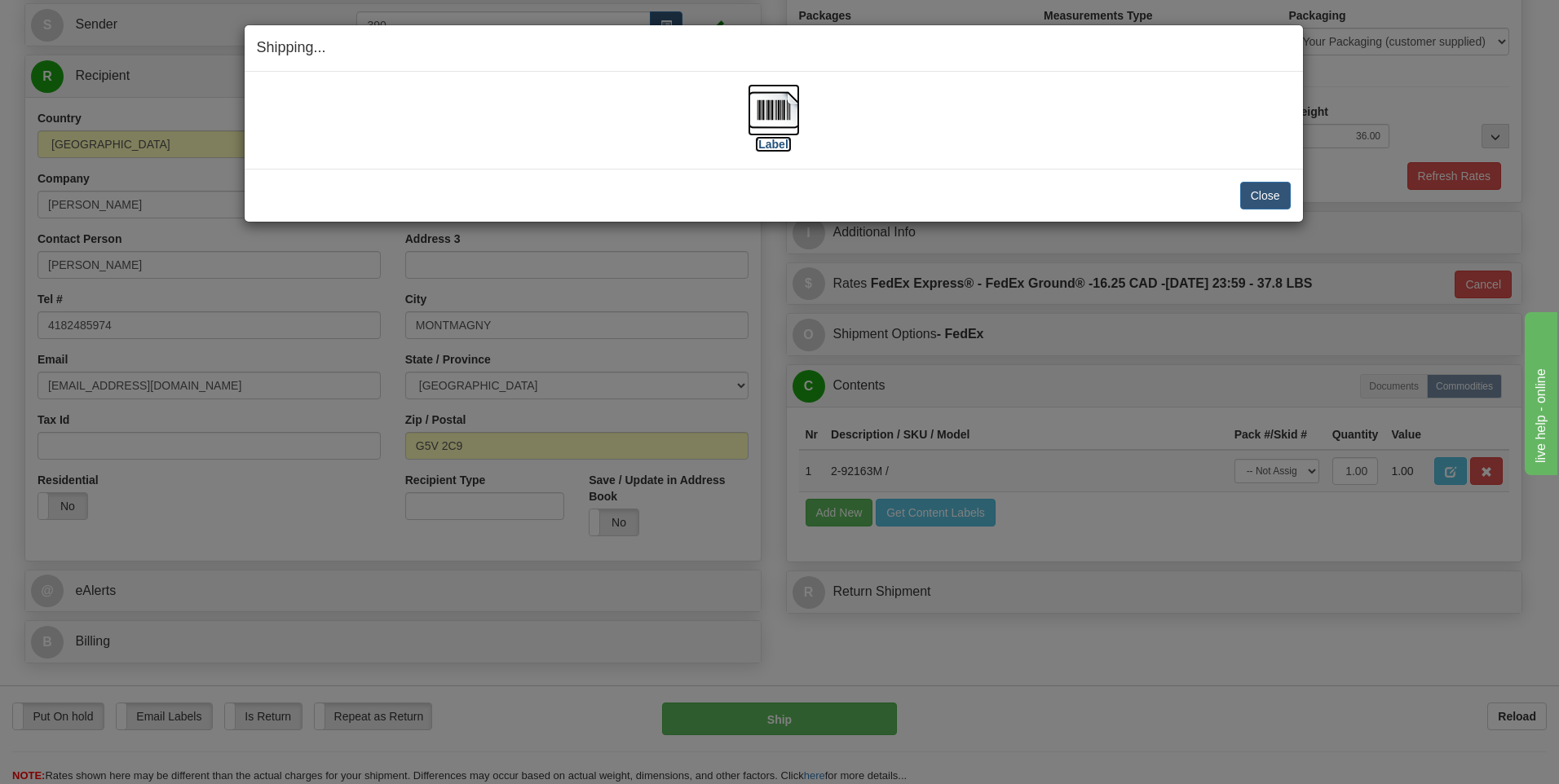
click at [767, 110] on img at bounding box center [774, 110] width 52 height 52
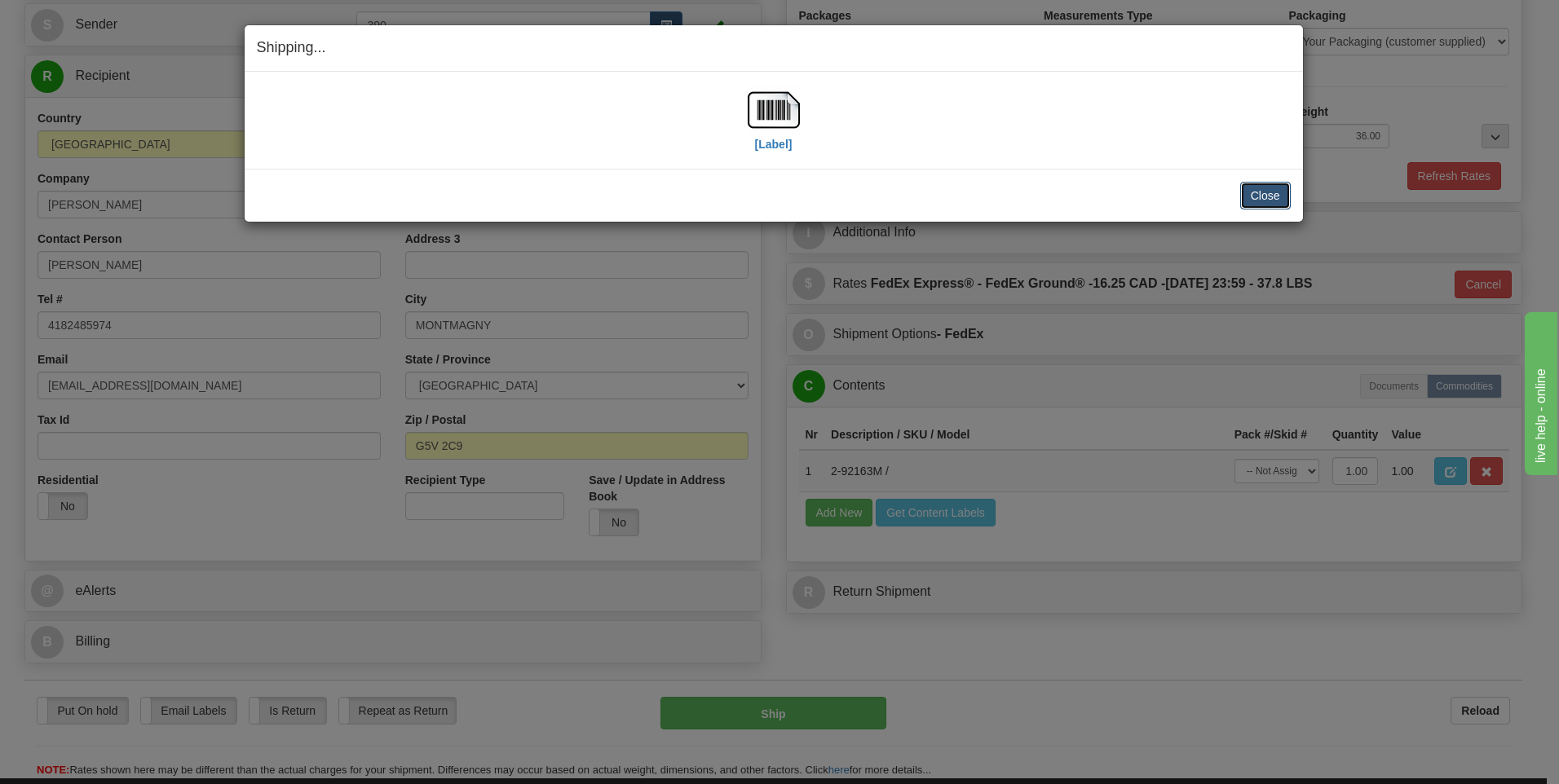
click at [1262, 190] on button "Close" at bounding box center [1265, 196] width 50 height 28
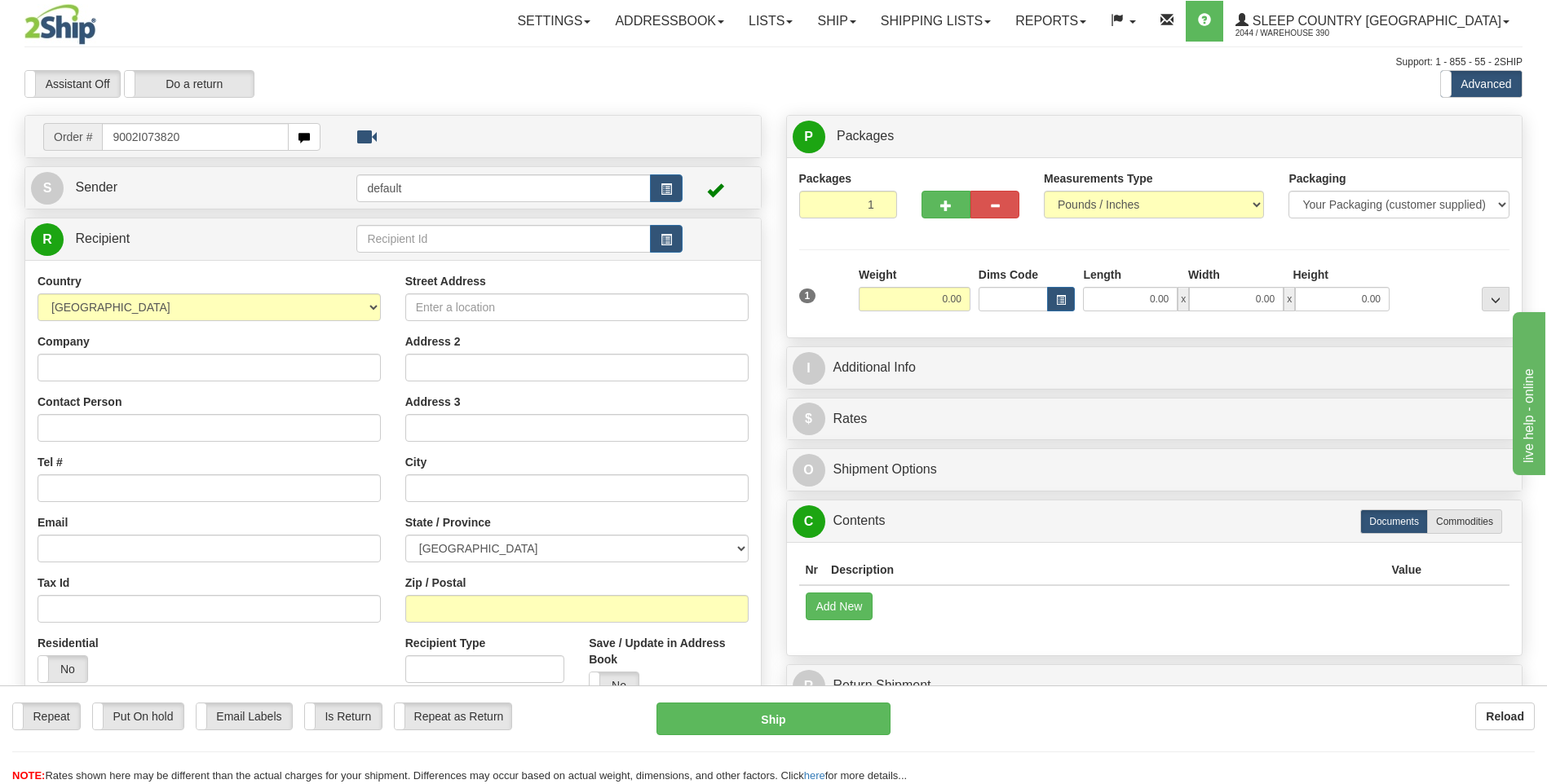
type input "9002I073820"
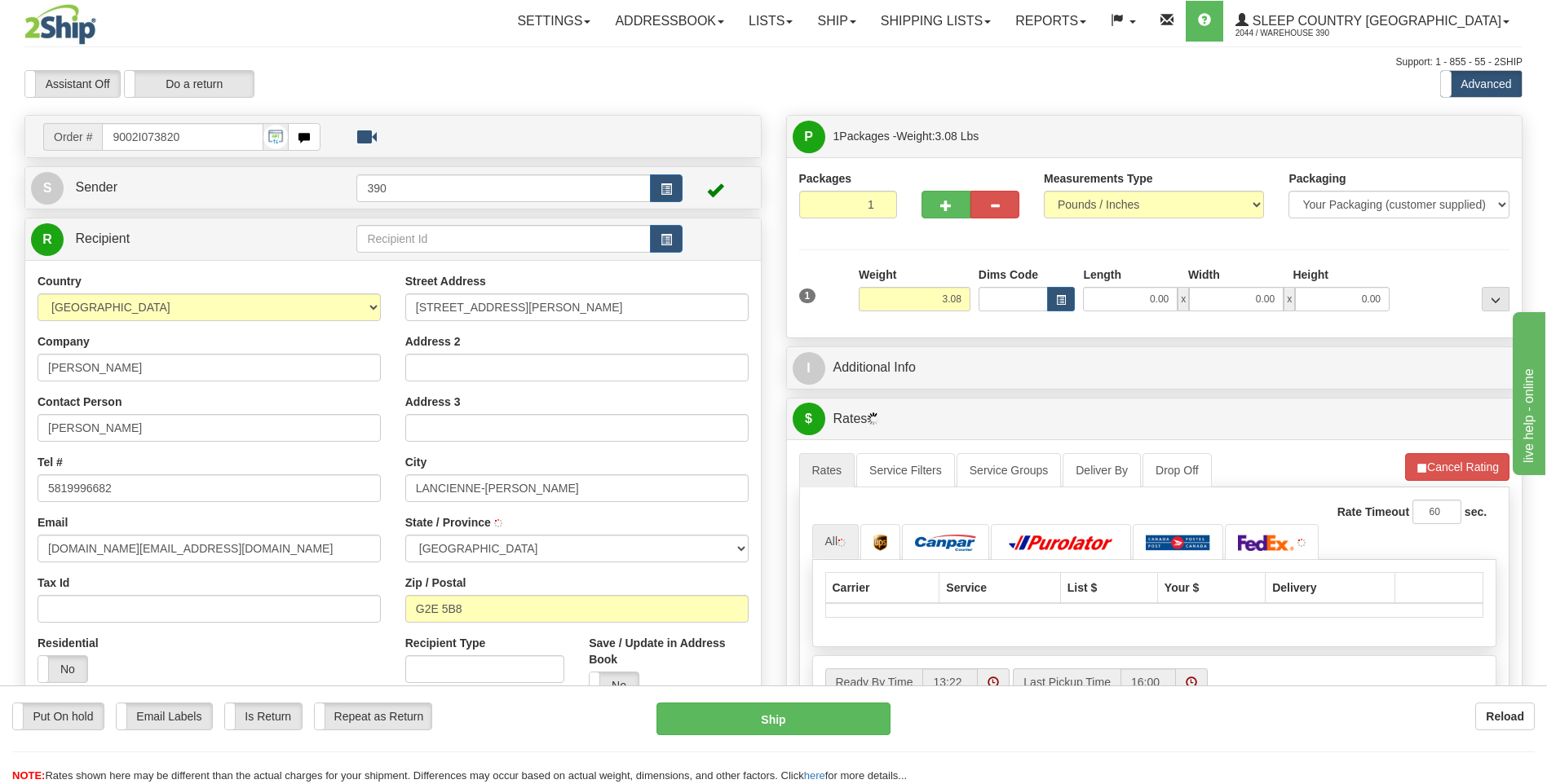
type input "L'ANCIENNE-[PERSON_NAME]"
click at [1114, 305] on input "0.00" at bounding box center [1130, 299] width 95 height 25
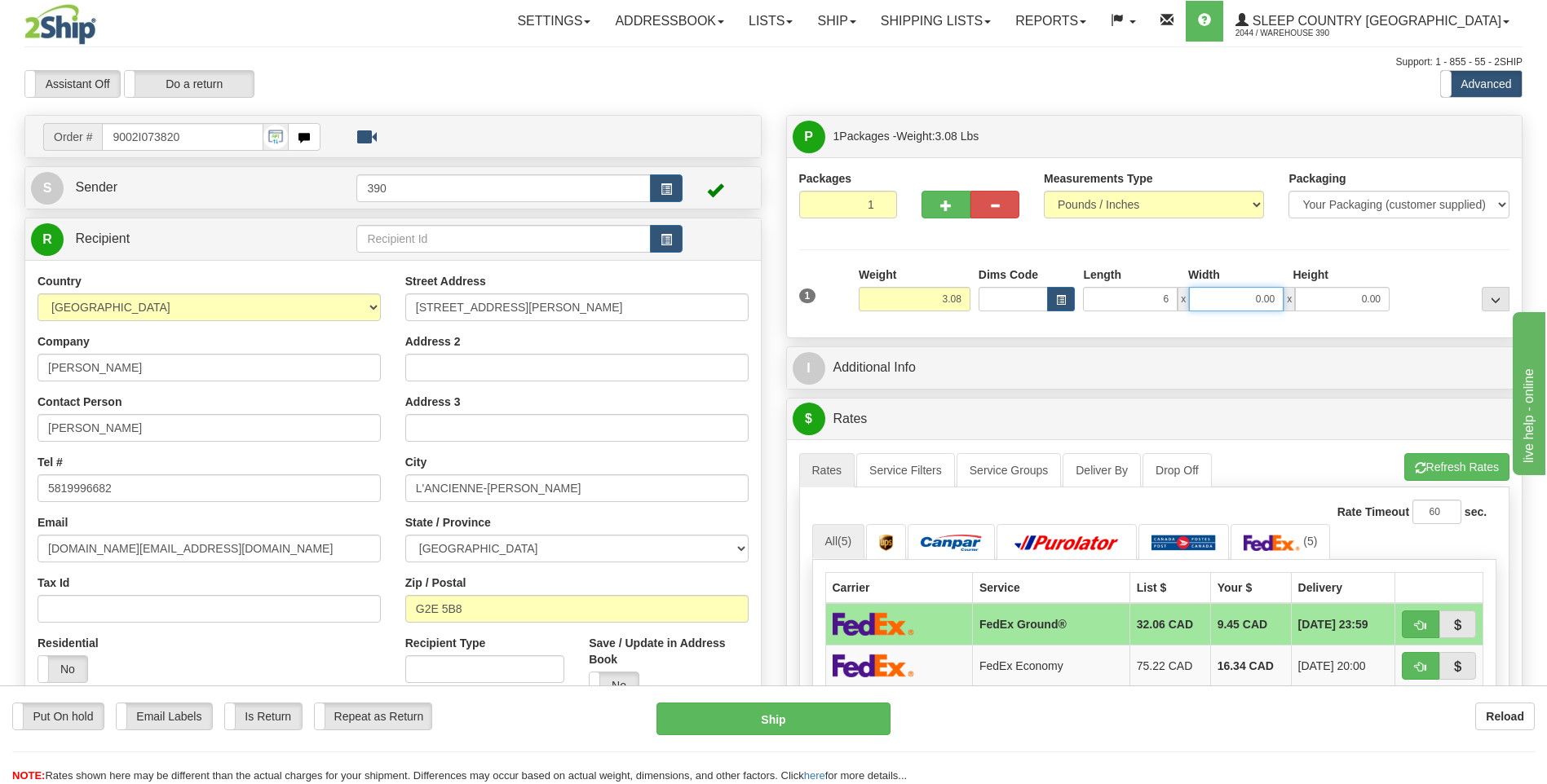
type input "6.00"
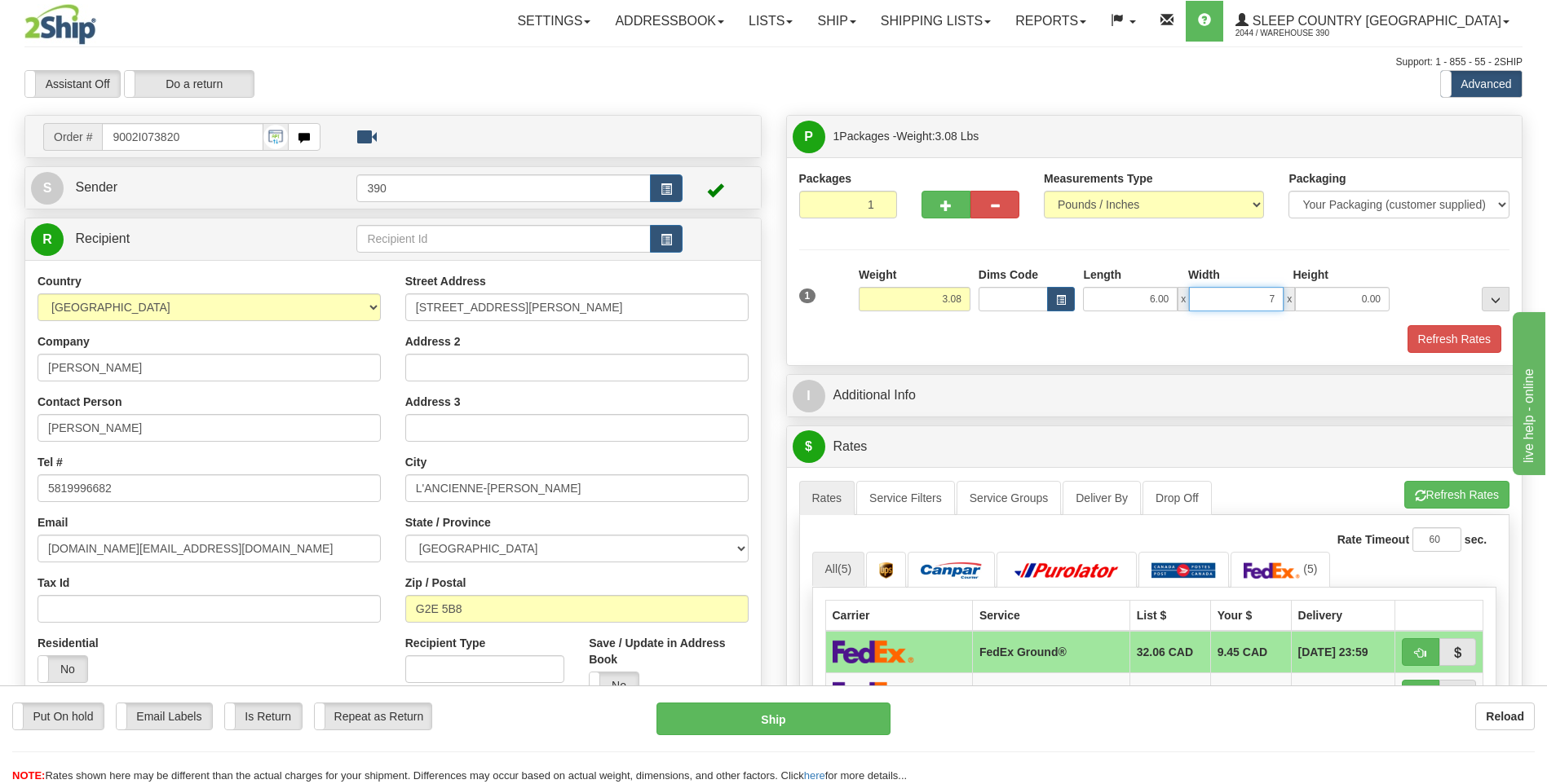
type input "7.00"
type input "5.00"
click at [1438, 489] on button "Refresh Rates" at bounding box center [1456, 495] width 105 height 28
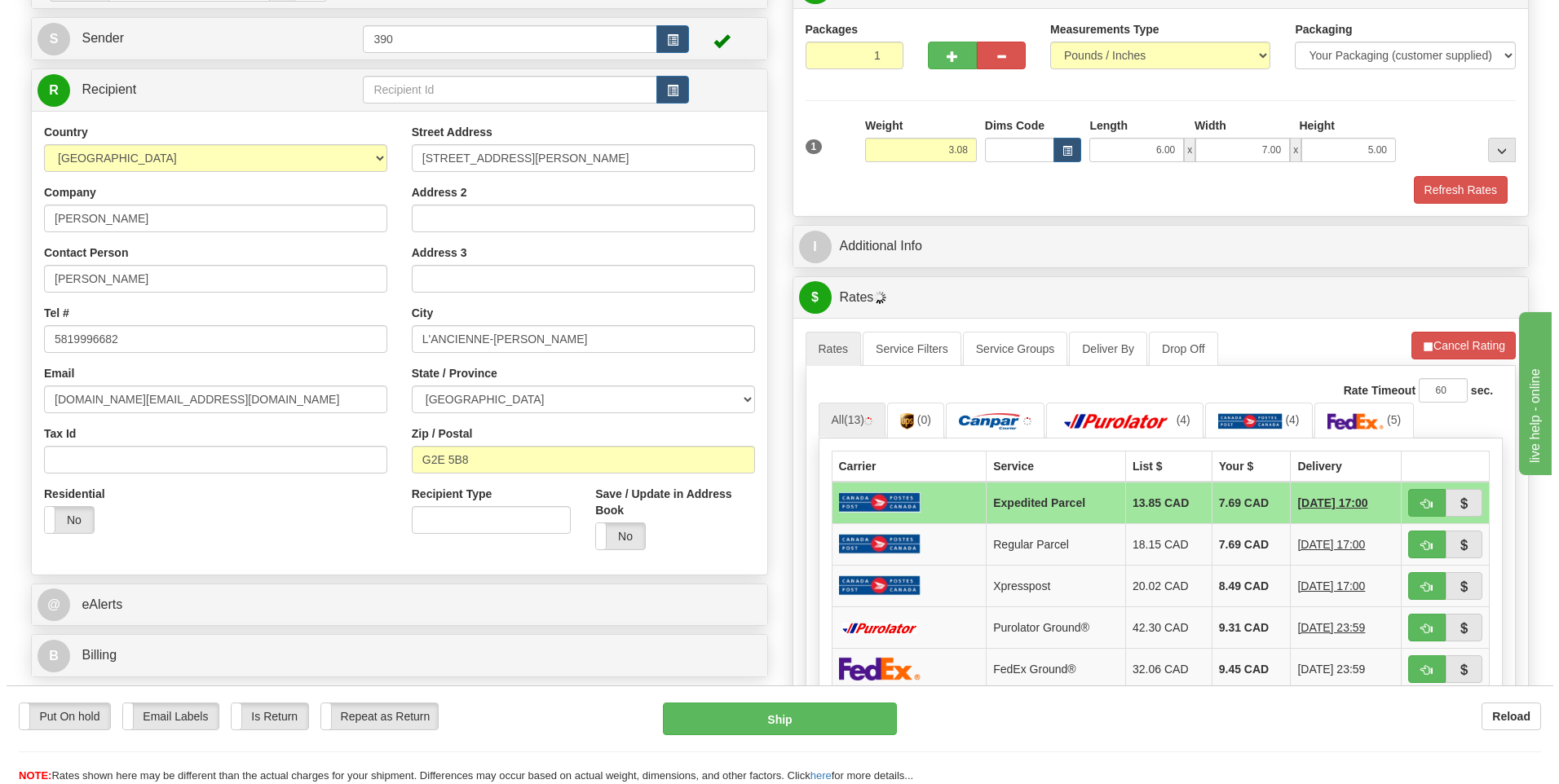
scroll to position [163, 0]
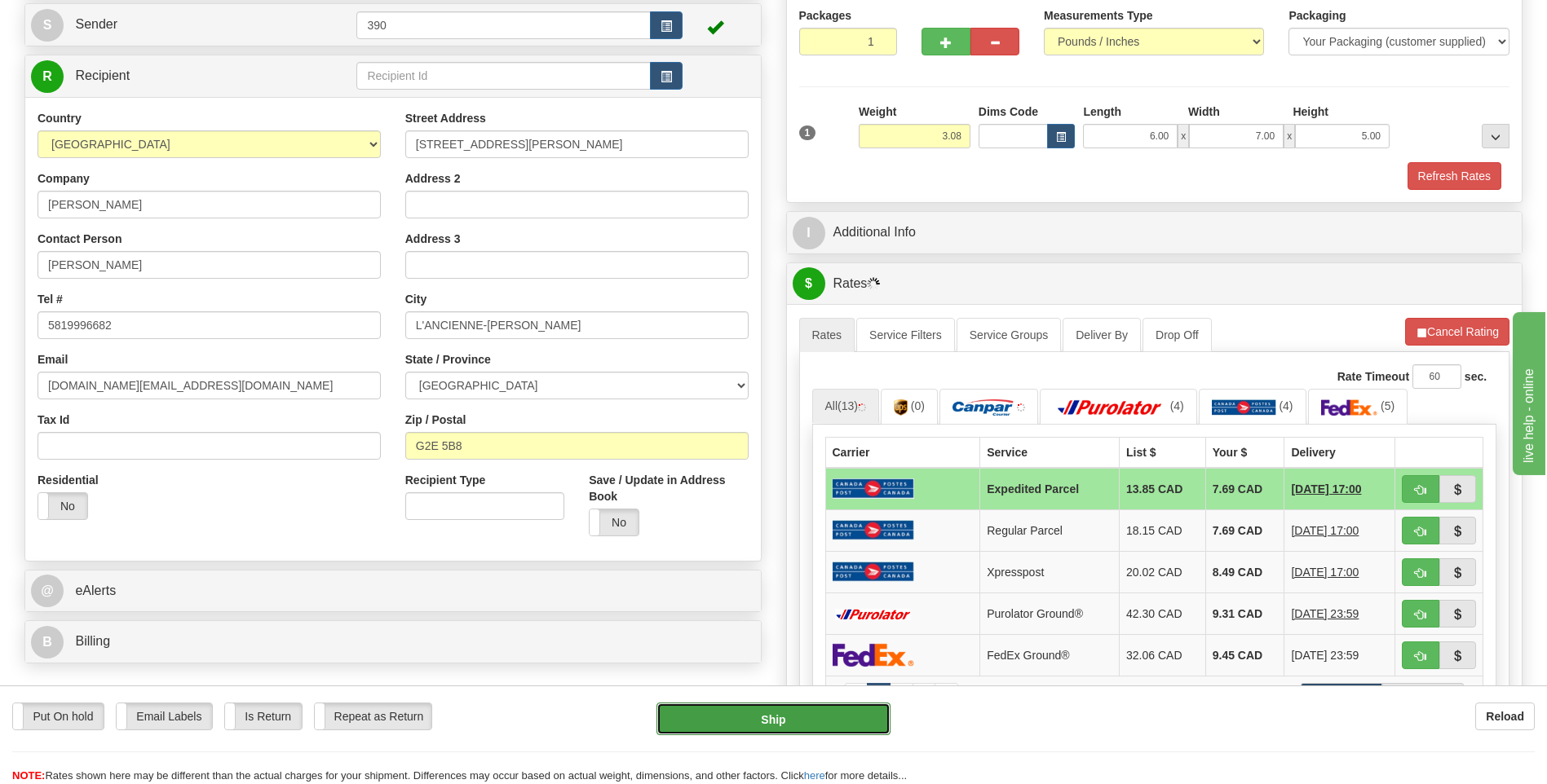
click at [781, 715] on button "Ship" at bounding box center [773, 718] width 233 height 33
type input "DOM.EP"
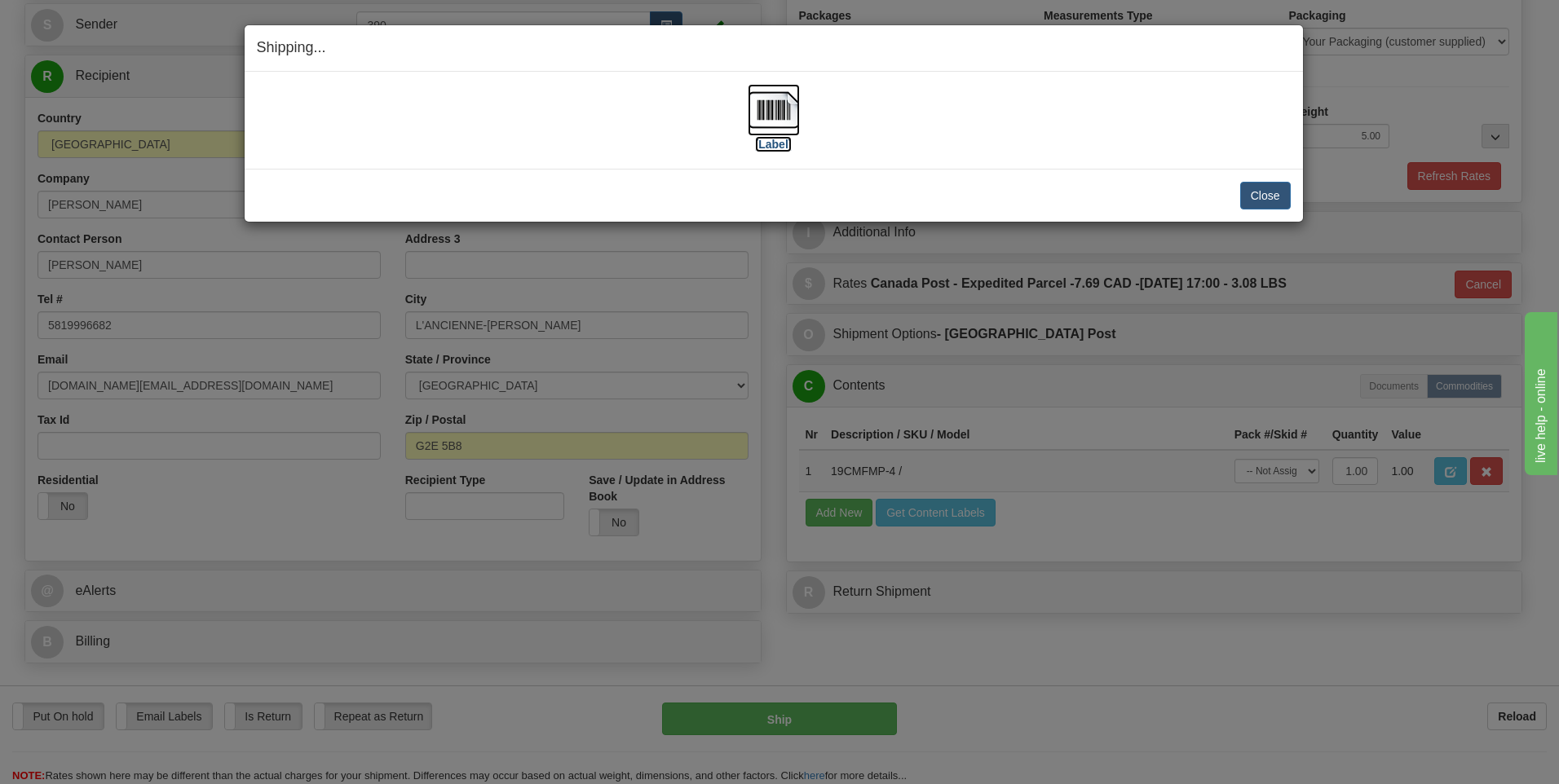
click at [773, 108] on img at bounding box center [774, 110] width 52 height 52
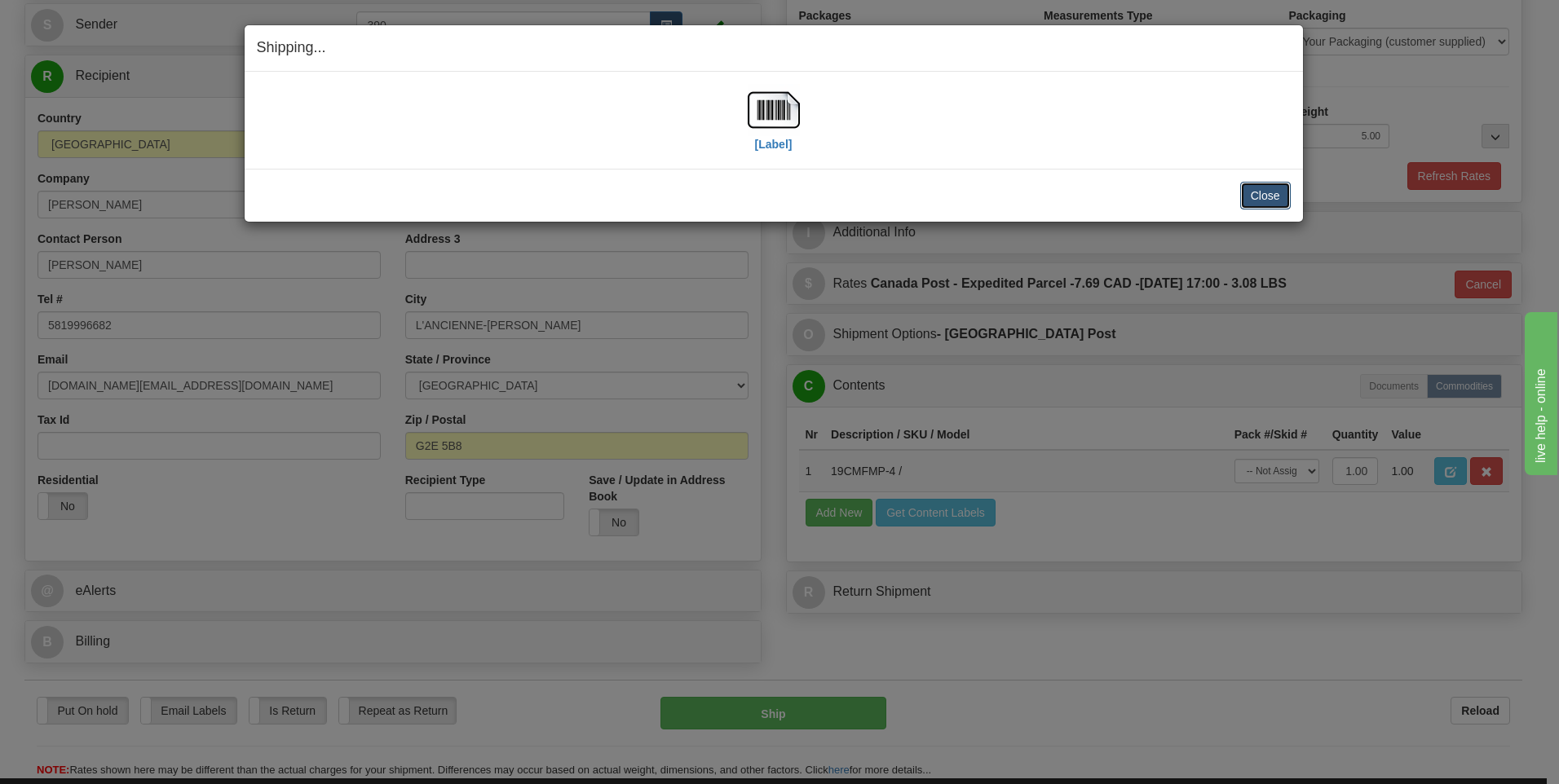
click at [1266, 195] on button "Close" at bounding box center [1265, 196] width 50 height 28
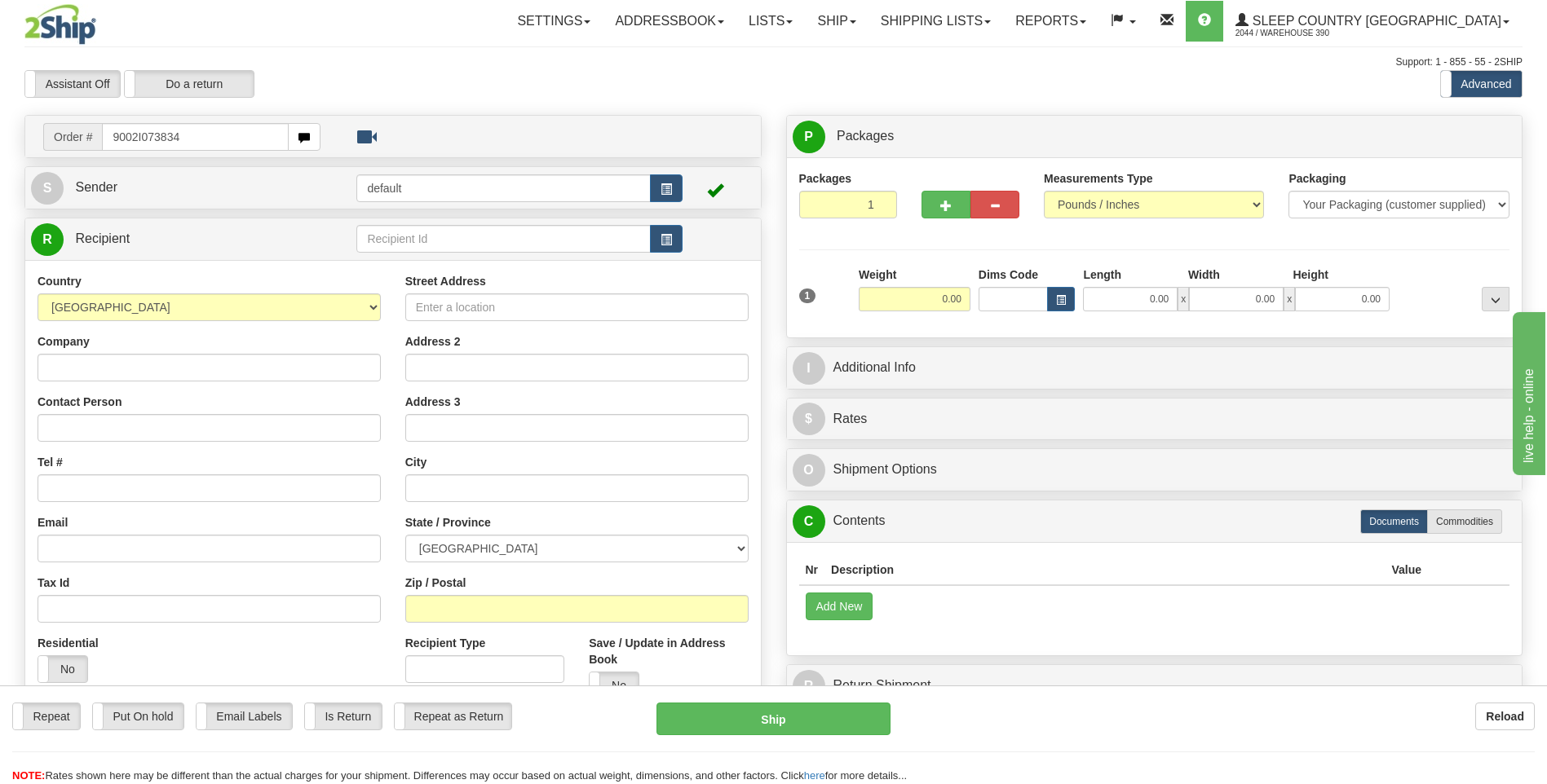
type input "9002I073834"
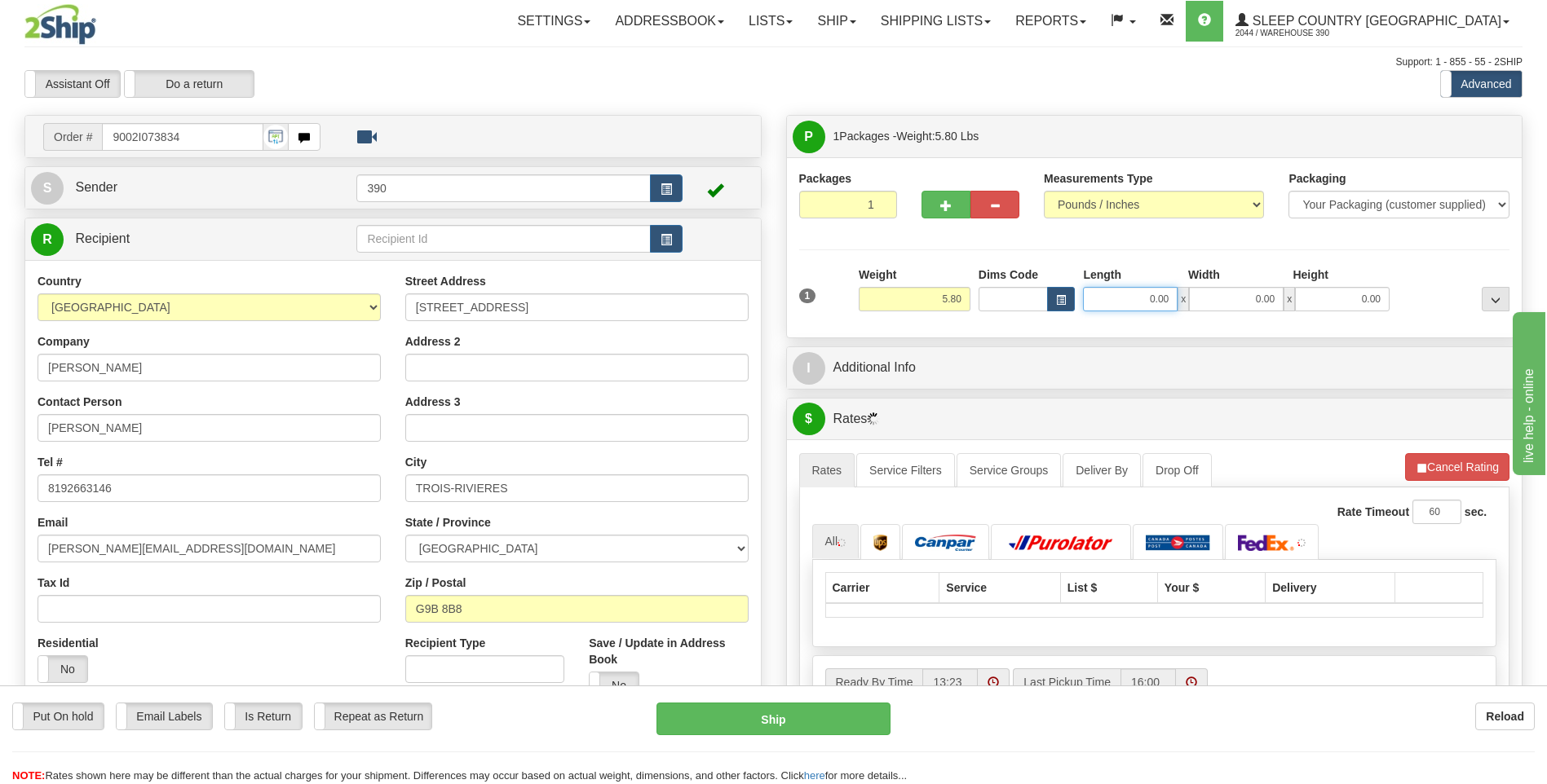
click at [1123, 299] on input "0.00" at bounding box center [1130, 299] width 95 height 25
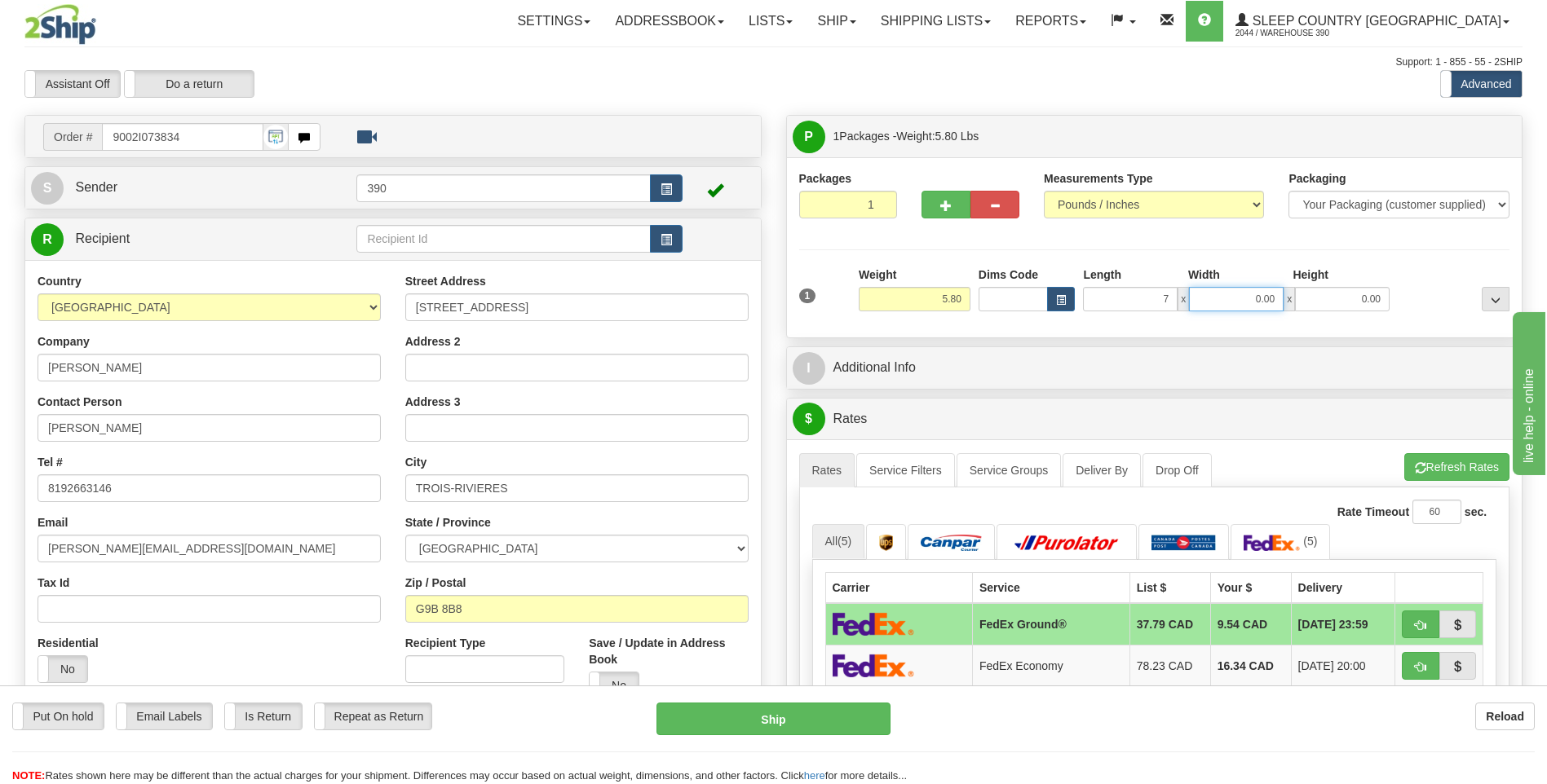
type input "7.00"
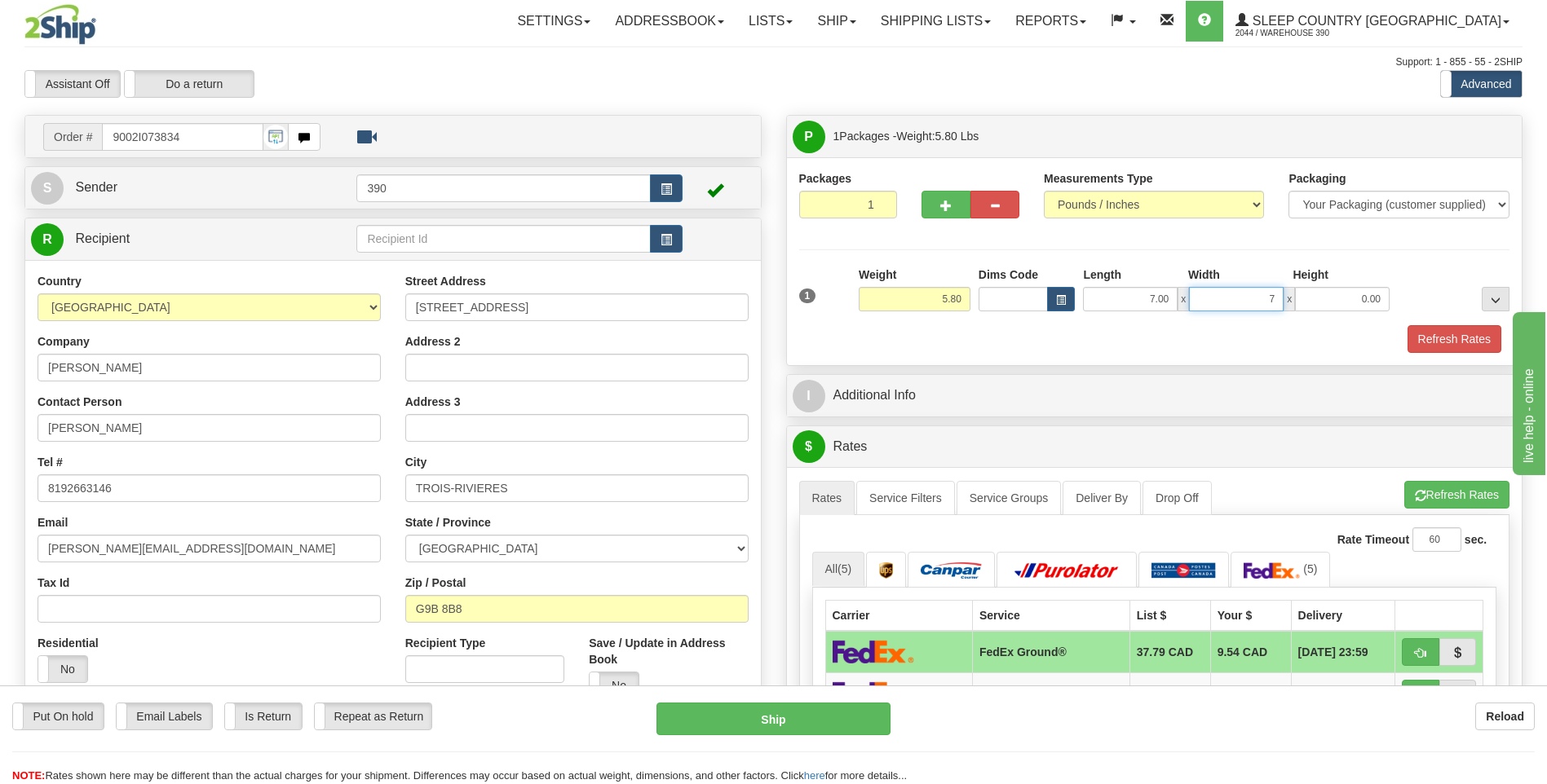
type input "7.00"
type input "13.00"
click at [1421, 492] on span "button" at bounding box center [1421, 496] width 12 height 11
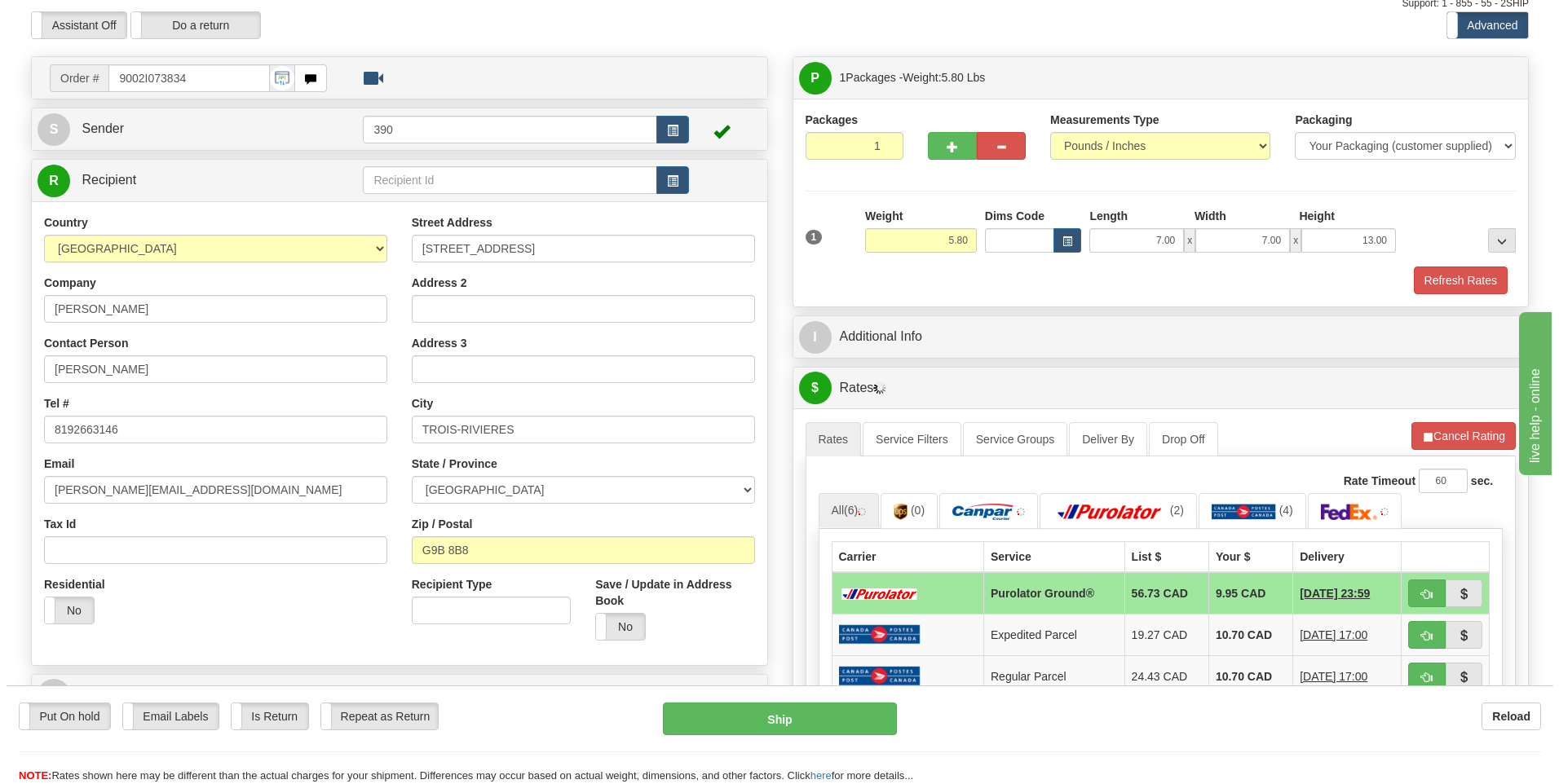
scroll to position [245, 0]
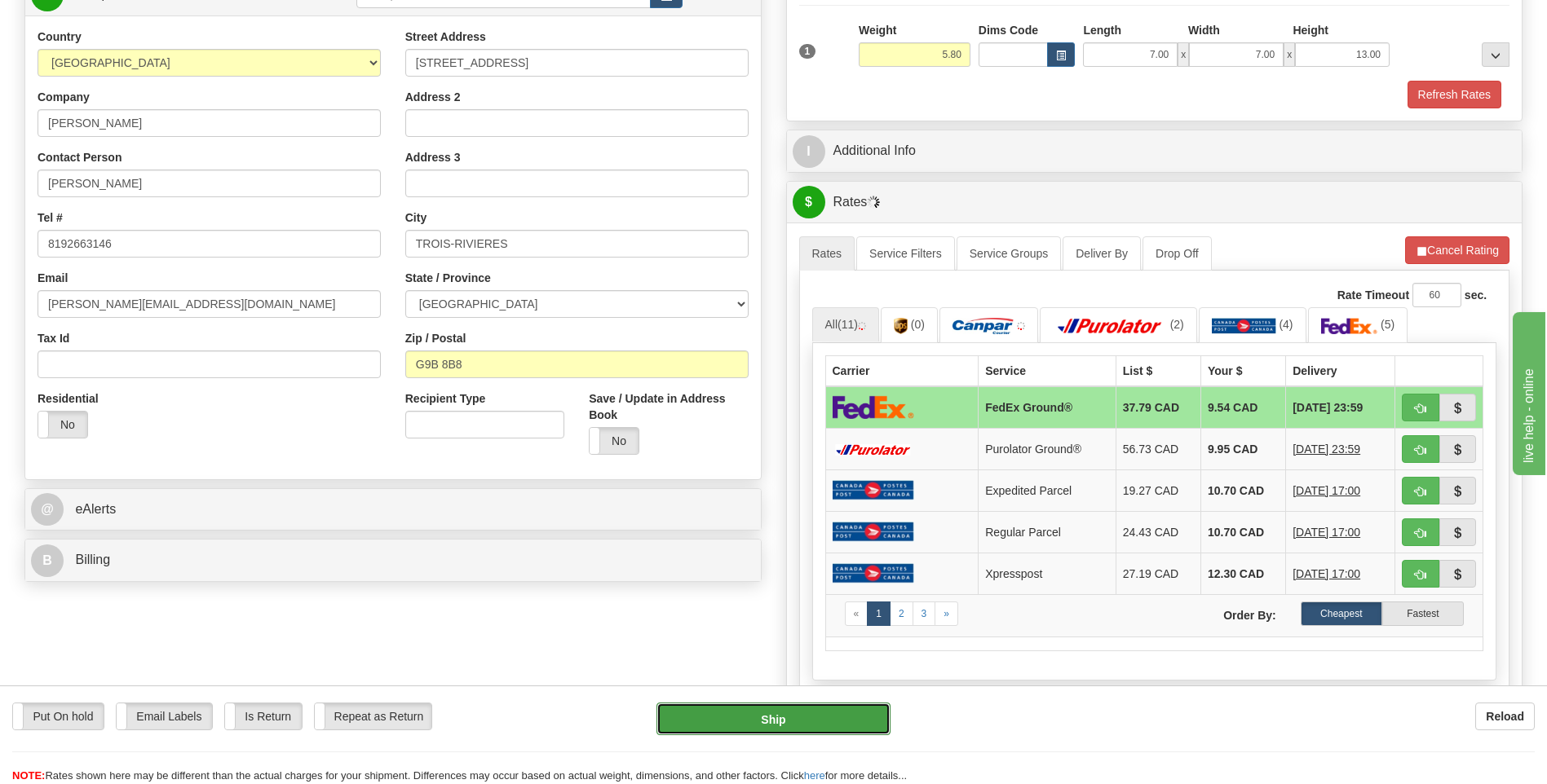
click at [754, 714] on button "Ship" at bounding box center [773, 718] width 233 height 33
type input "92"
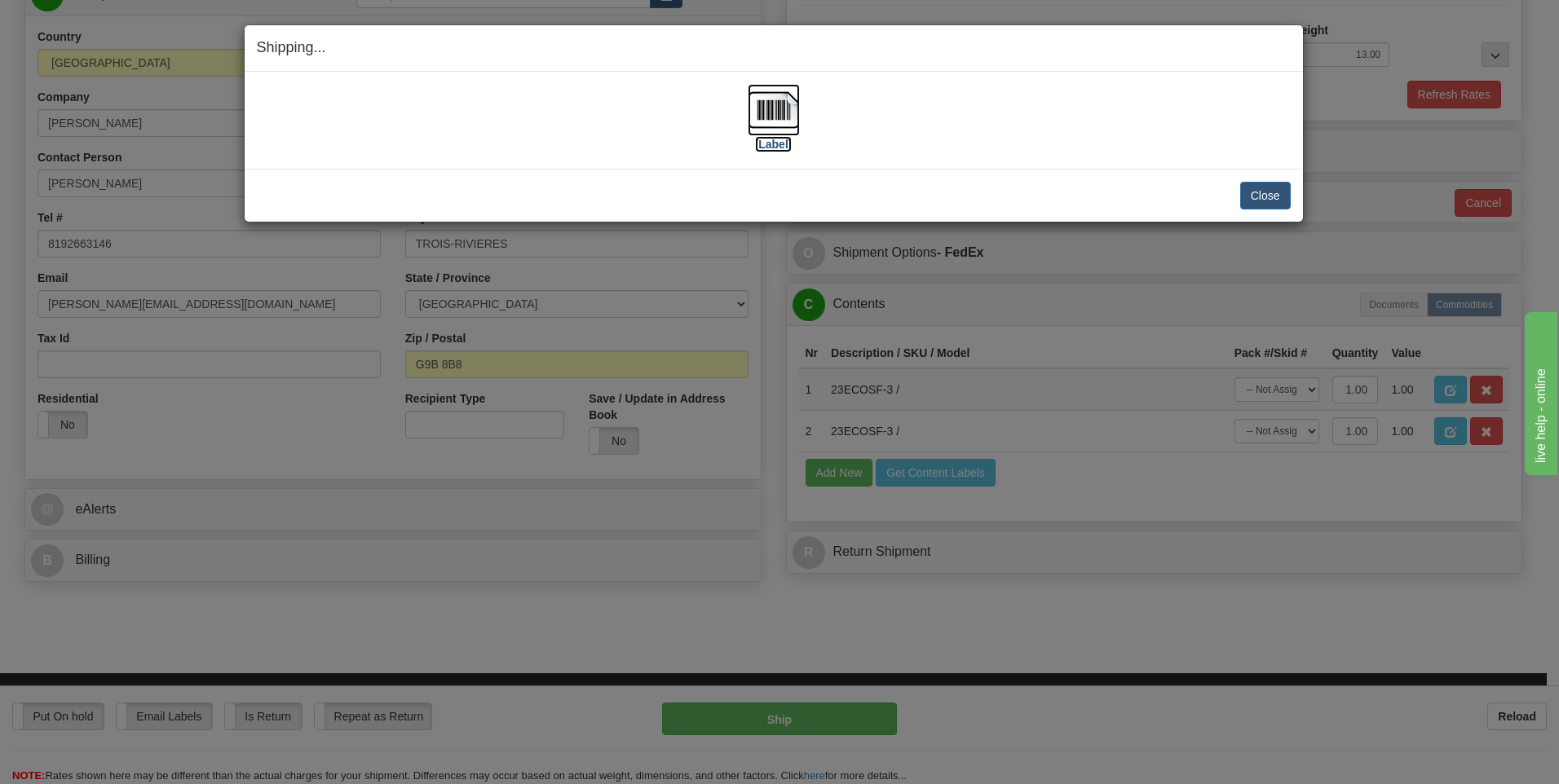
click at [781, 110] on img at bounding box center [774, 110] width 52 height 52
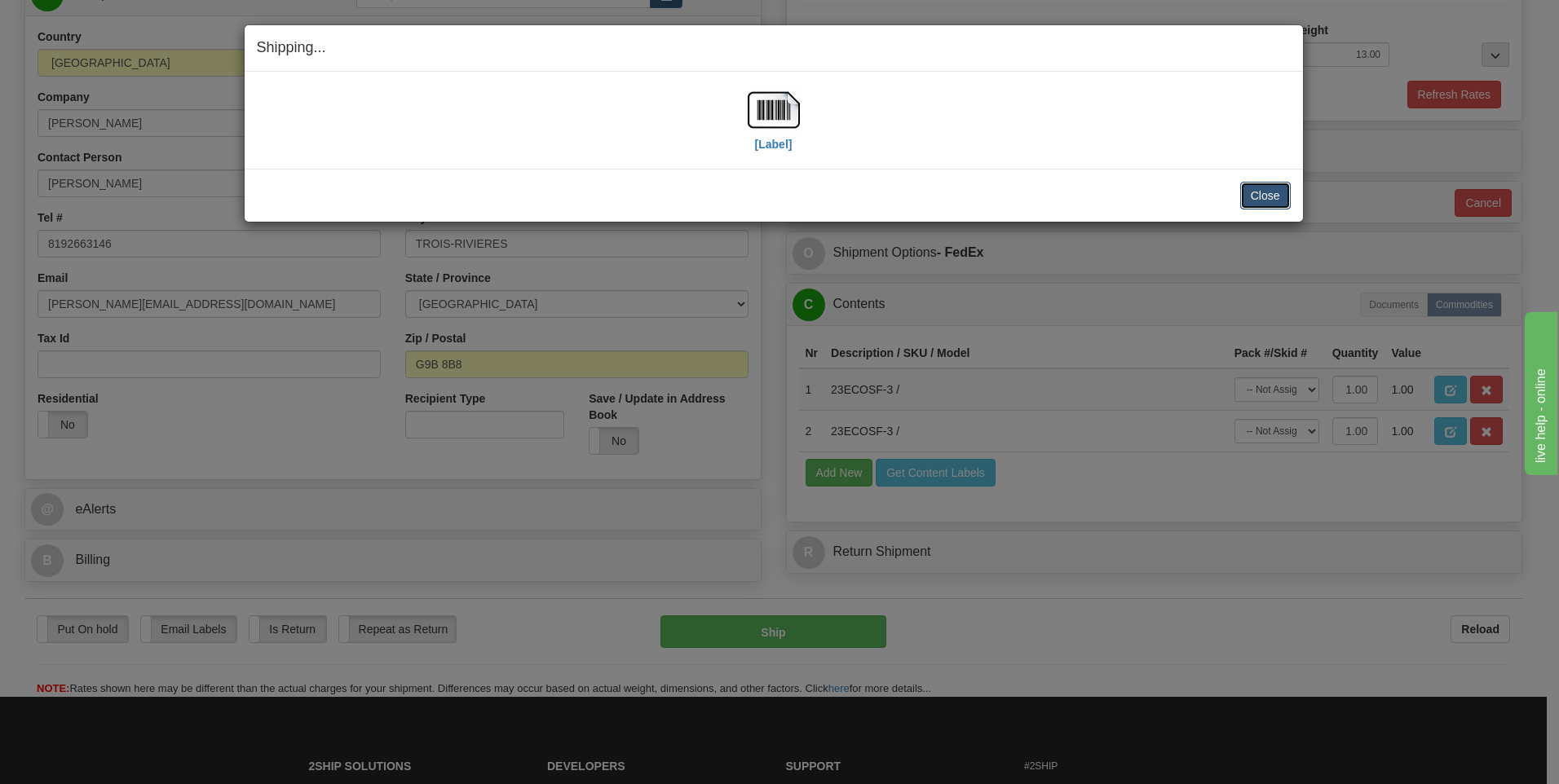
click at [1252, 194] on button "Close" at bounding box center [1265, 196] width 50 height 28
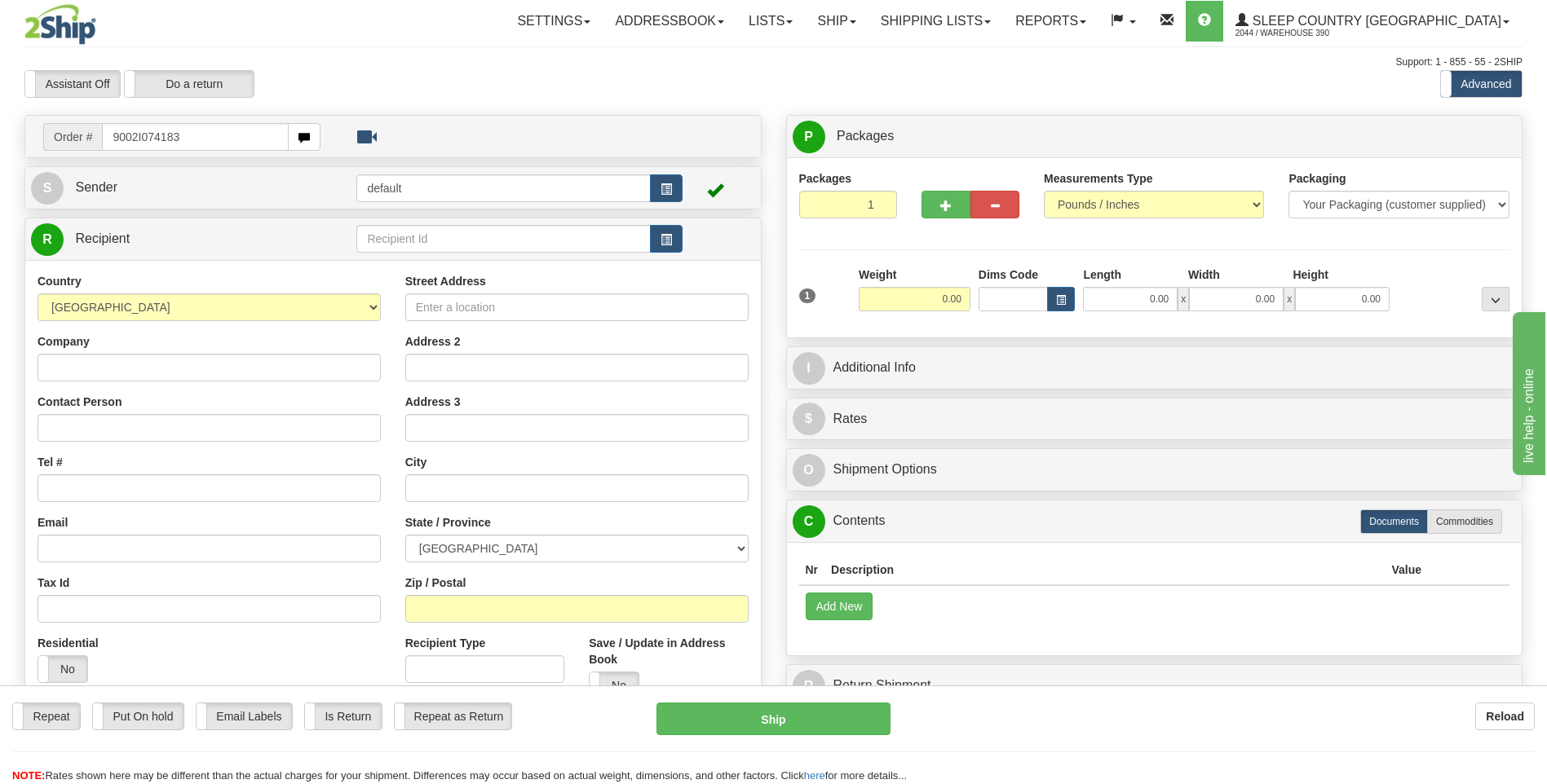
type input "9002I074183"
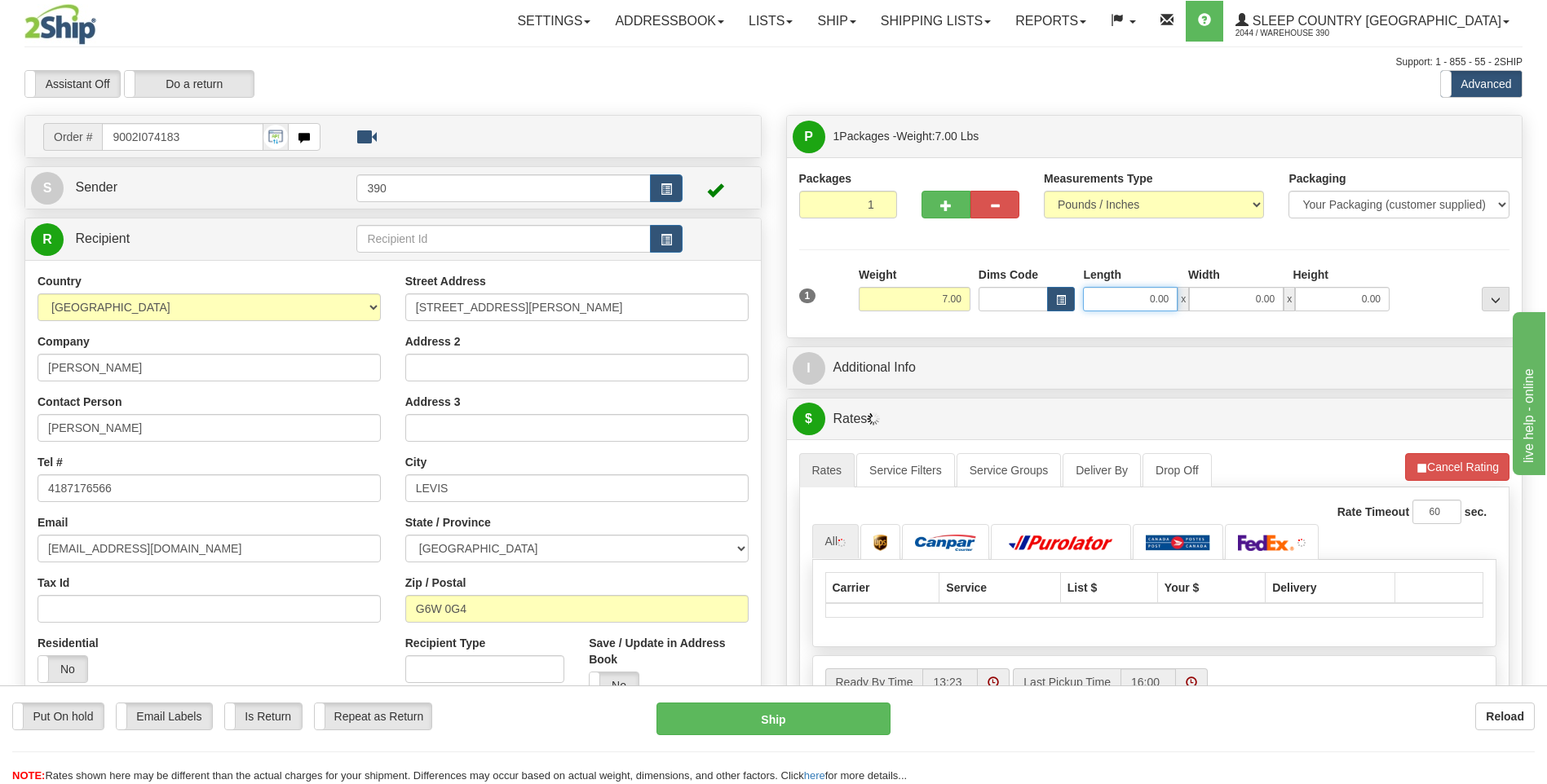
click at [1133, 296] on input "0.00" at bounding box center [1130, 299] width 95 height 25
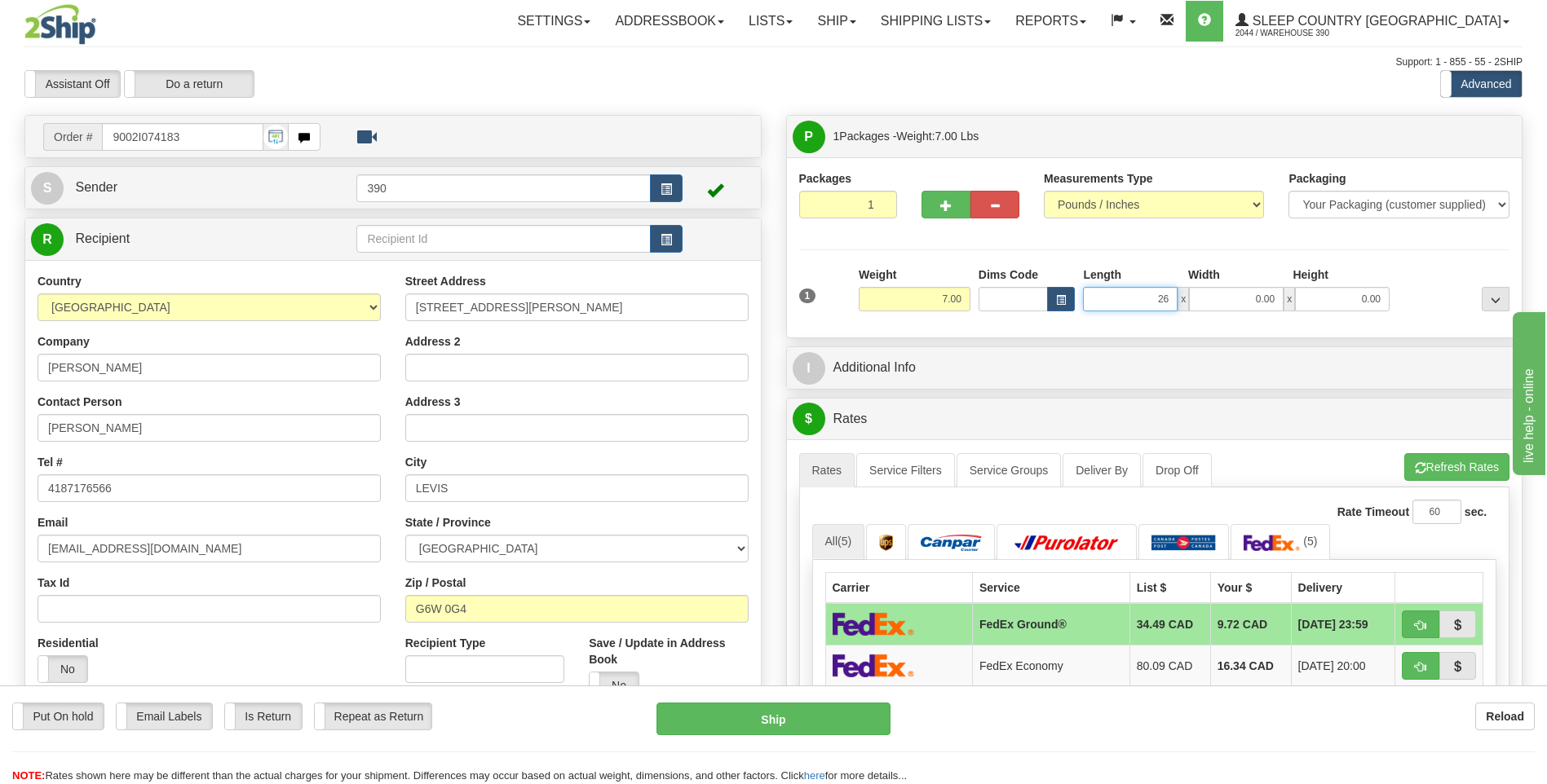
type input "26.00"
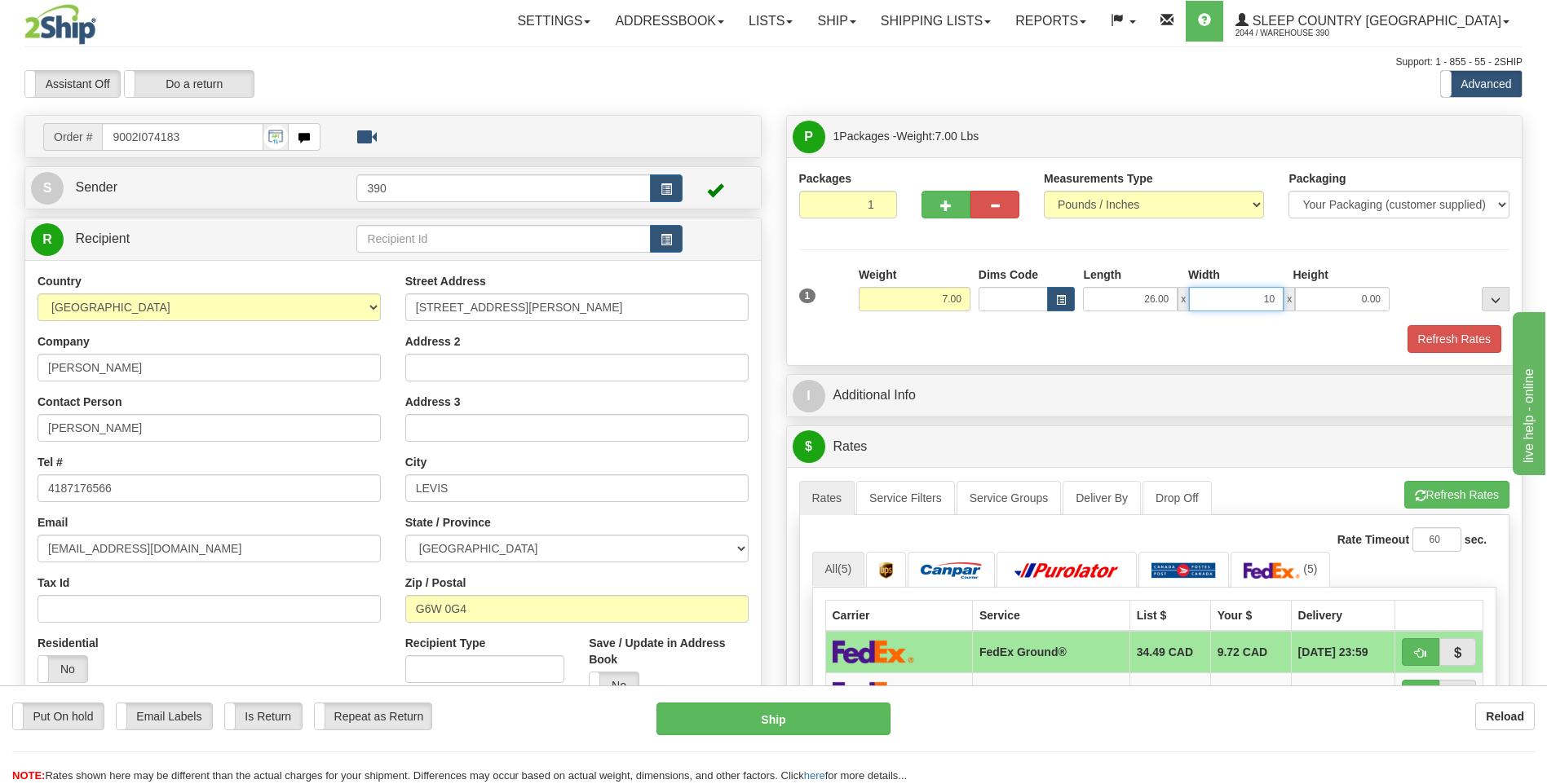
type input "10.00"
type input "16.00"
click at [1417, 492] on span "button" at bounding box center [1421, 496] width 12 height 11
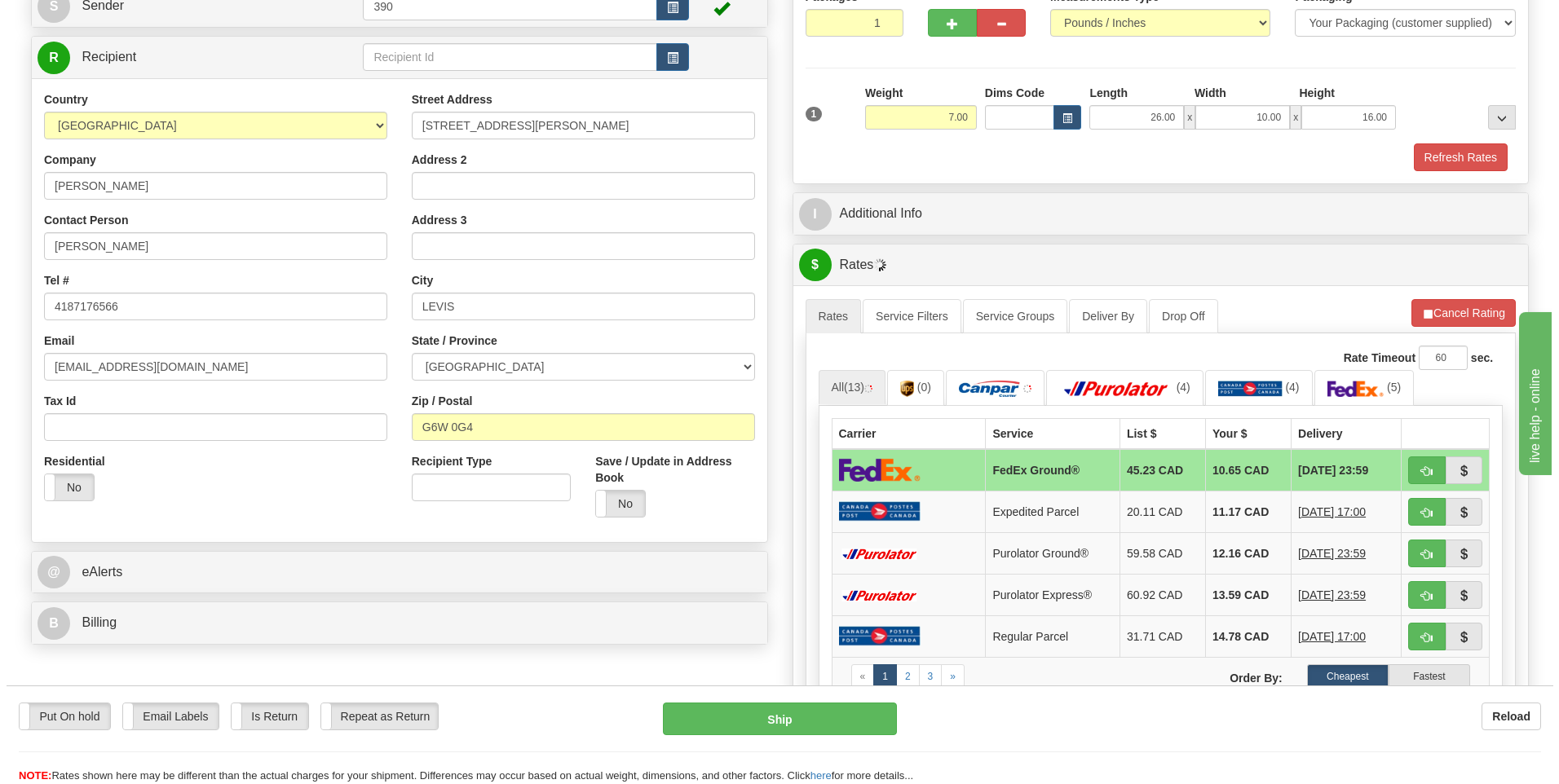
scroll to position [245, 0]
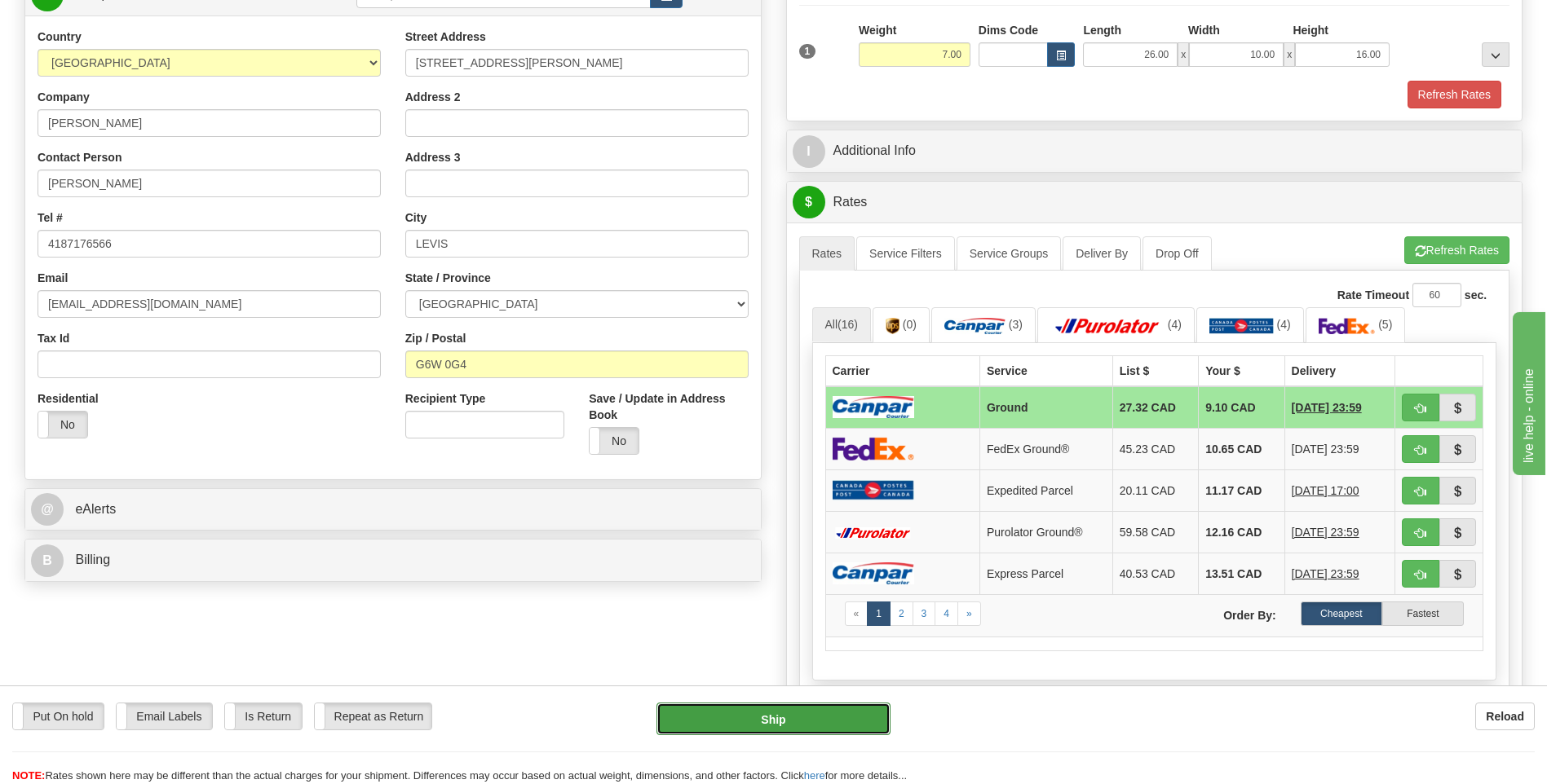
click at [805, 724] on button "Ship" at bounding box center [773, 718] width 233 height 33
type input "1"
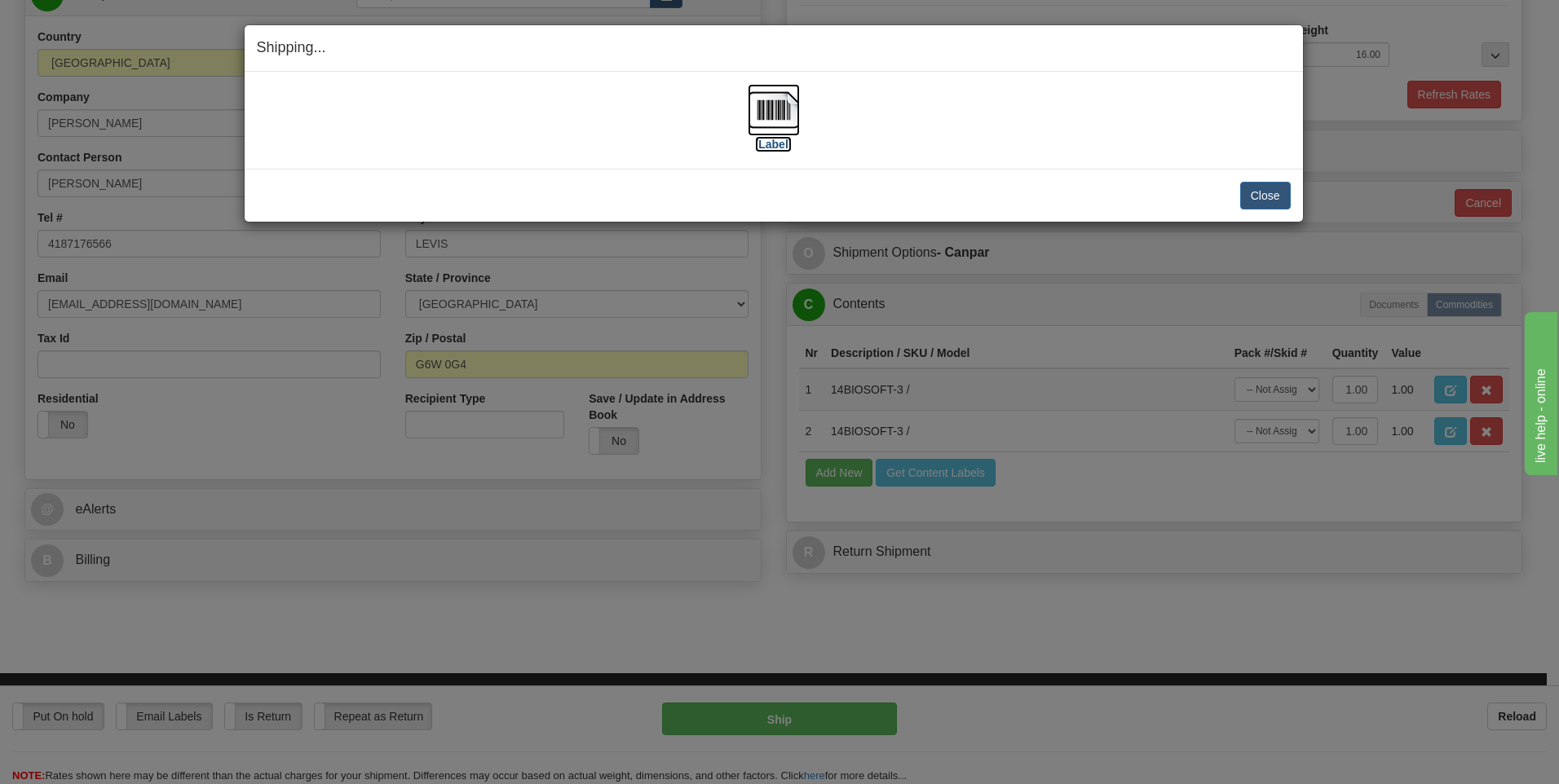
click at [768, 108] on img at bounding box center [774, 110] width 52 height 52
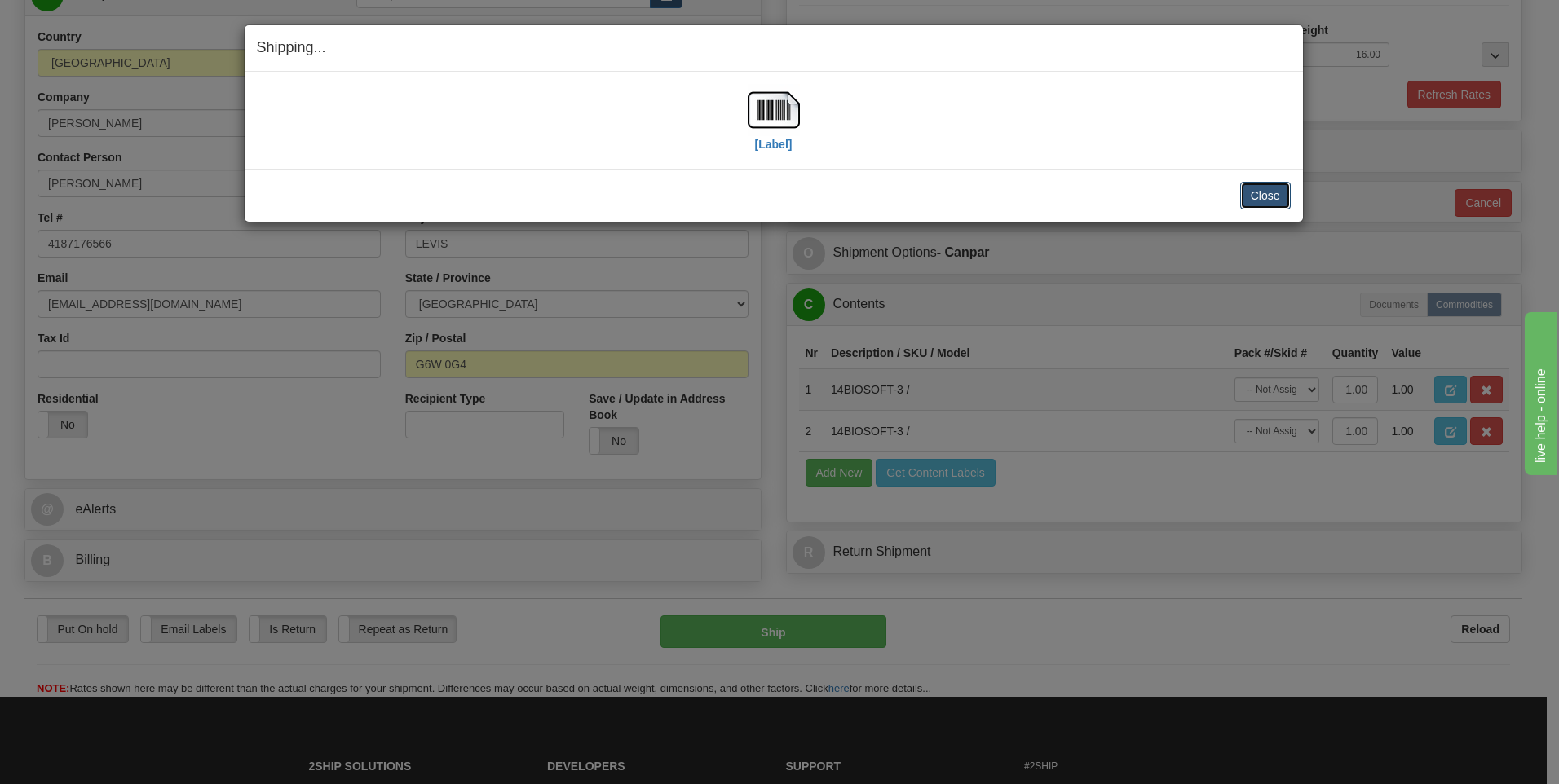
click at [1249, 190] on button "Close" at bounding box center [1265, 196] width 50 height 28
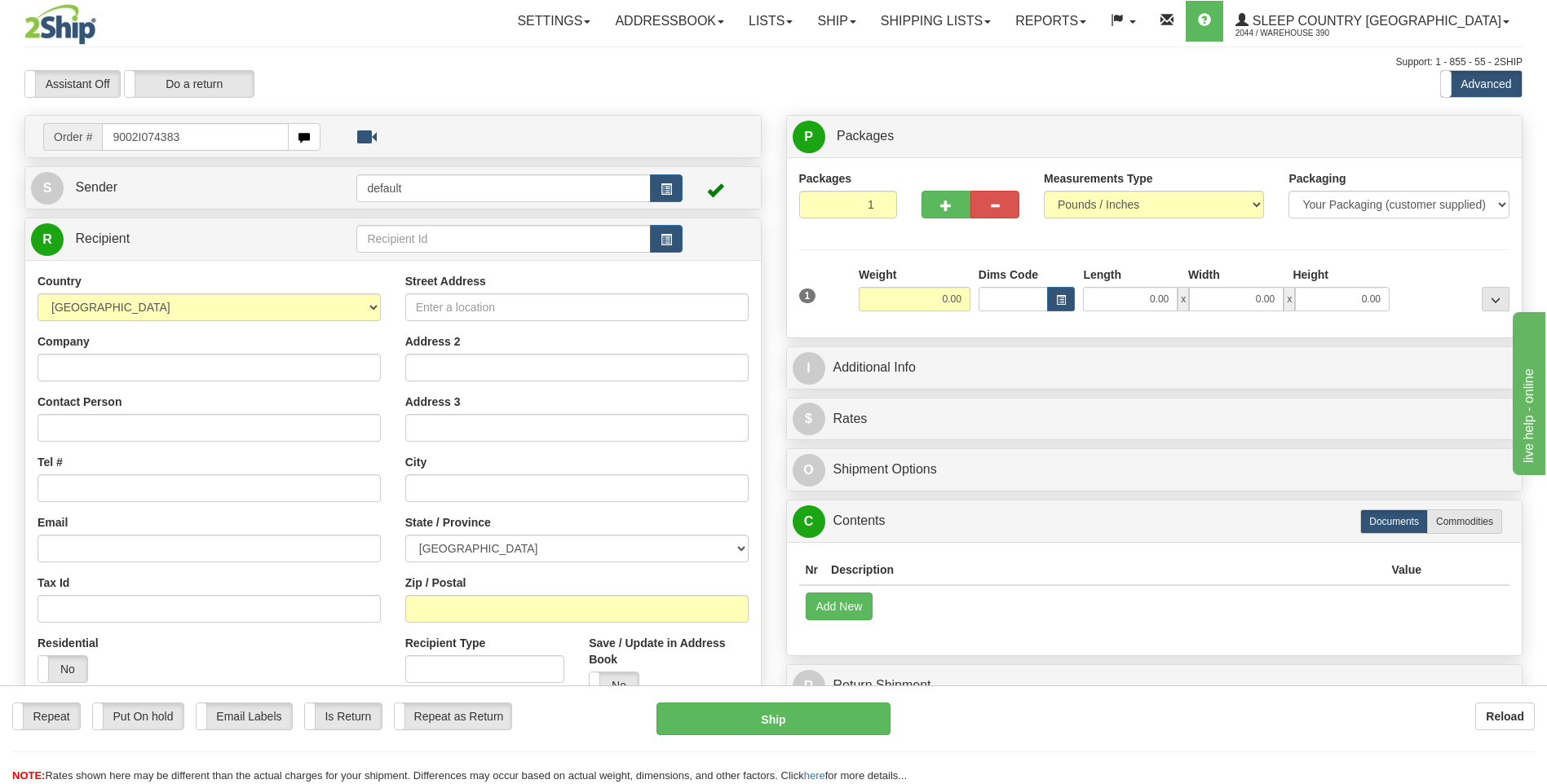
type input "9002I074383"
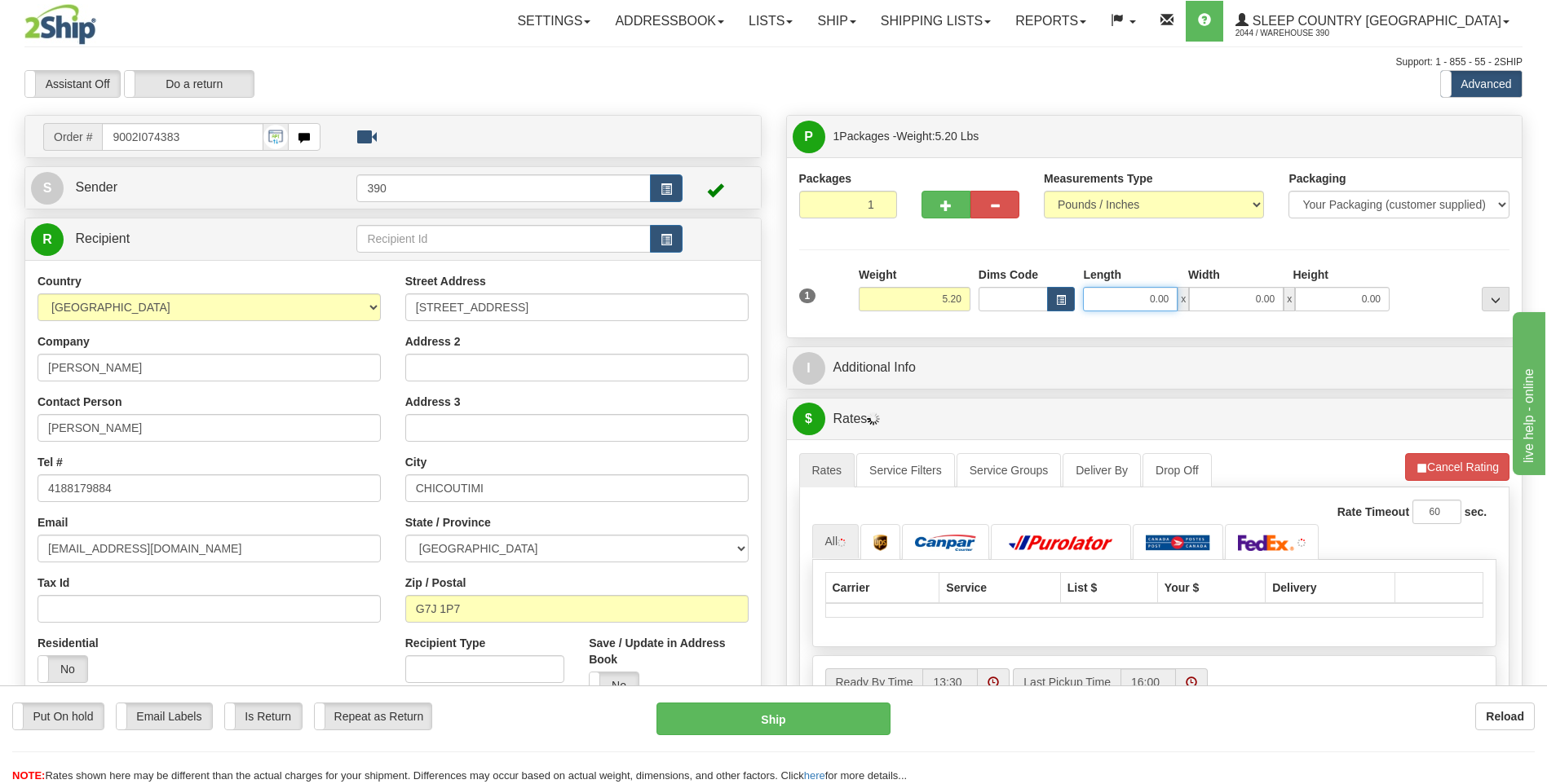
click at [1145, 302] on input "0.00" at bounding box center [1130, 299] width 95 height 25
type input "25.00"
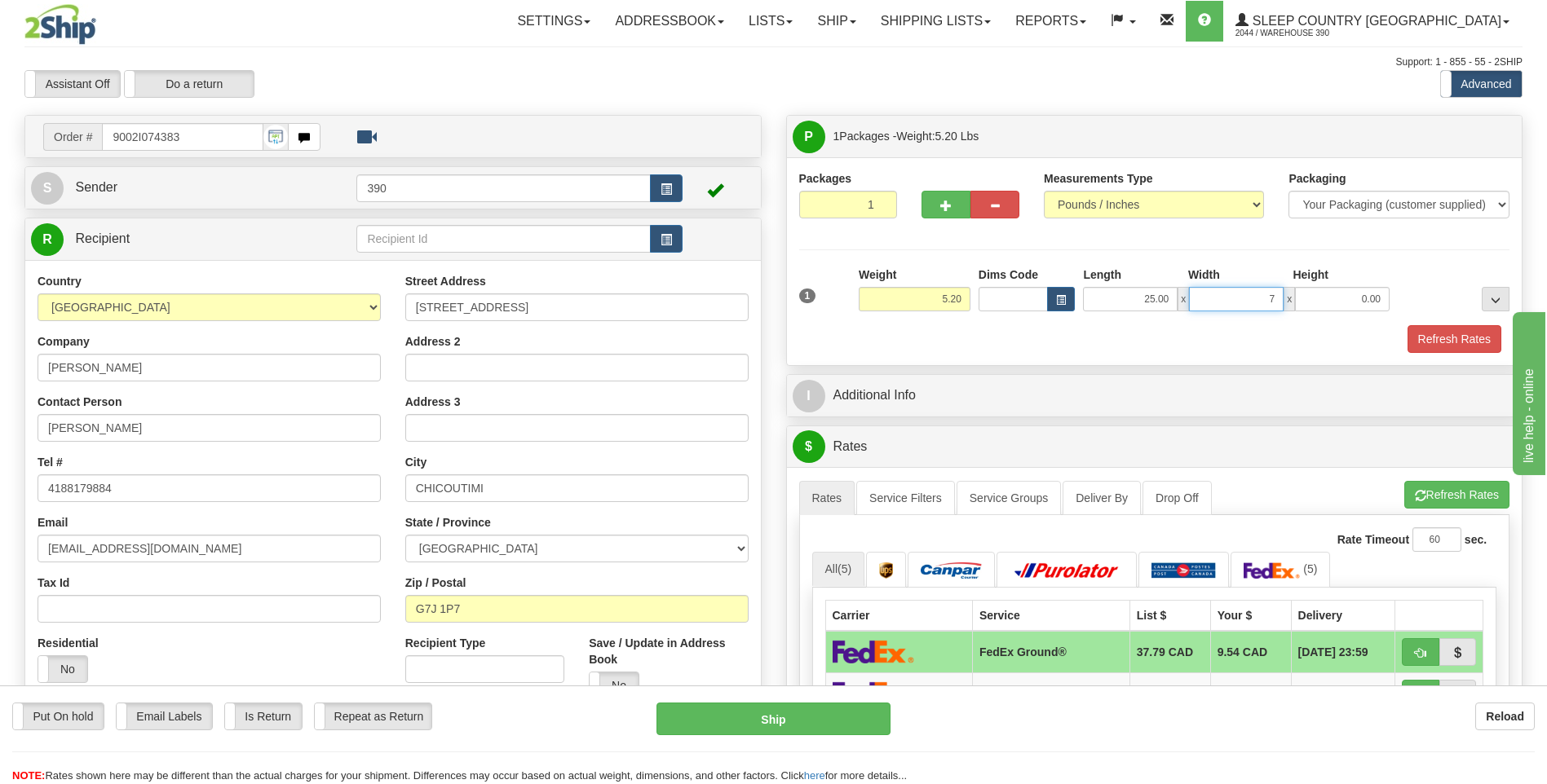
type input "7.00"
type input "16.00"
click at [1430, 488] on button "Refresh Rates" at bounding box center [1456, 495] width 105 height 28
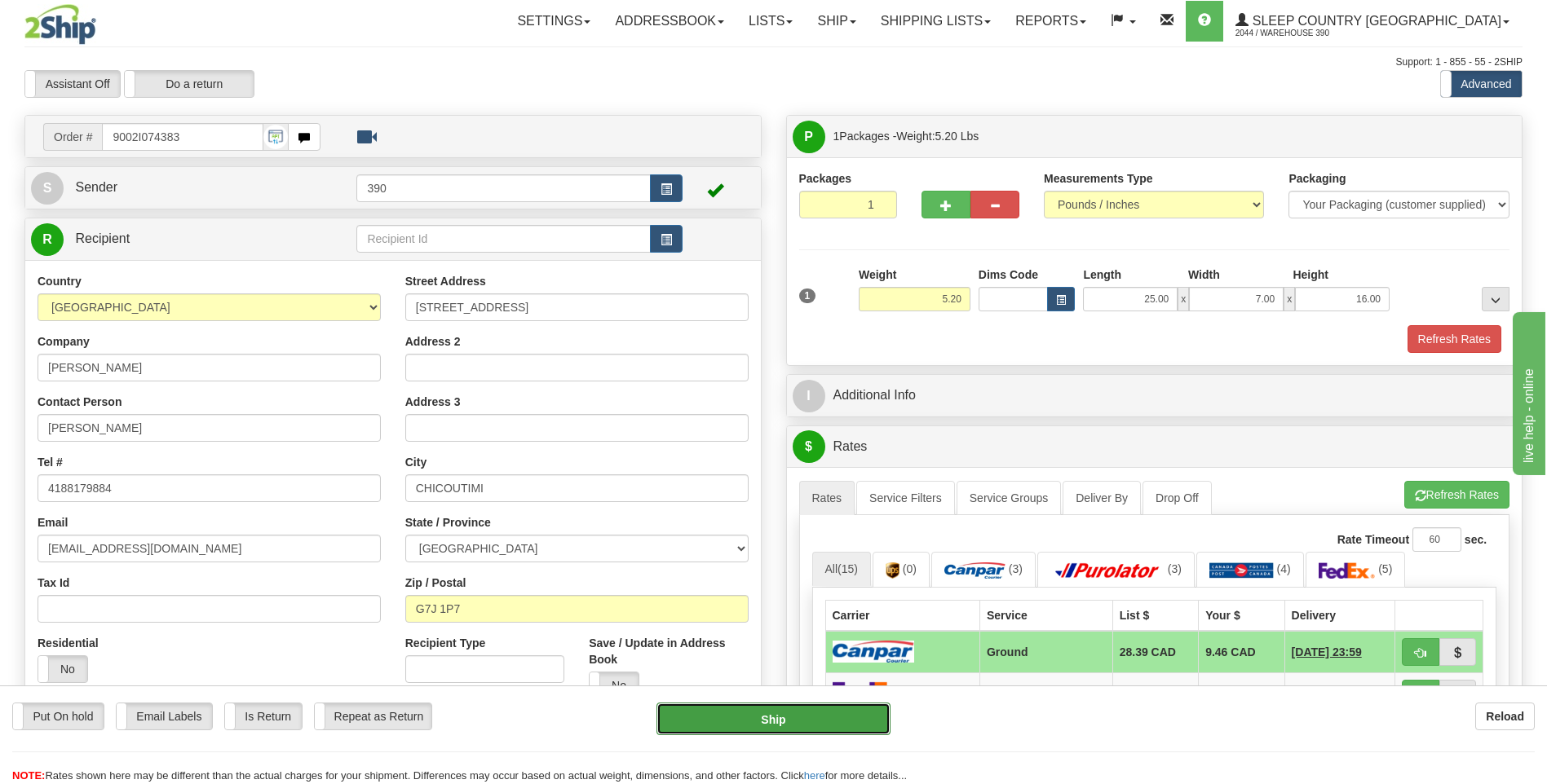
click at [824, 724] on button "Ship" at bounding box center [773, 718] width 233 height 33
type input "1"
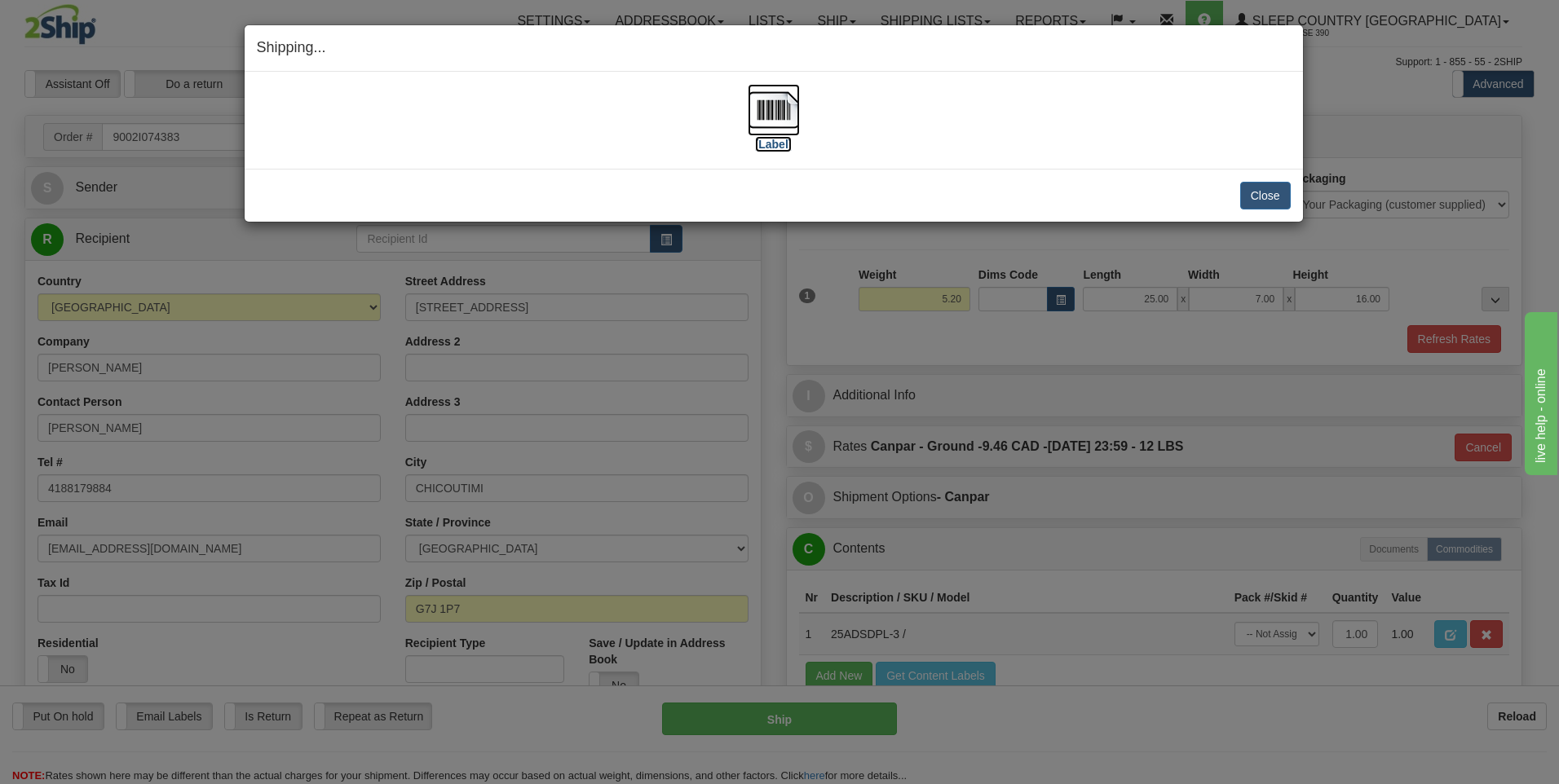
click at [784, 105] on img at bounding box center [774, 110] width 52 height 52
click at [1256, 198] on button "Close" at bounding box center [1265, 196] width 50 height 28
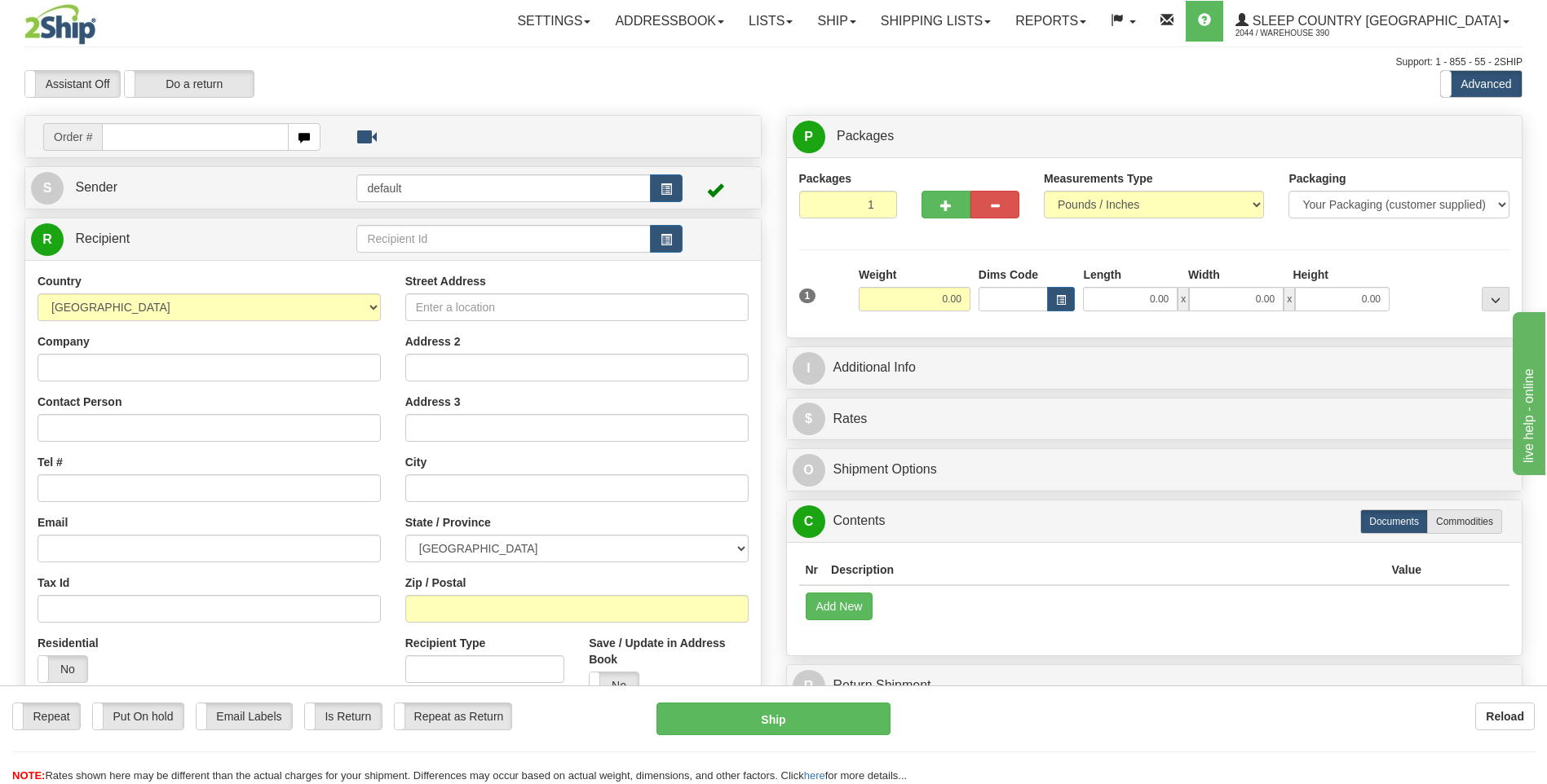
click at [189, 141] on input "text" at bounding box center [195, 137] width 186 height 28
type input "9002I074388"
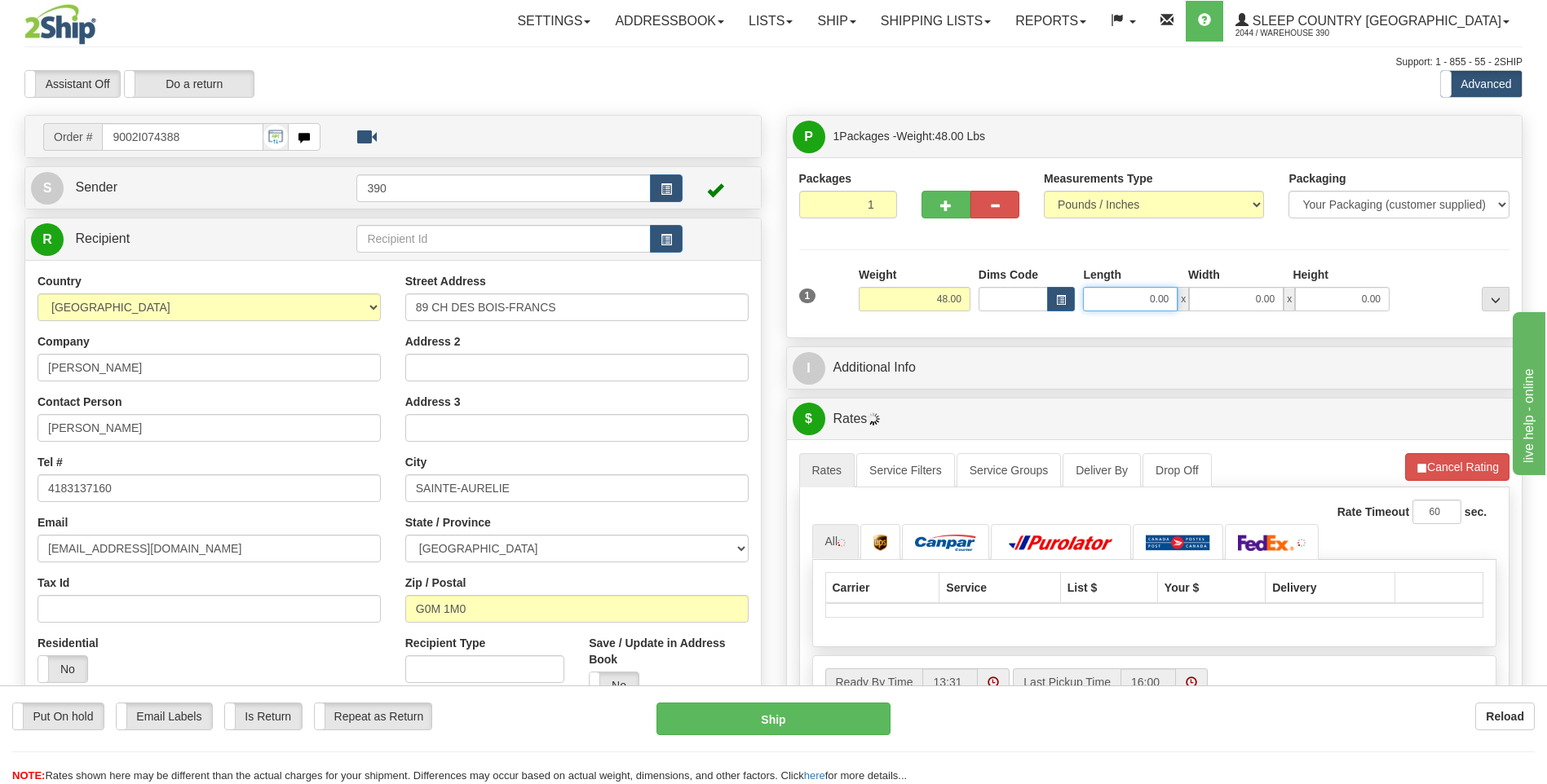
click at [1122, 301] on input "0.00" at bounding box center [1130, 299] width 95 height 25
type input "20.00"
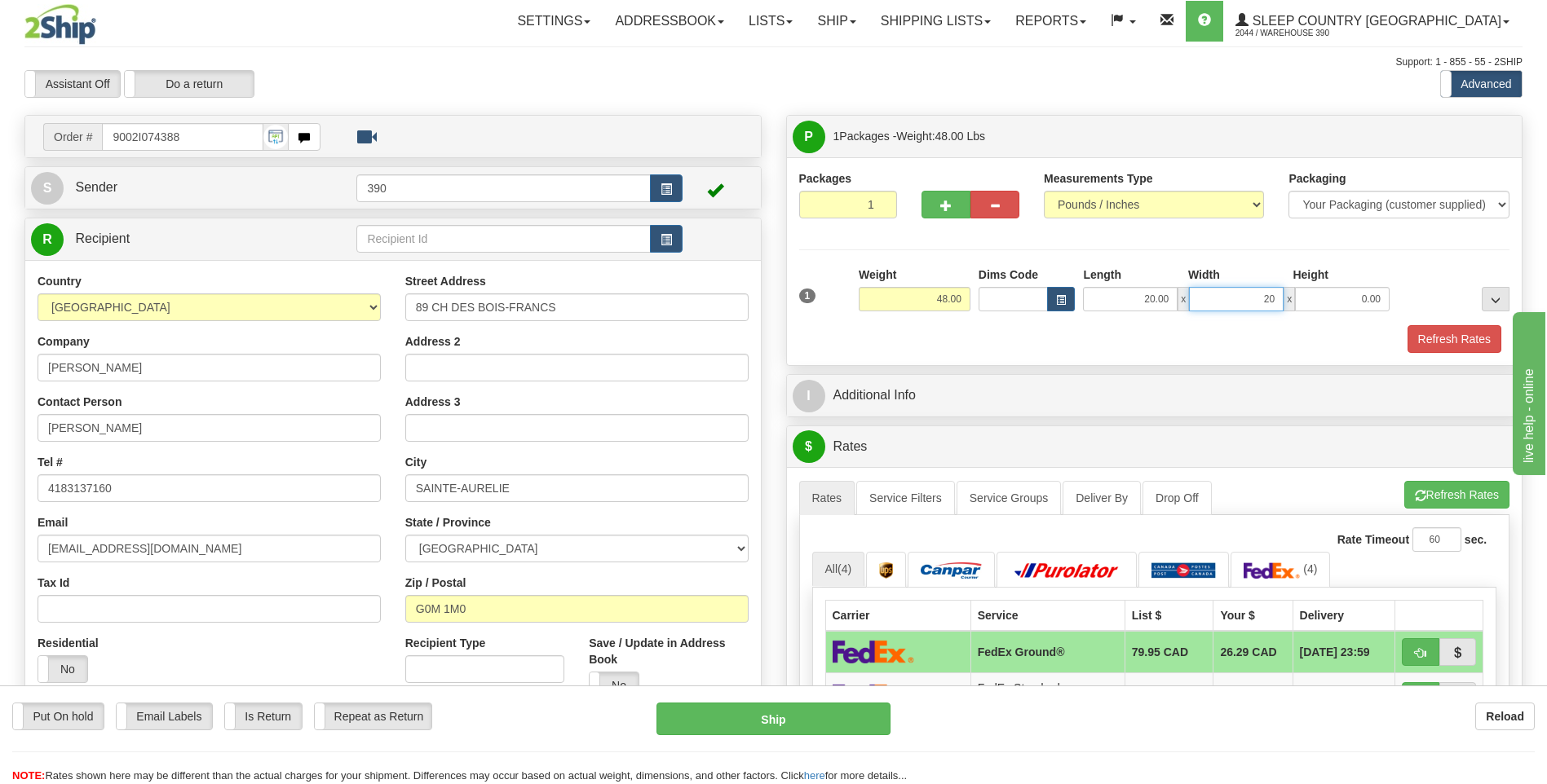
type input "20.00"
type input "40.00"
click at [1432, 488] on button "Refresh Rates" at bounding box center [1456, 495] width 105 height 28
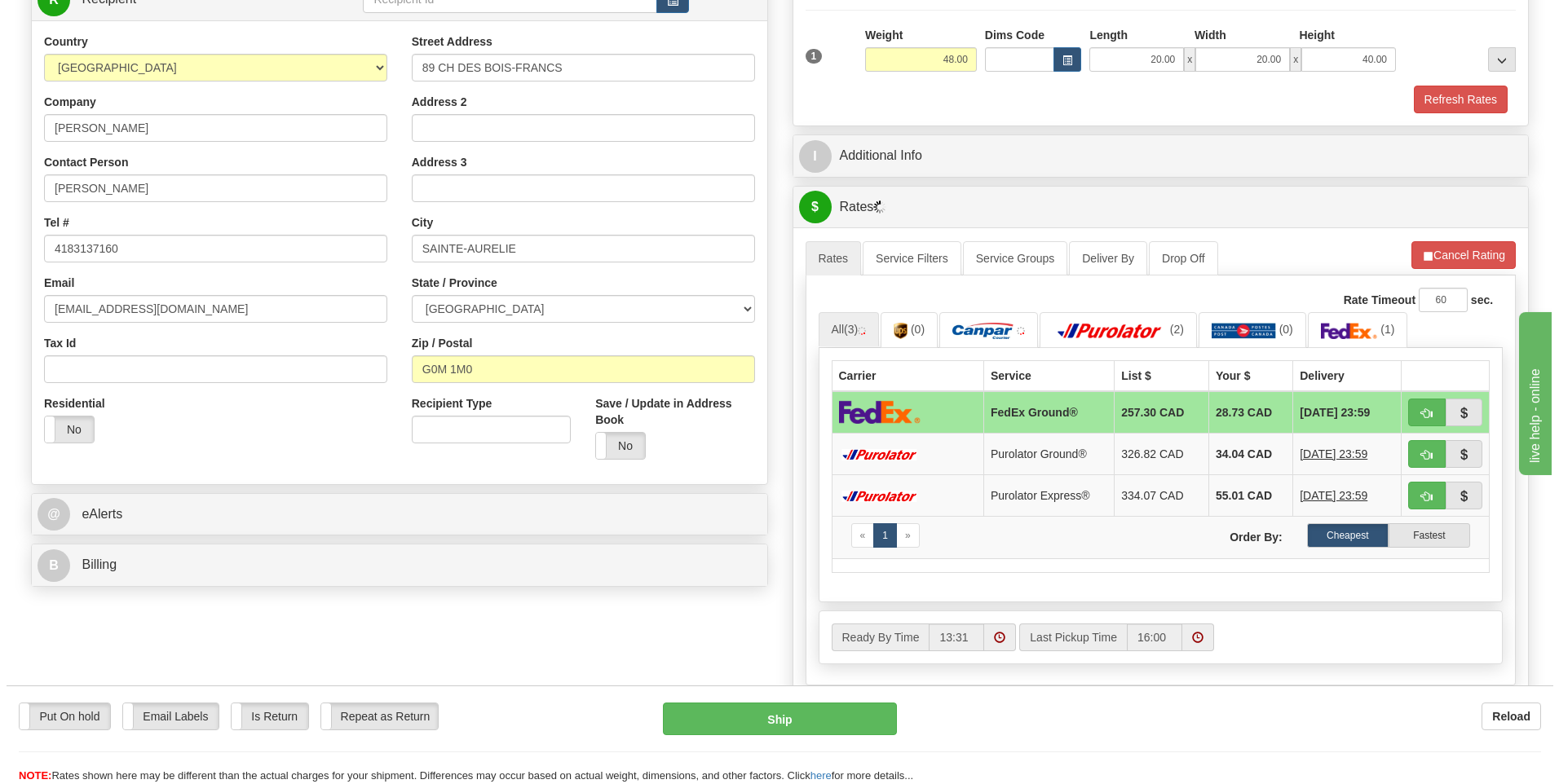
scroll to position [245, 0]
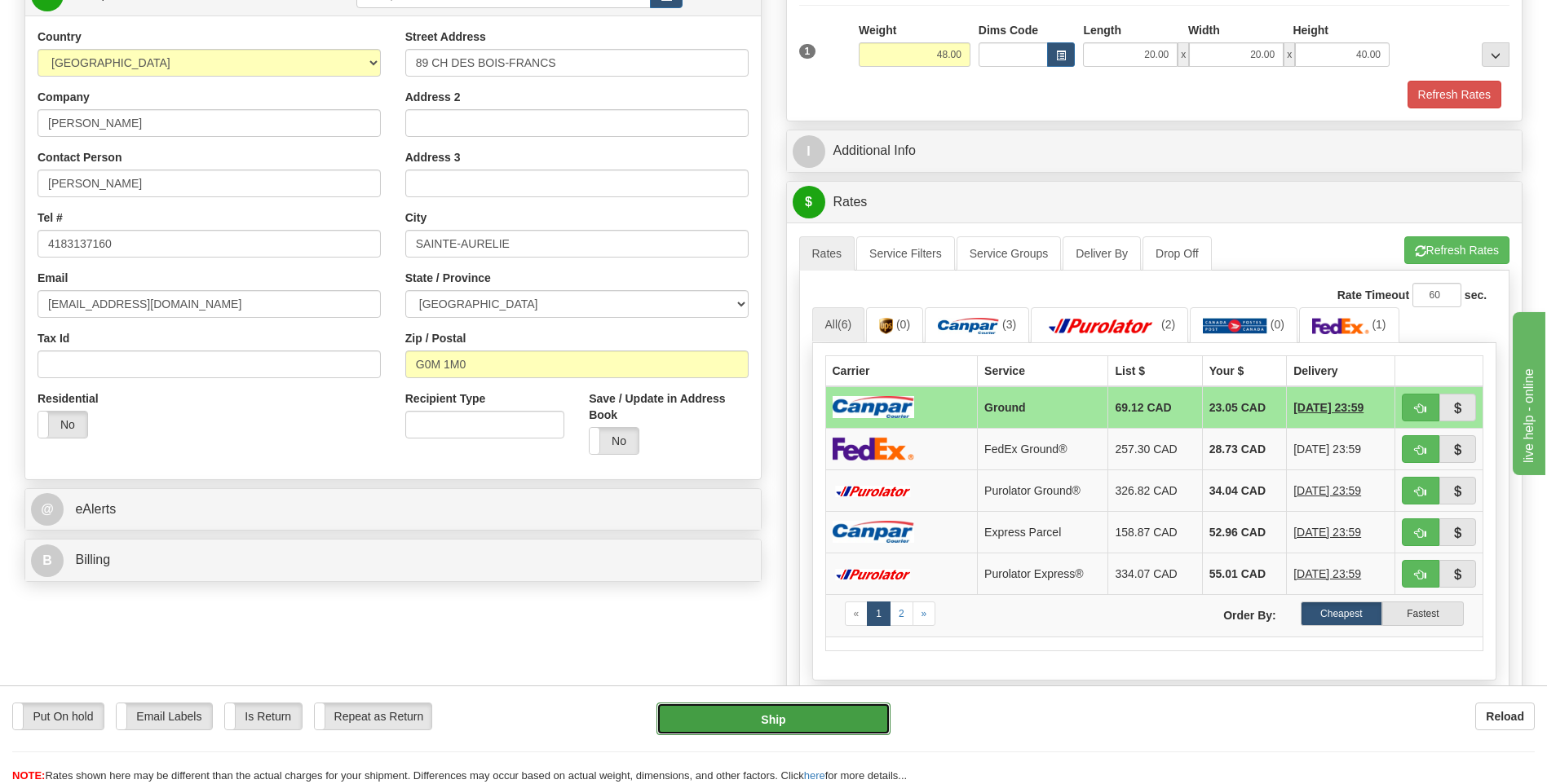
click at [790, 711] on button "Ship" at bounding box center [773, 718] width 233 height 33
type input "1"
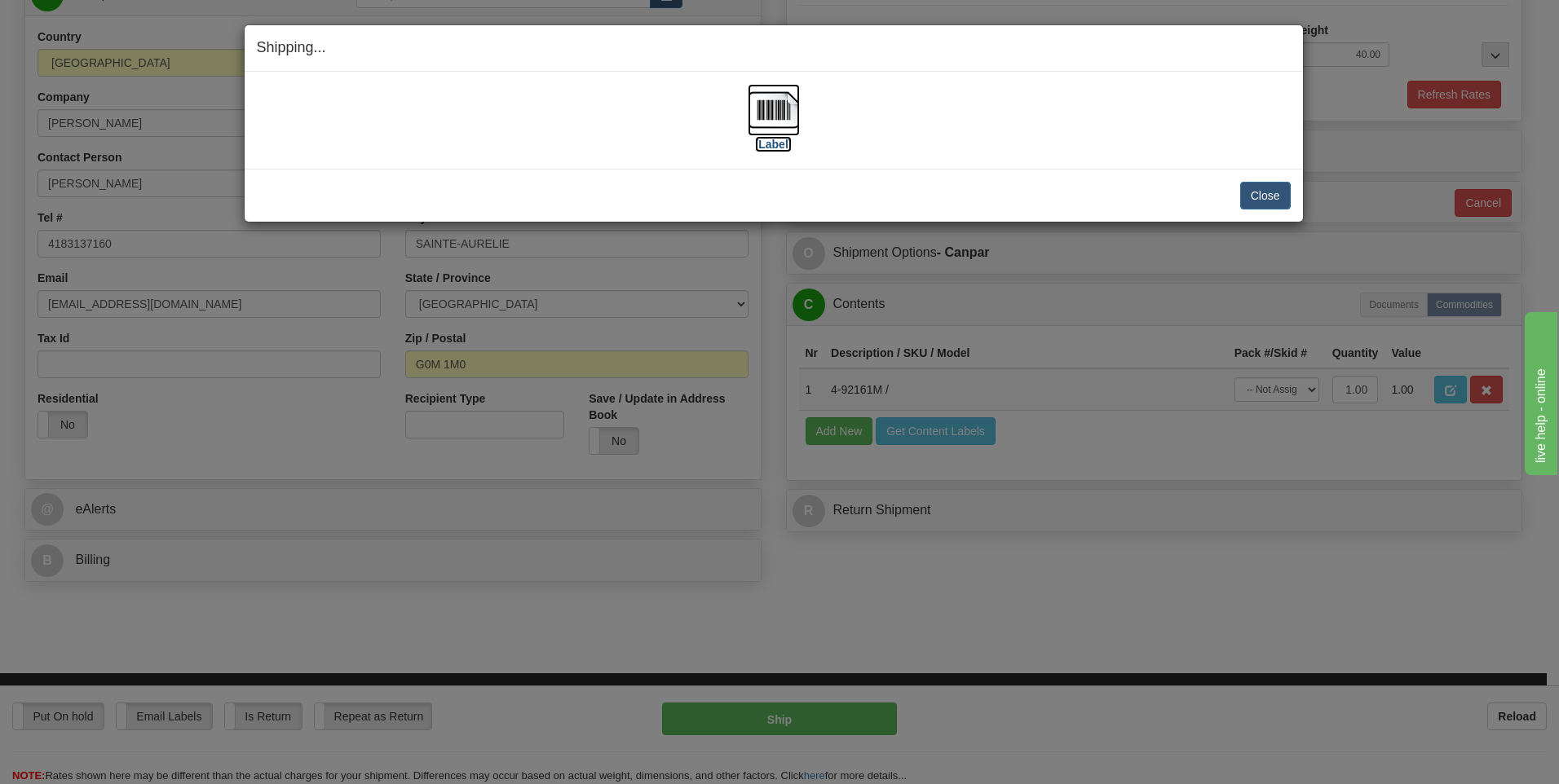
click at [766, 114] on img at bounding box center [774, 110] width 52 height 52
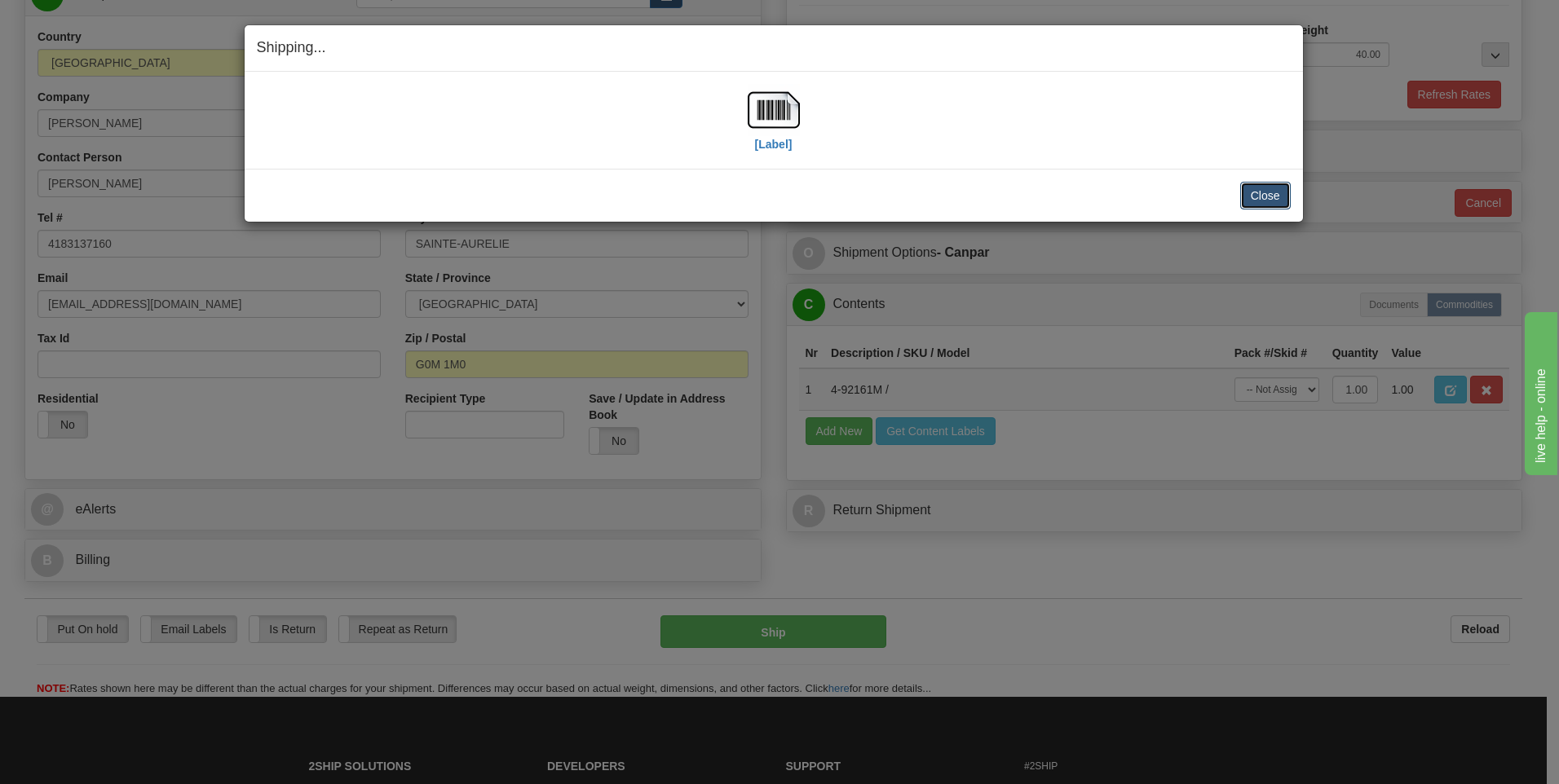
click at [1254, 197] on button "Close" at bounding box center [1265, 196] width 50 height 28
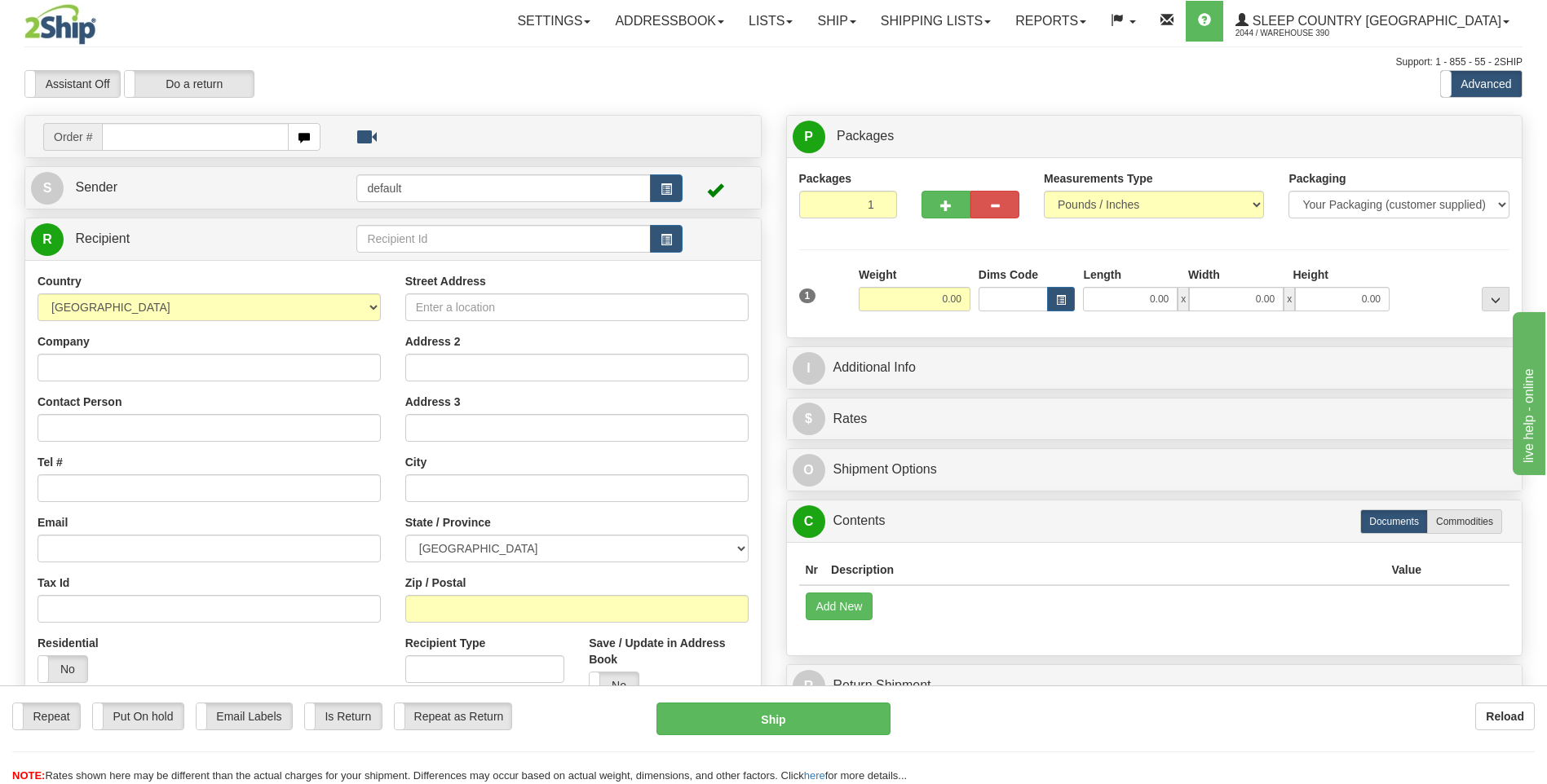
click at [217, 139] on input "text" at bounding box center [195, 137] width 186 height 28
type input "9002I074615"
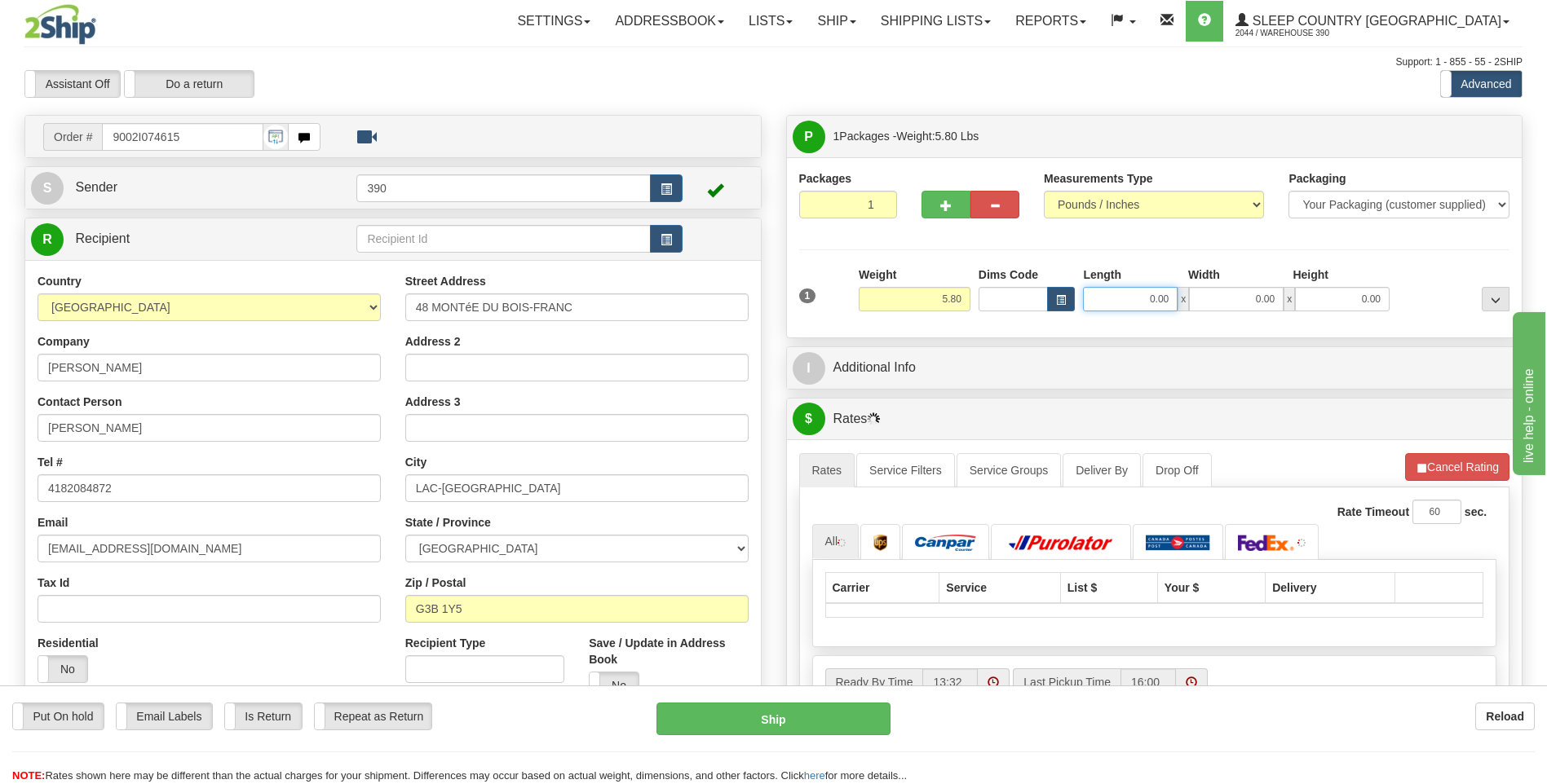
click at [1118, 293] on input "0.00" at bounding box center [1130, 299] width 95 height 25
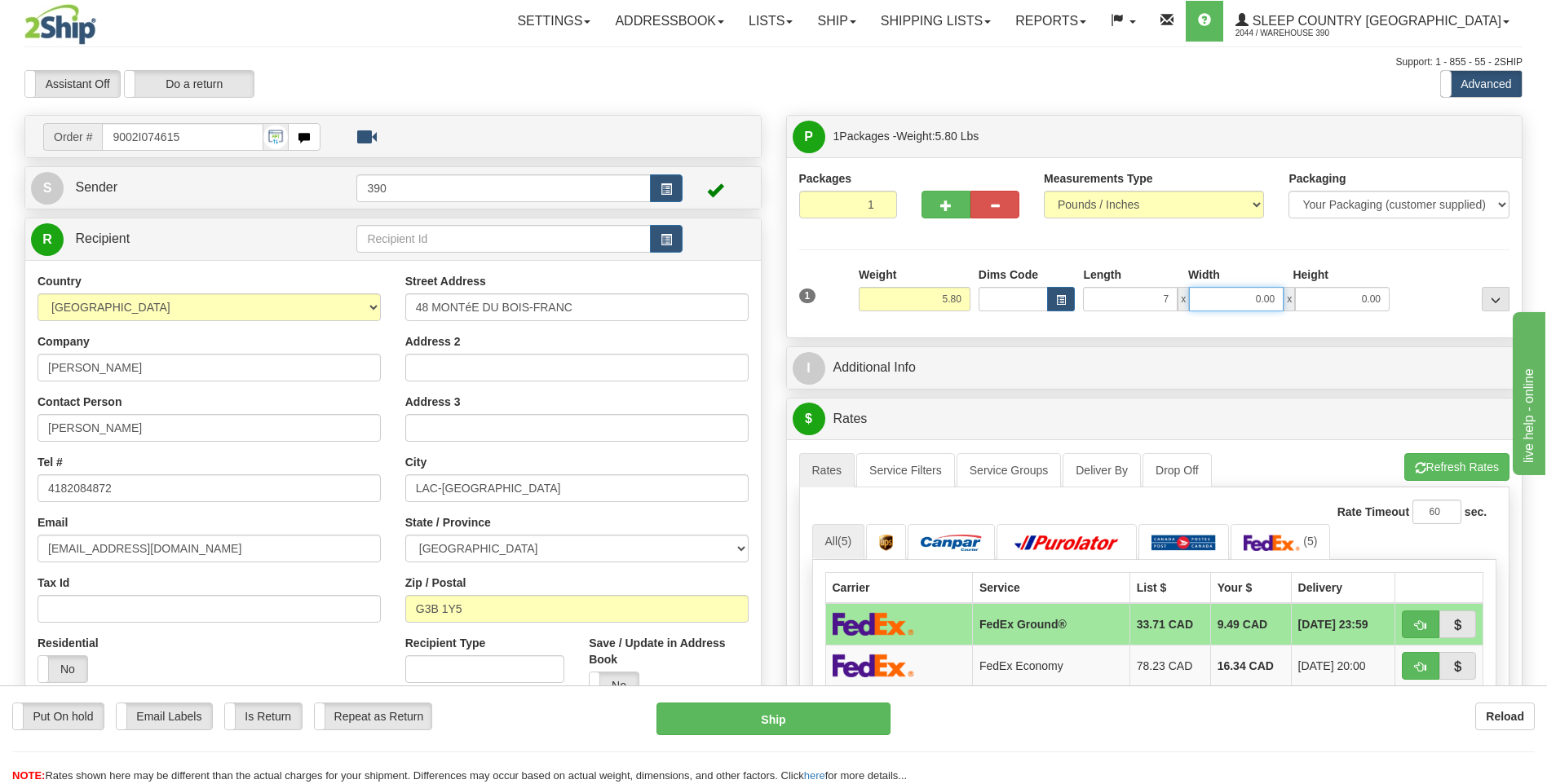
type input "7.00"
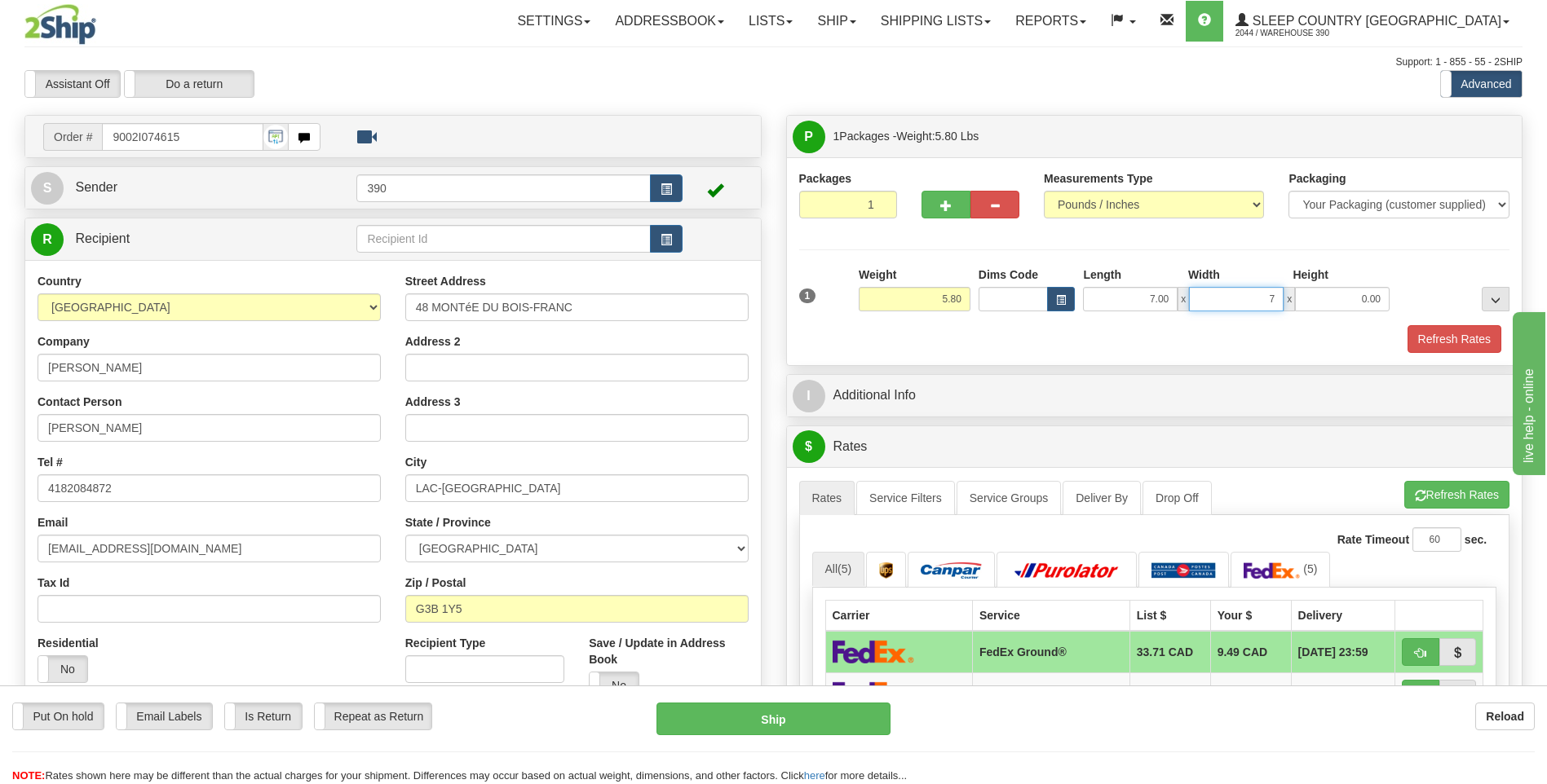
type input "7.00"
type input "14.00"
click at [1427, 493] on button "Refresh Rates" at bounding box center [1456, 495] width 105 height 28
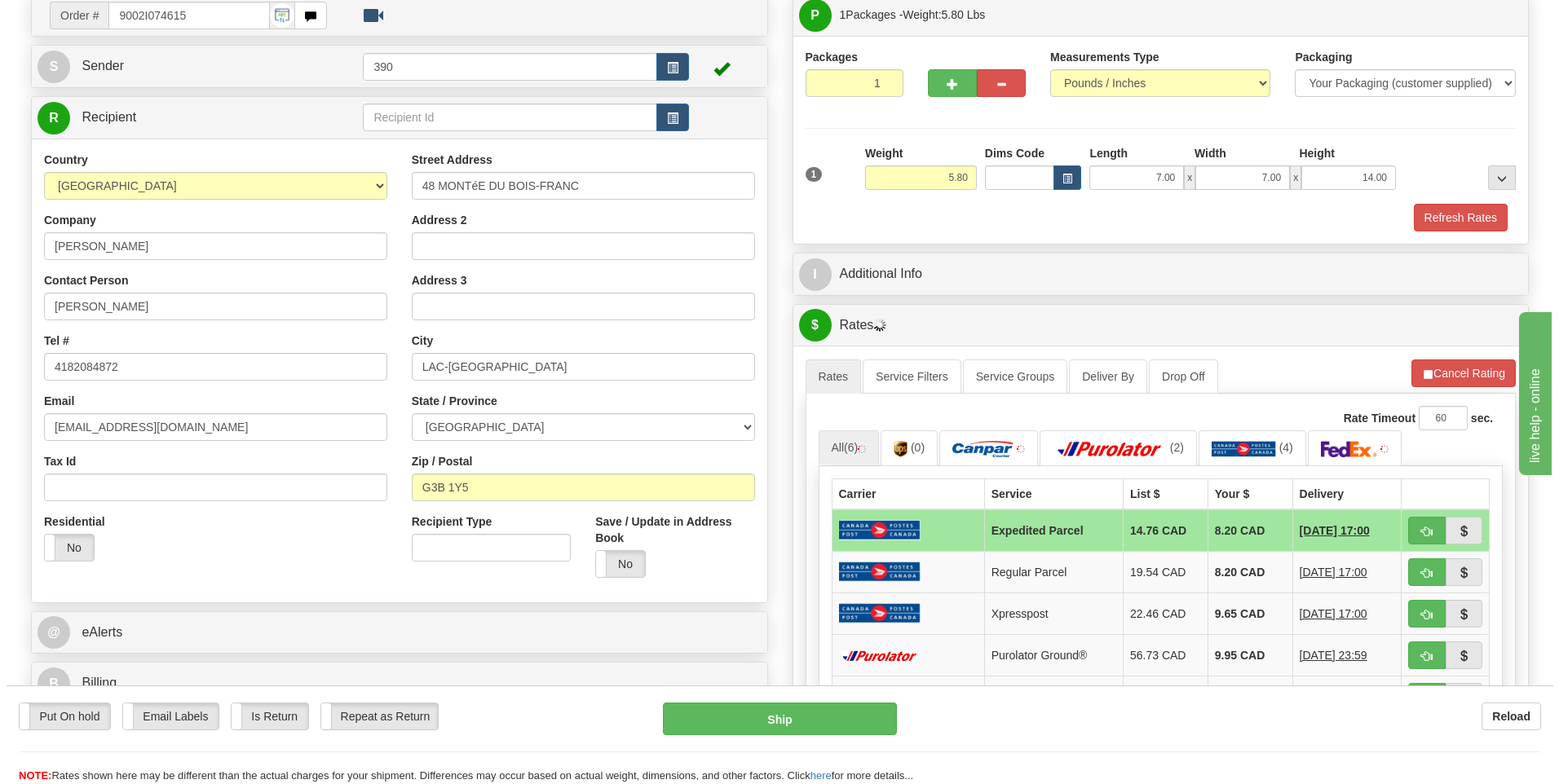
scroll to position [245, 0]
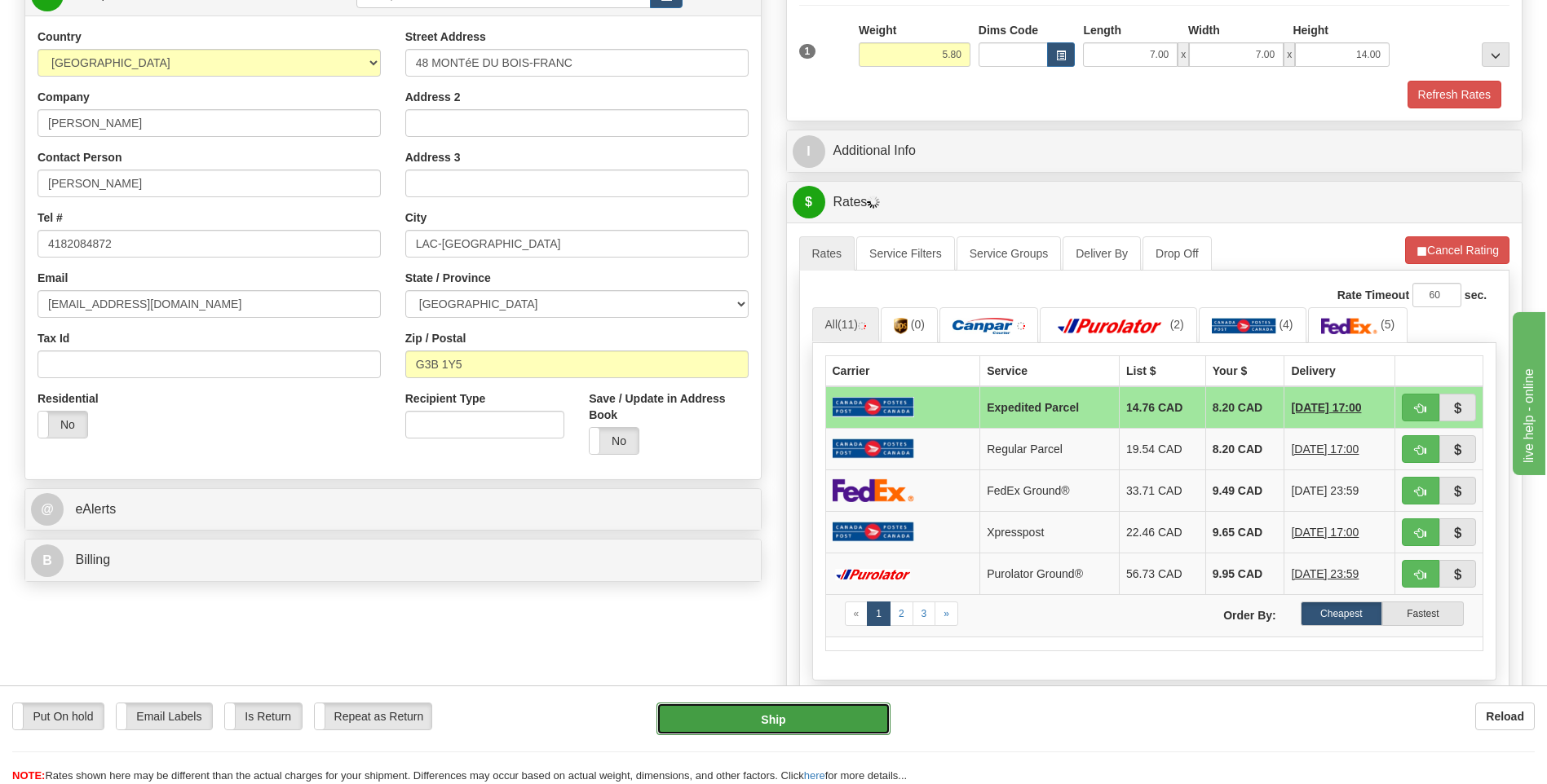
click at [808, 712] on button "Ship" at bounding box center [773, 718] width 233 height 33
type input "DOM.EP"
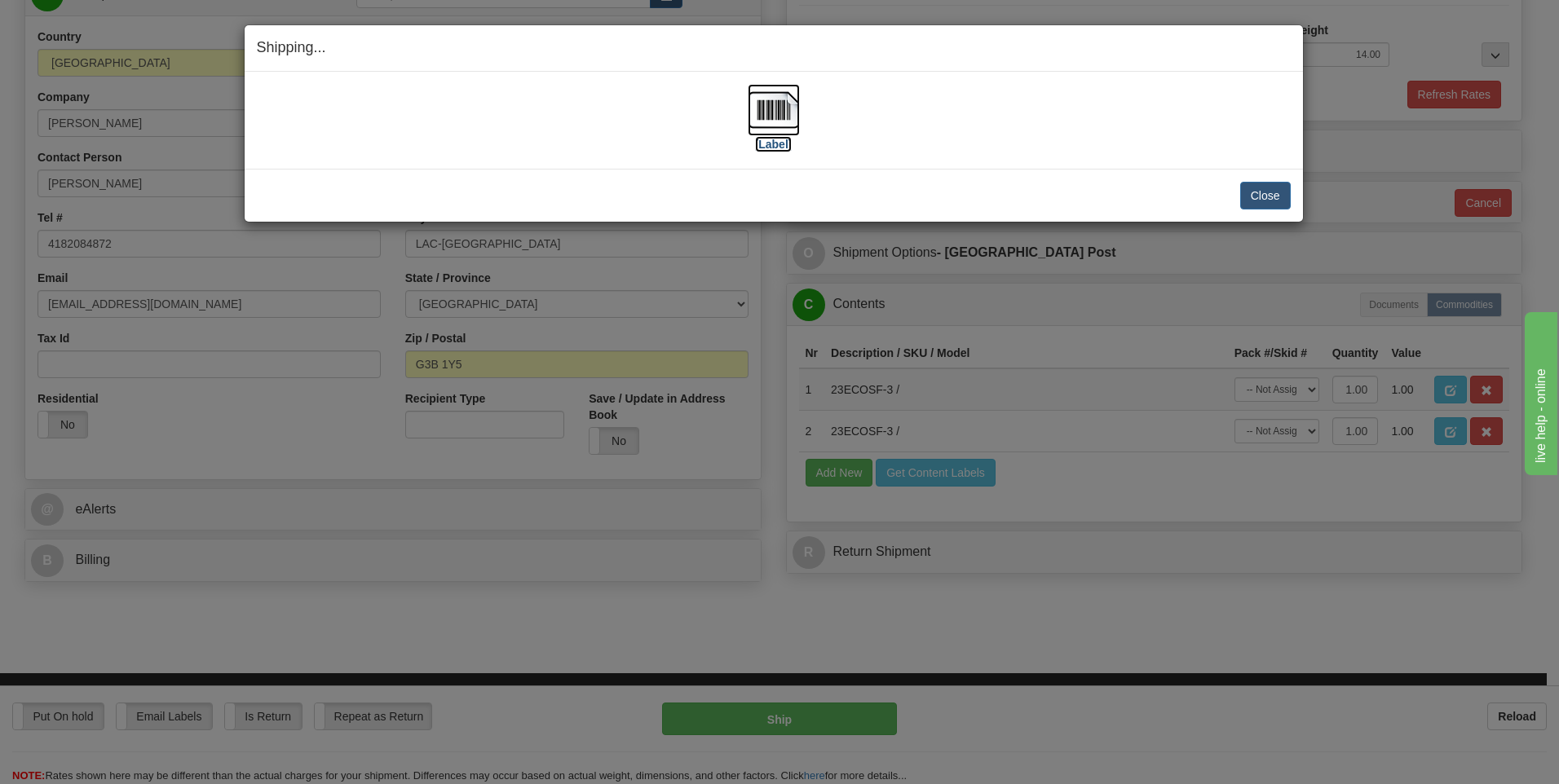
click at [770, 113] on img at bounding box center [774, 110] width 52 height 52
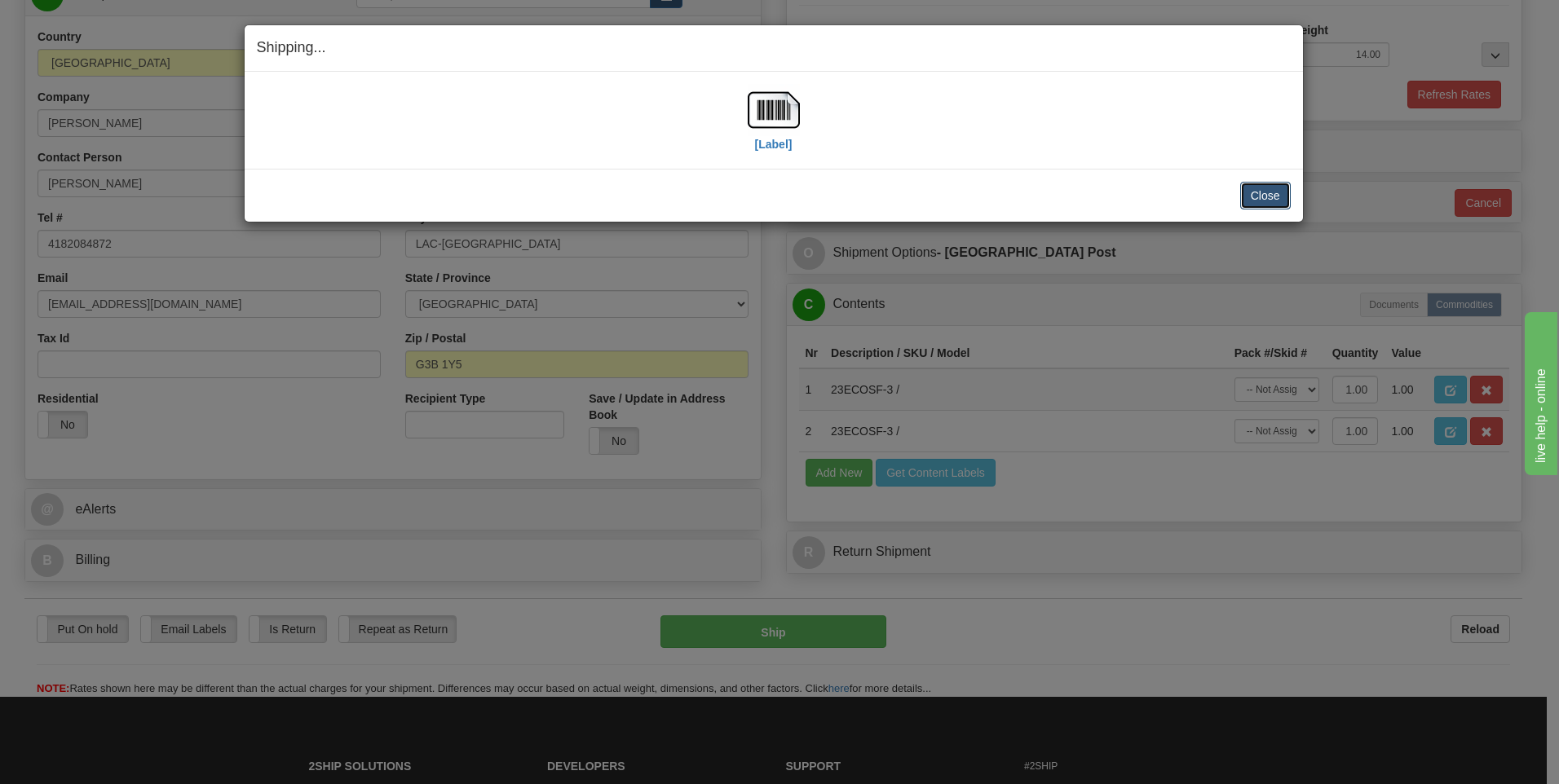
click at [1255, 189] on button "Close" at bounding box center [1265, 196] width 50 height 28
